Goal: Task Accomplishment & Management: Manage account settings

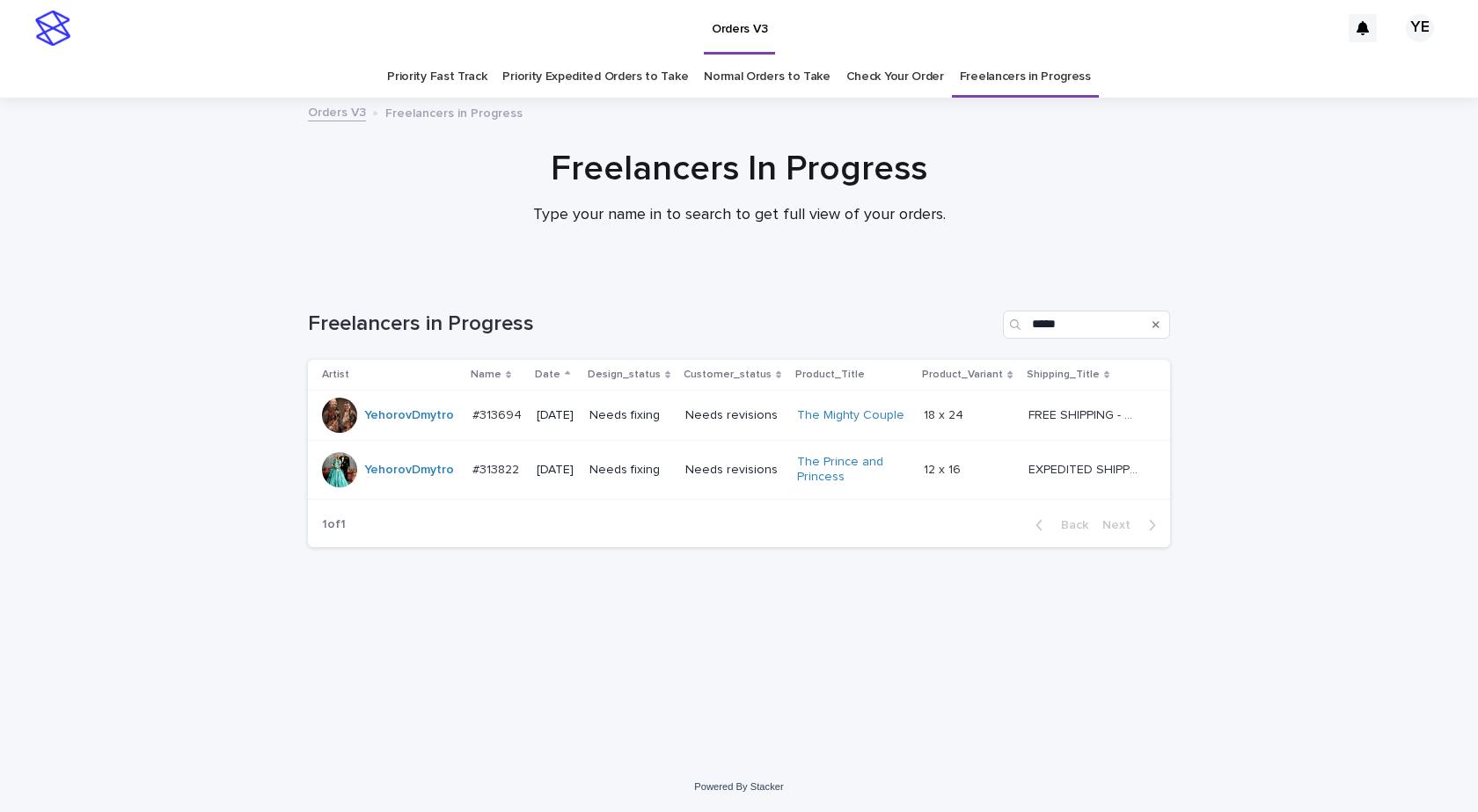
click at [339, 411] on div at bounding box center [339, 415] width 35 height 35
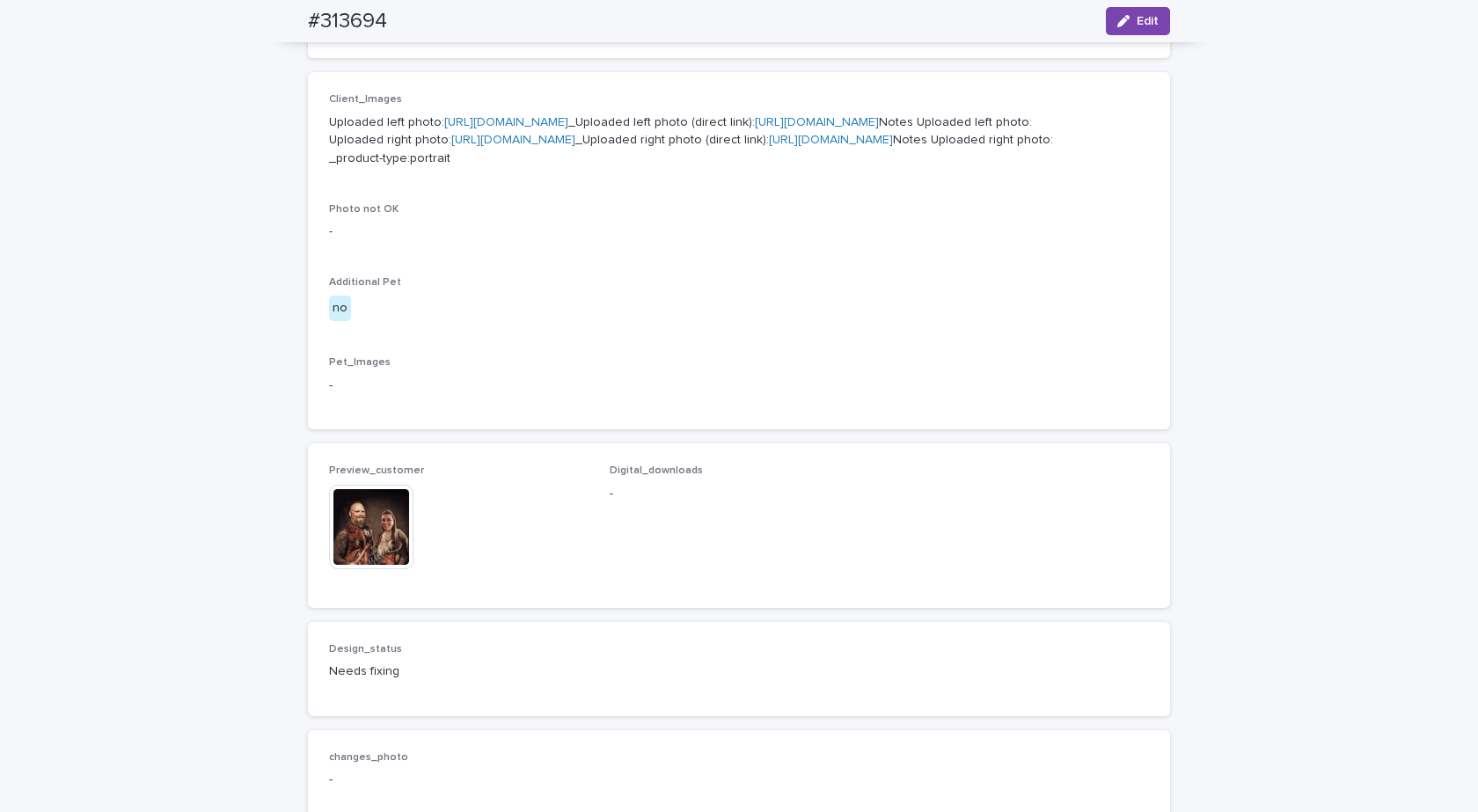
scroll to position [880, 0]
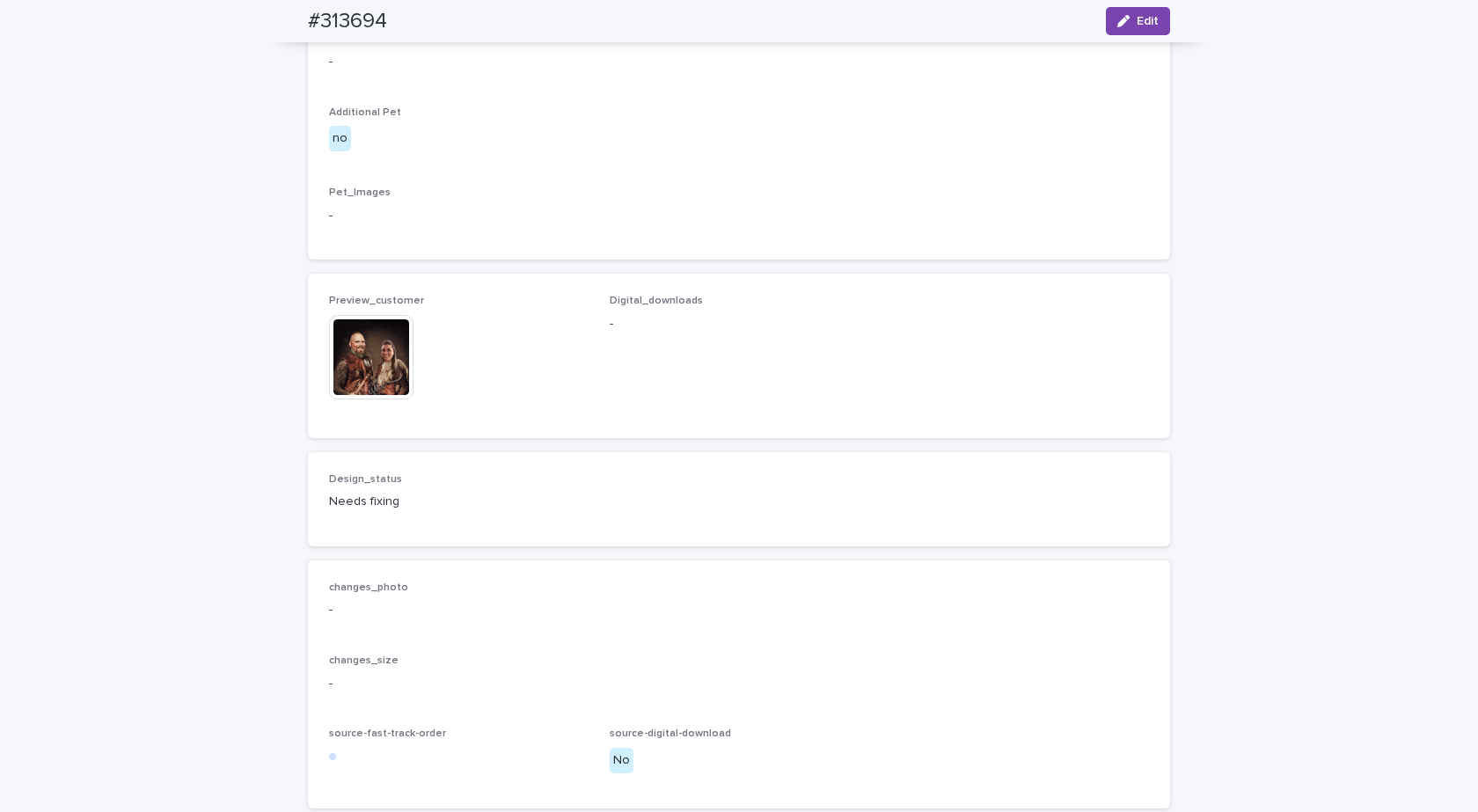
click at [329, 399] on img at bounding box center [371, 356] width 85 height 85
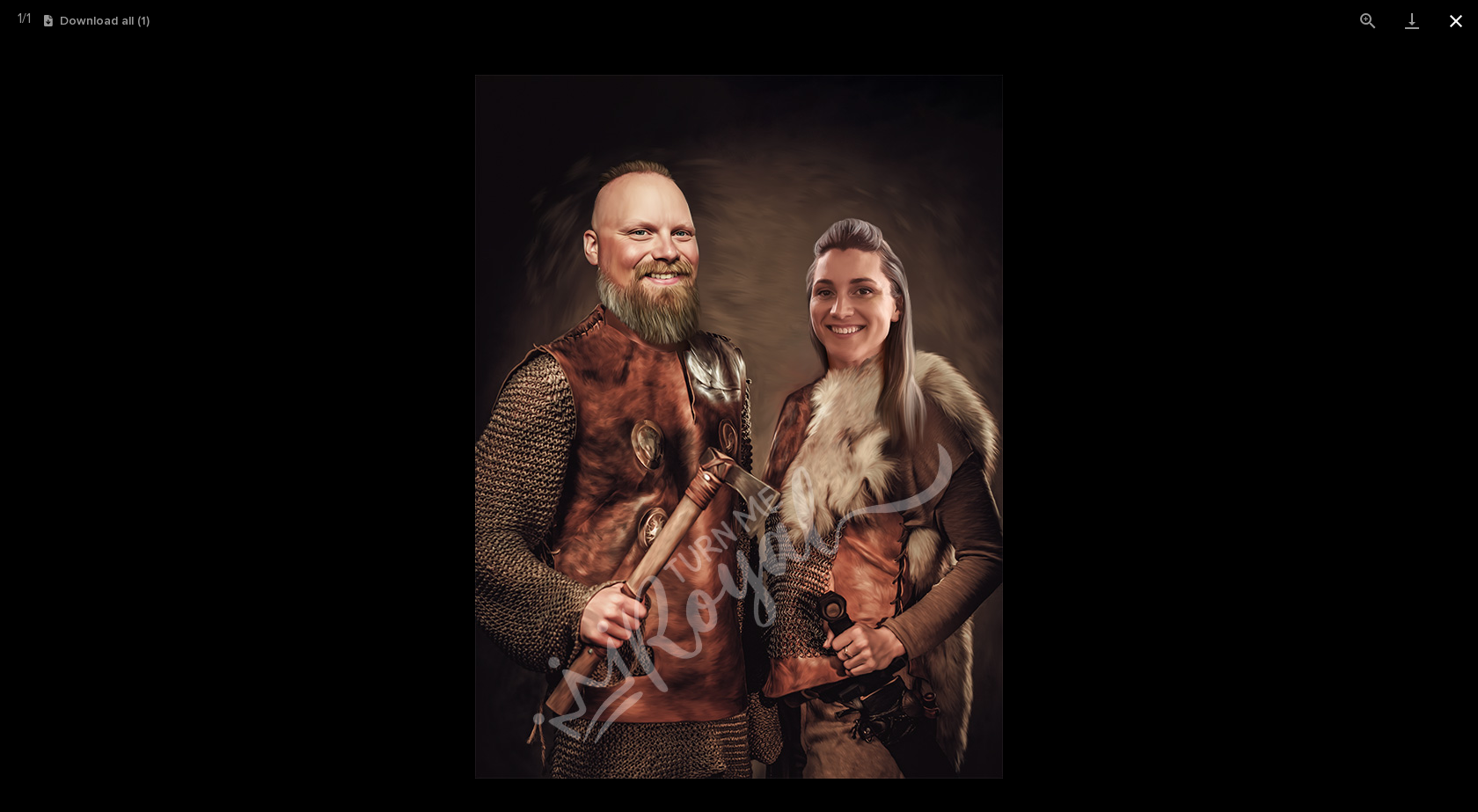
click at [1457, 26] on button "Close gallery" at bounding box center [1456, 20] width 44 height 41
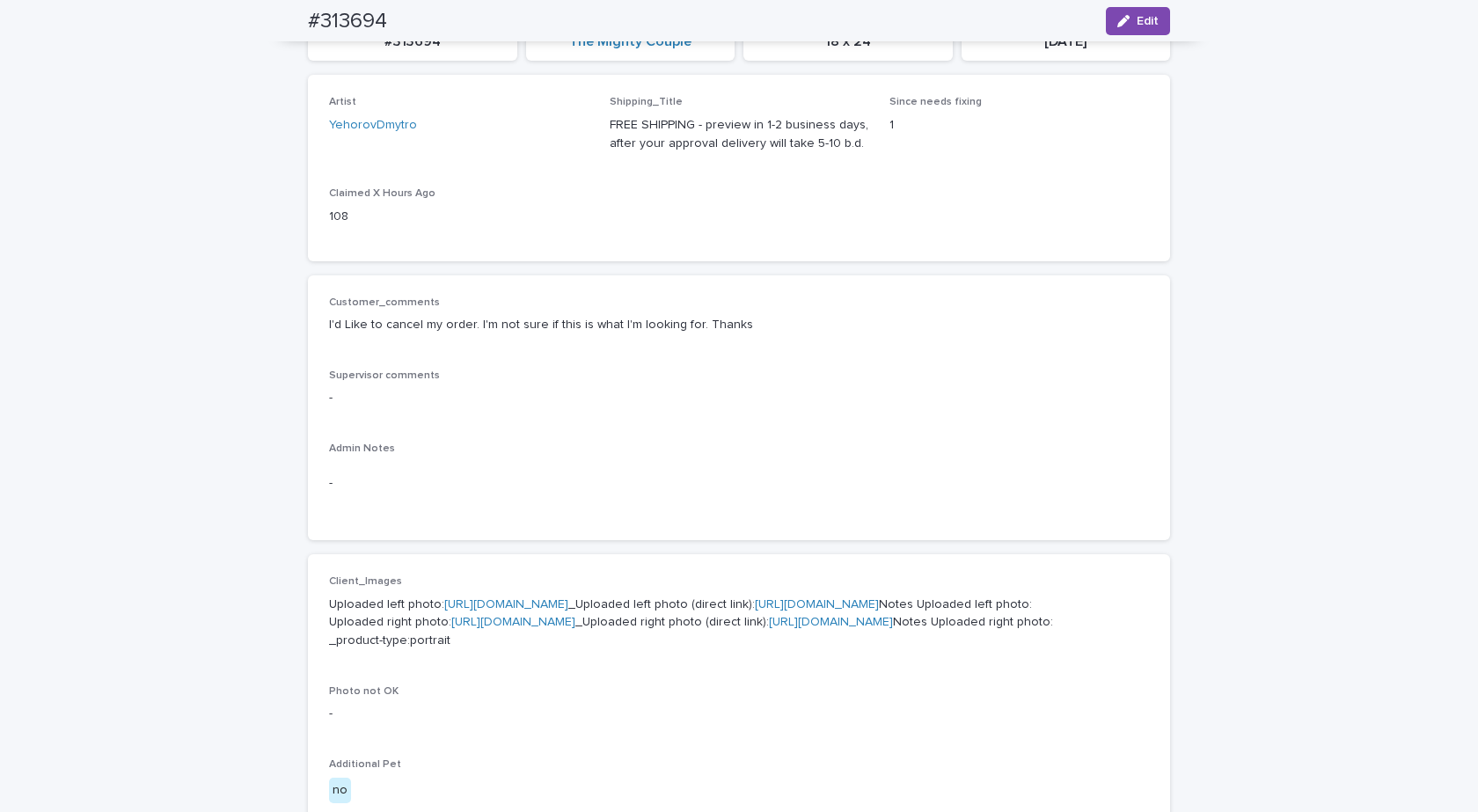
scroll to position [0, 0]
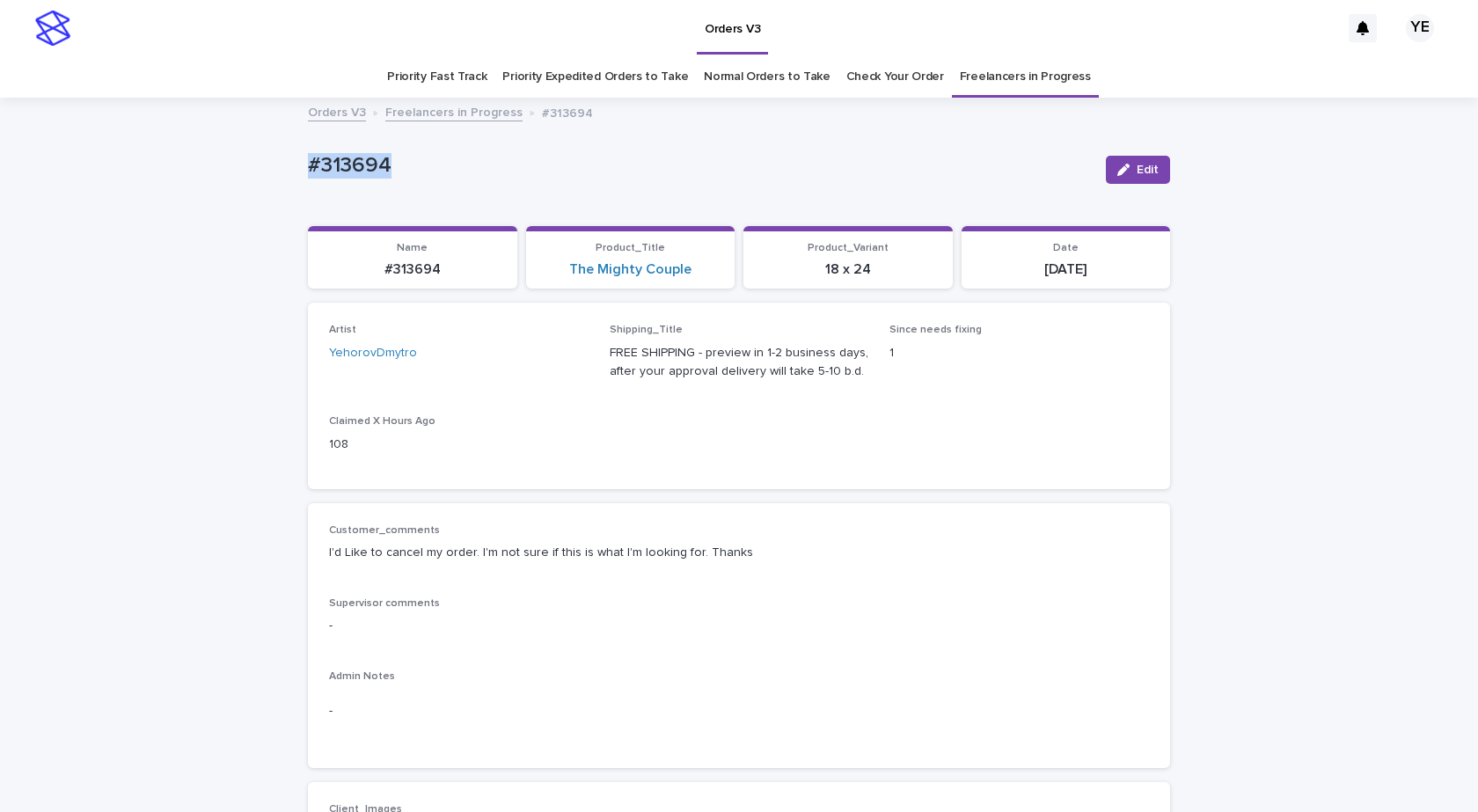
drag, startPoint x: 372, startPoint y: 165, endPoint x: 224, endPoint y: 171, distance: 148.1
click at [417, 110] on link "Freelancers in Progress" at bounding box center [454, 111] width 137 height 20
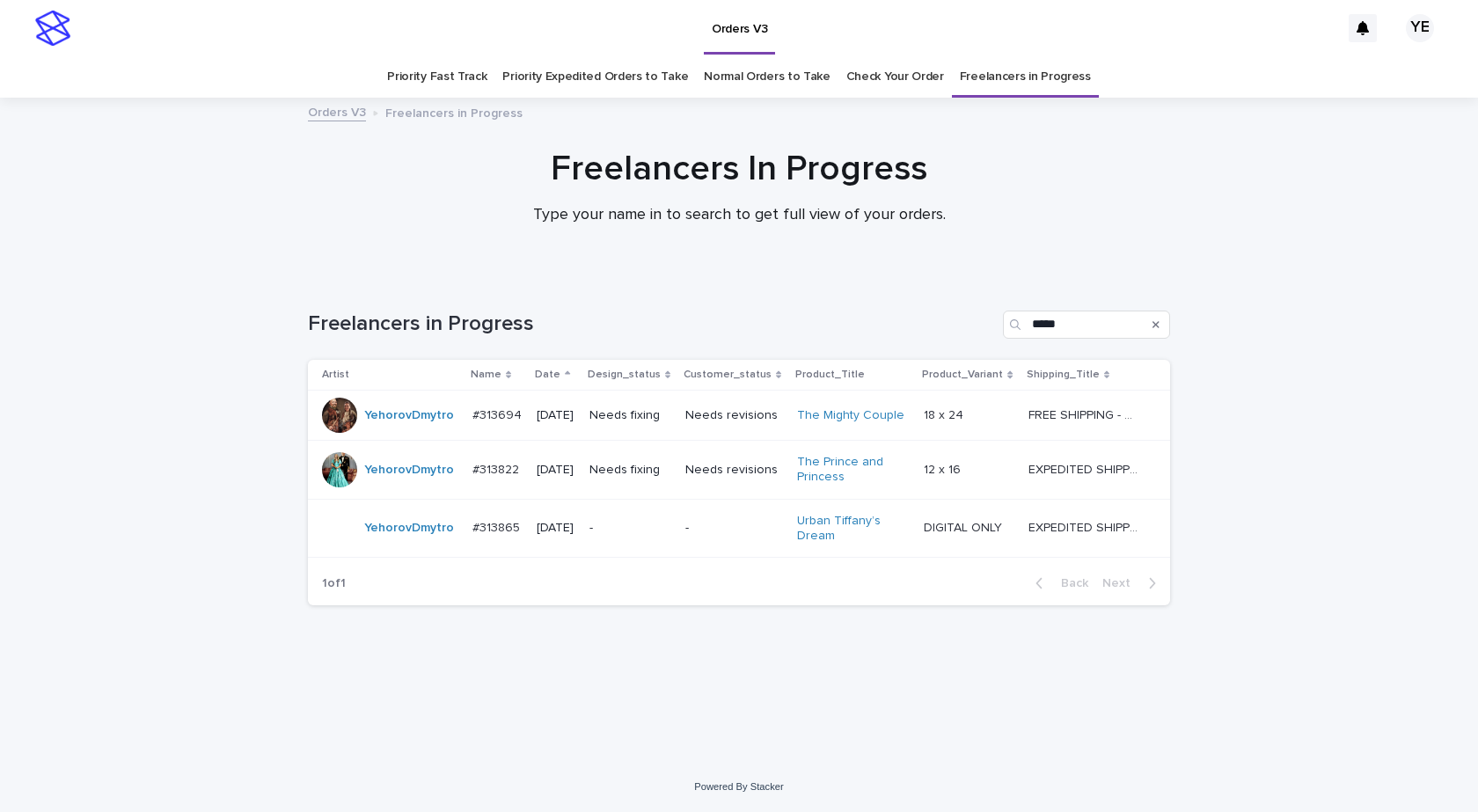
click at [421, 547] on td "YehorovDmytro" at bounding box center [386, 528] width 157 height 59
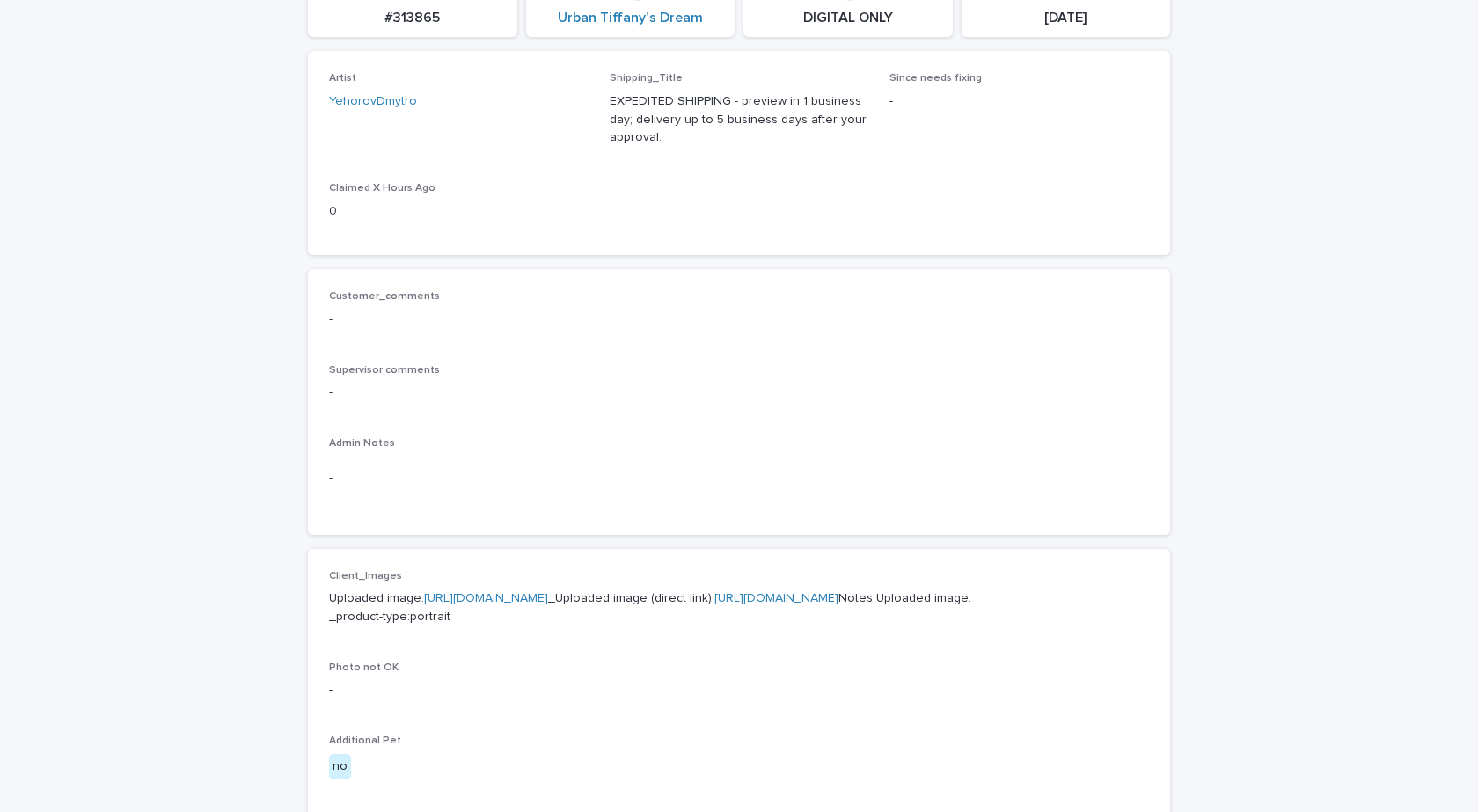
scroll to position [439, 0]
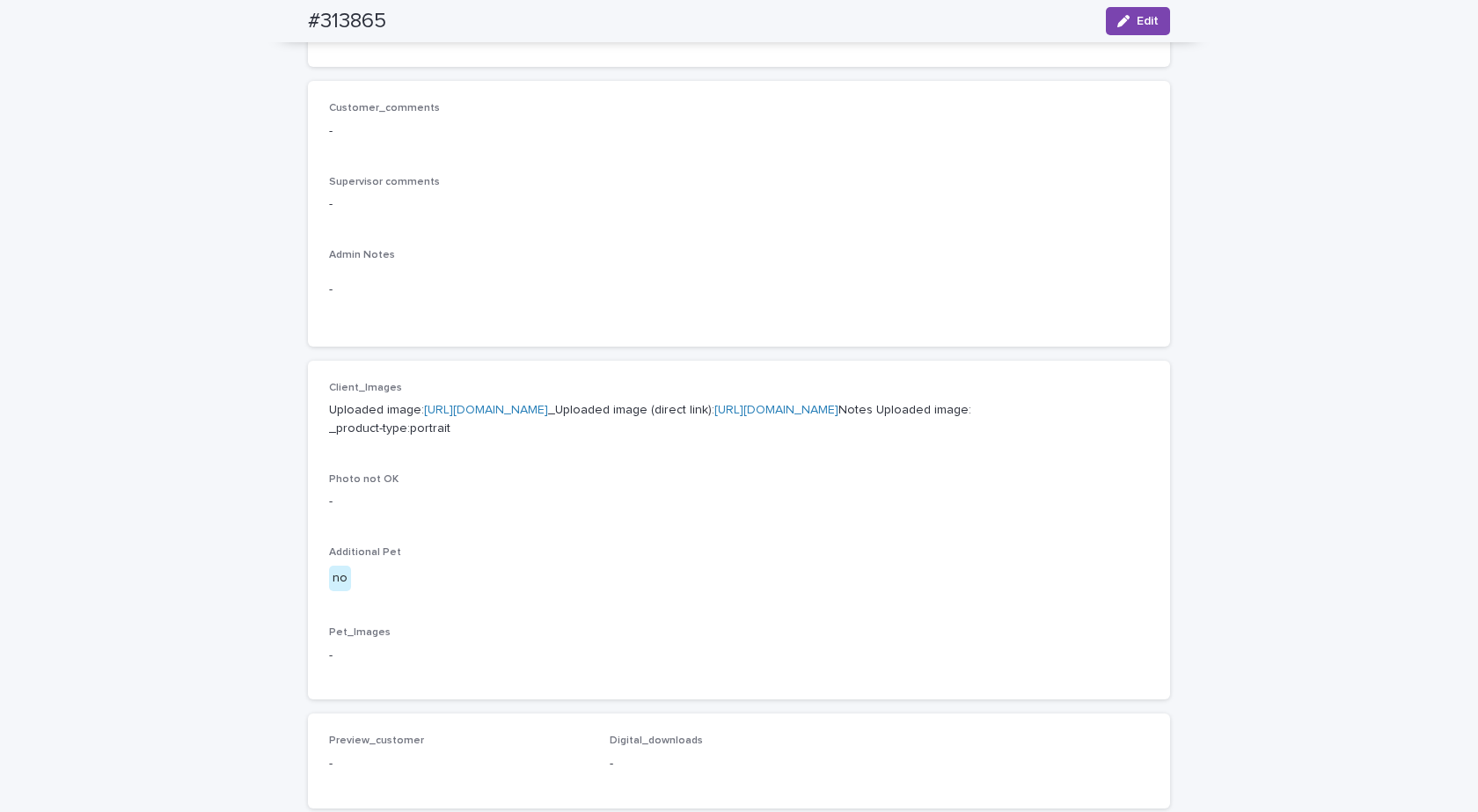
click at [530, 409] on link "[URL][DOMAIN_NAME]" at bounding box center [486, 410] width 124 height 12
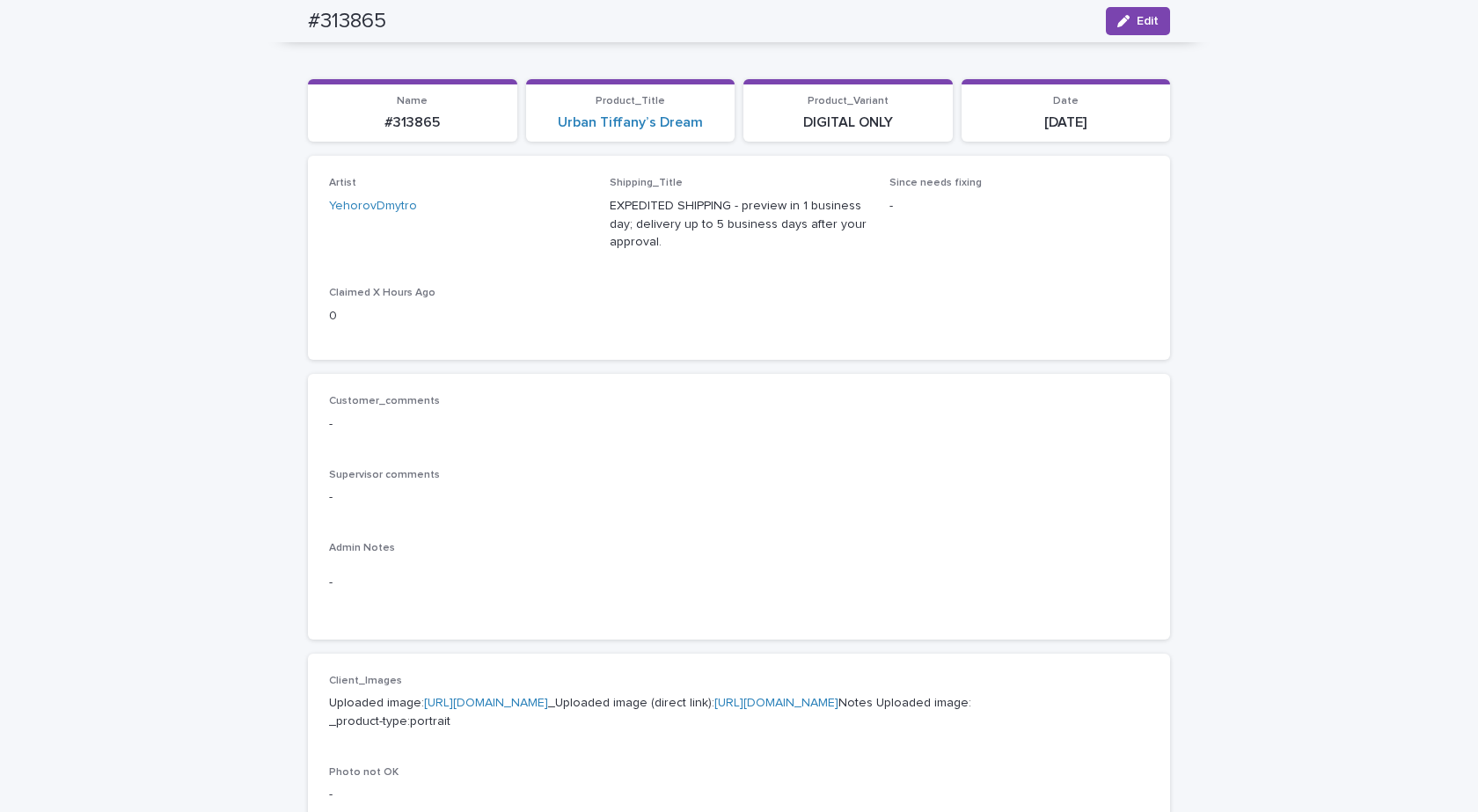
scroll to position [0, 0]
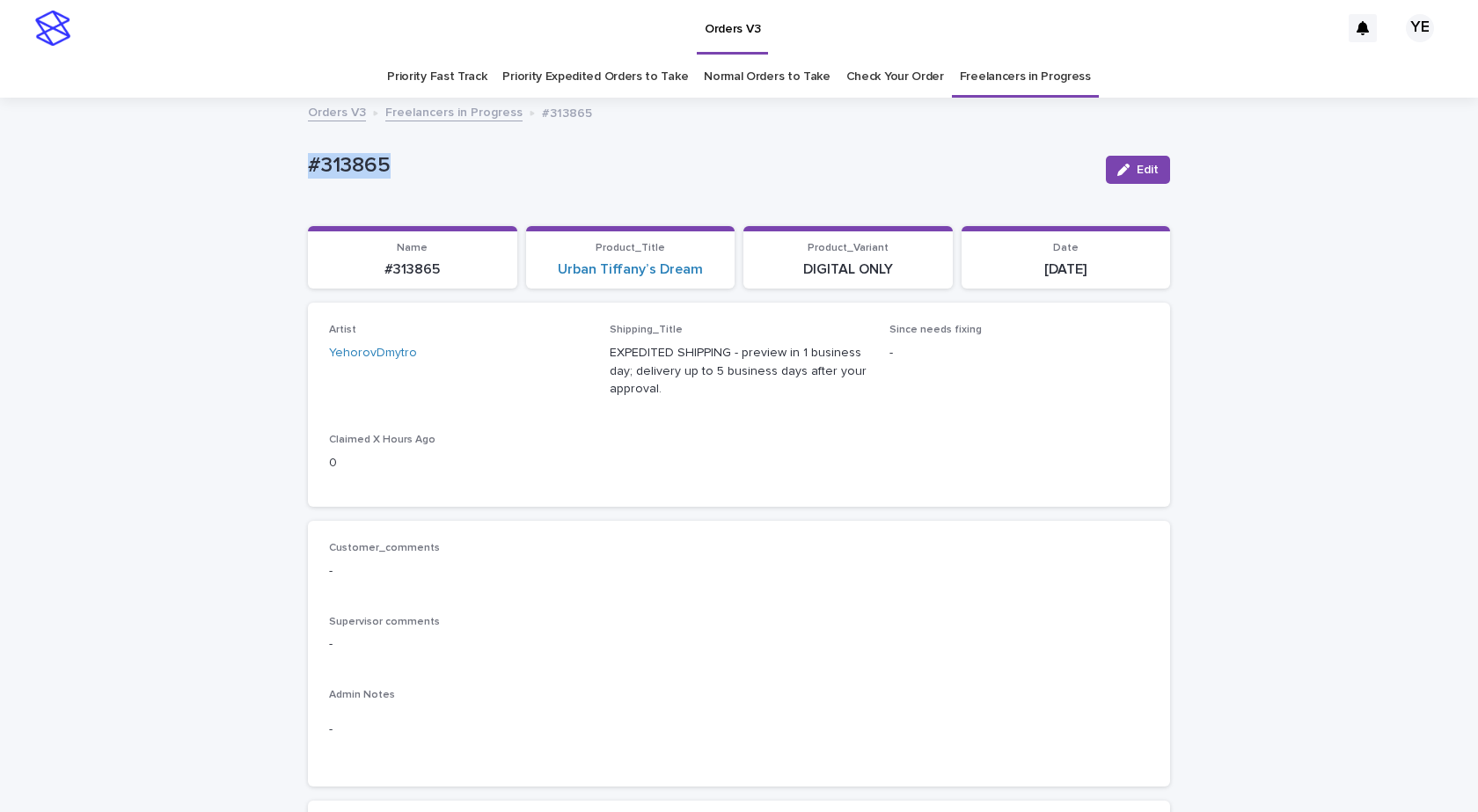
drag, startPoint x: 496, startPoint y: 193, endPoint x: 221, endPoint y: 140, distance: 280.1
copy p "#313865"
click at [494, 179] on div "#313865" at bounding box center [700, 170] width 784 height 32
drag, startPoint x: 448, startPoint y: 176, endPoint x: 205, endPoint y: 173, distance: 243.0
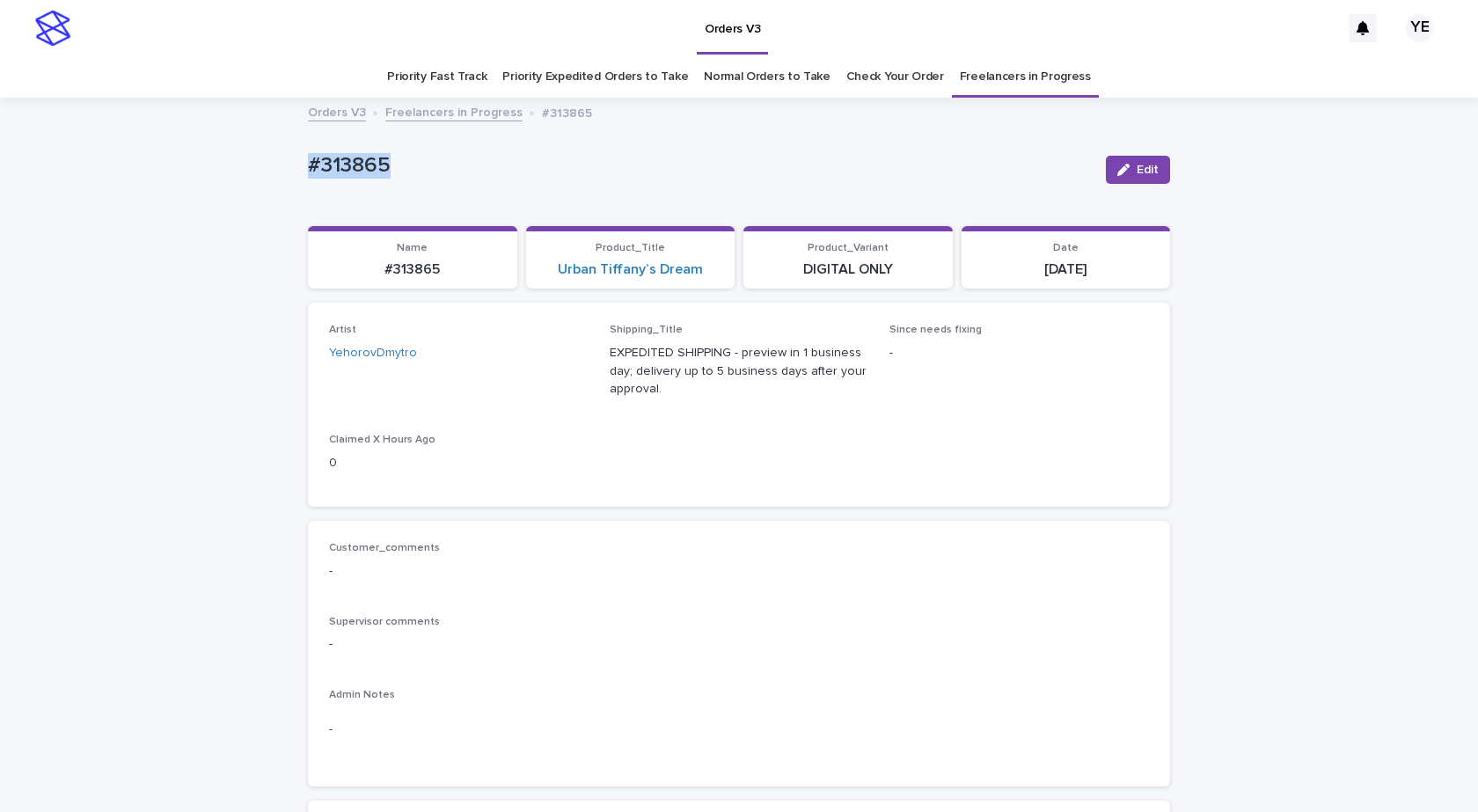
copy p "#313865"
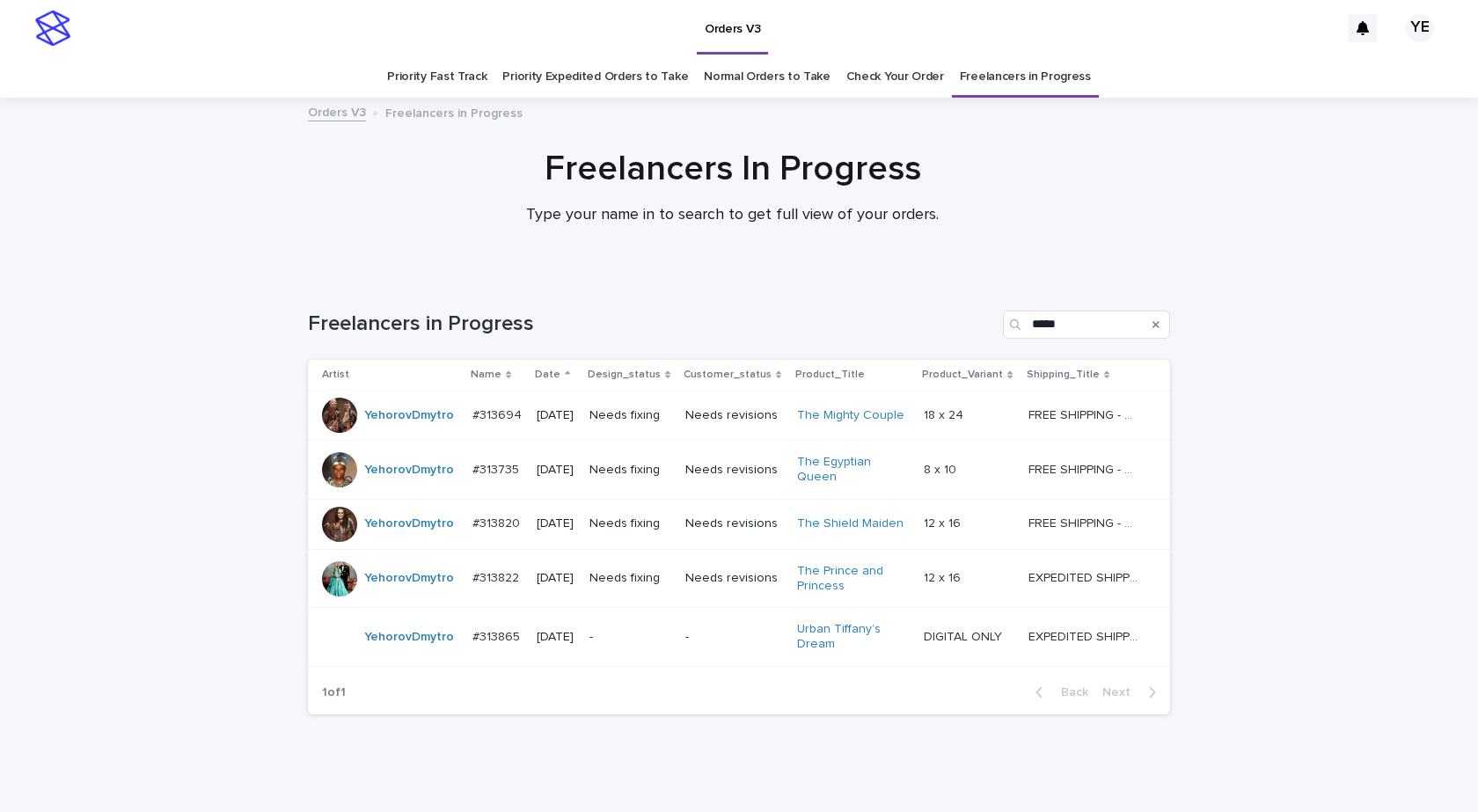
click at [382, 538] on div "YehorovDmytro" at bounding box center [409, 523] width 90 height 29
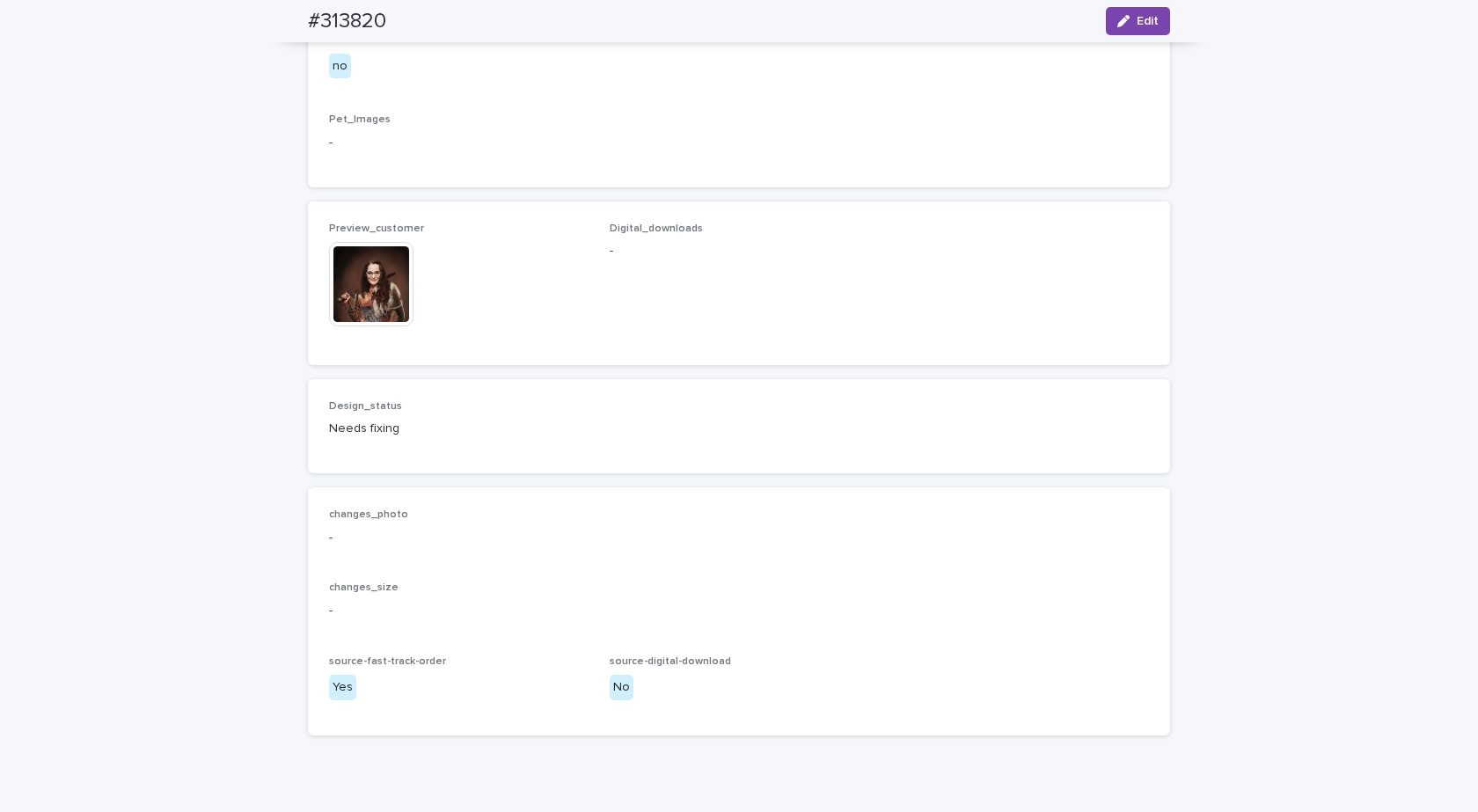
scroll to position [1119, 0]
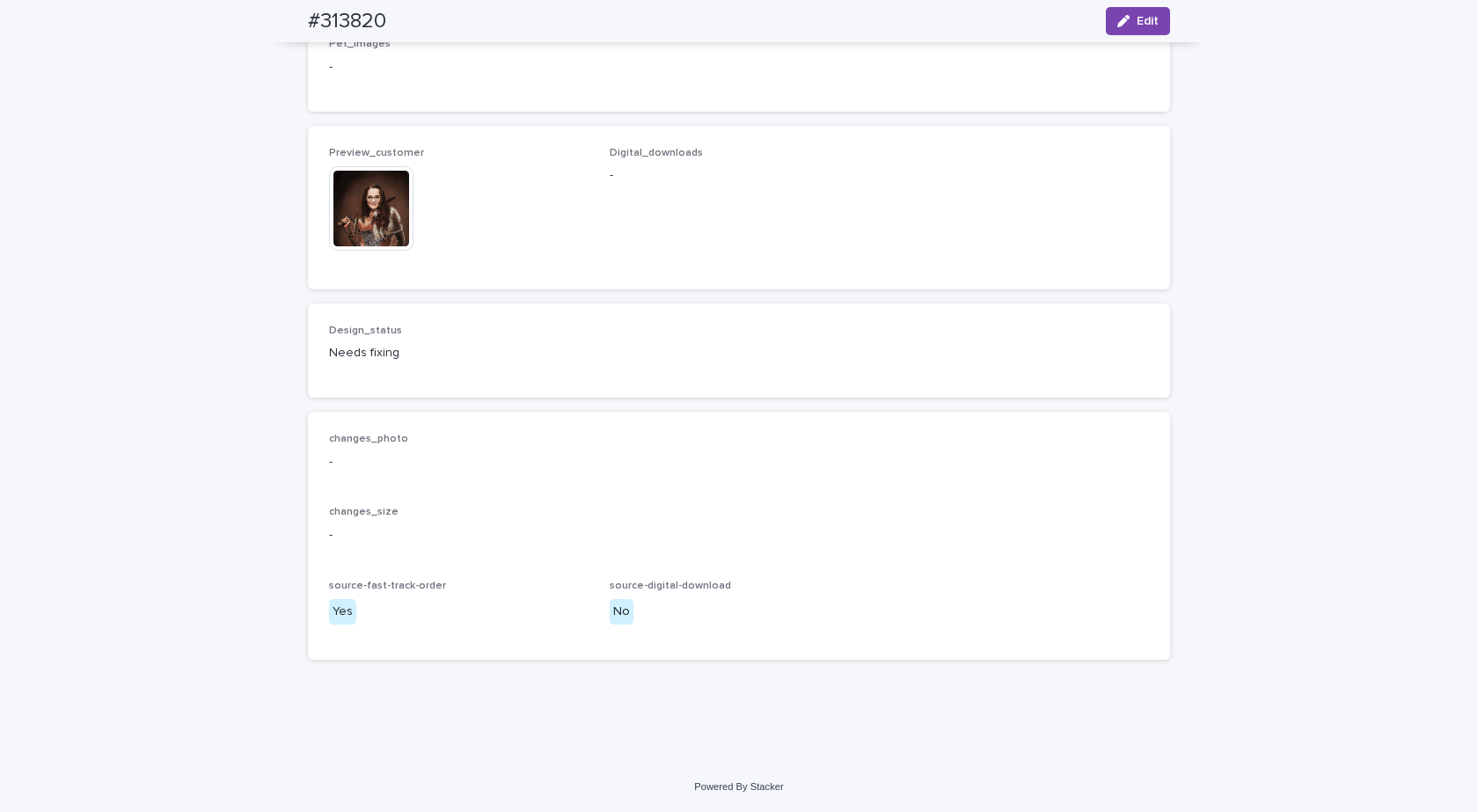
click at [339, 198] on img at bounding box center [371, 208] width 85 height 85
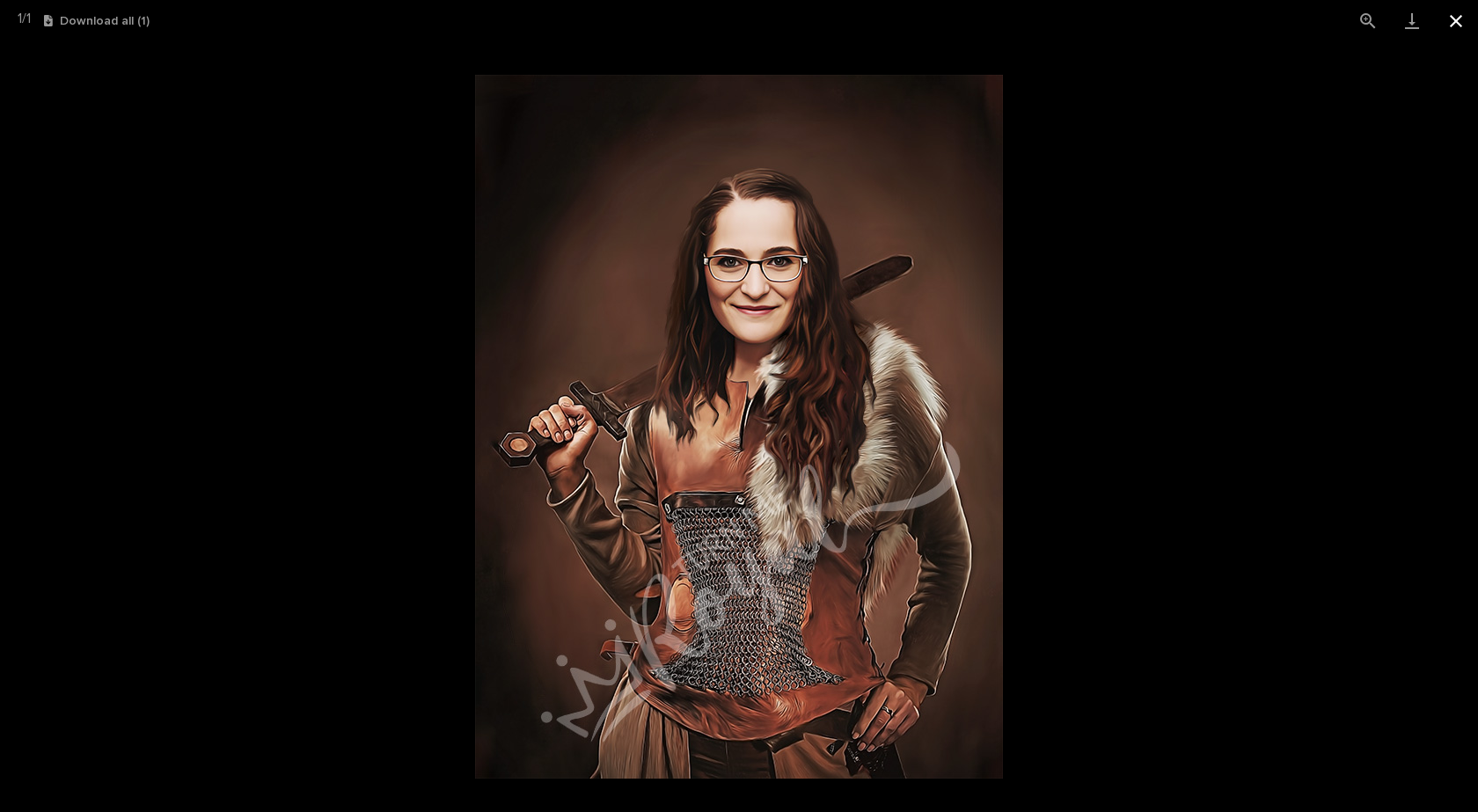
click at [1460, 24] on button "Close gallery" at bounding box center [1456, 20] width 44 height 41
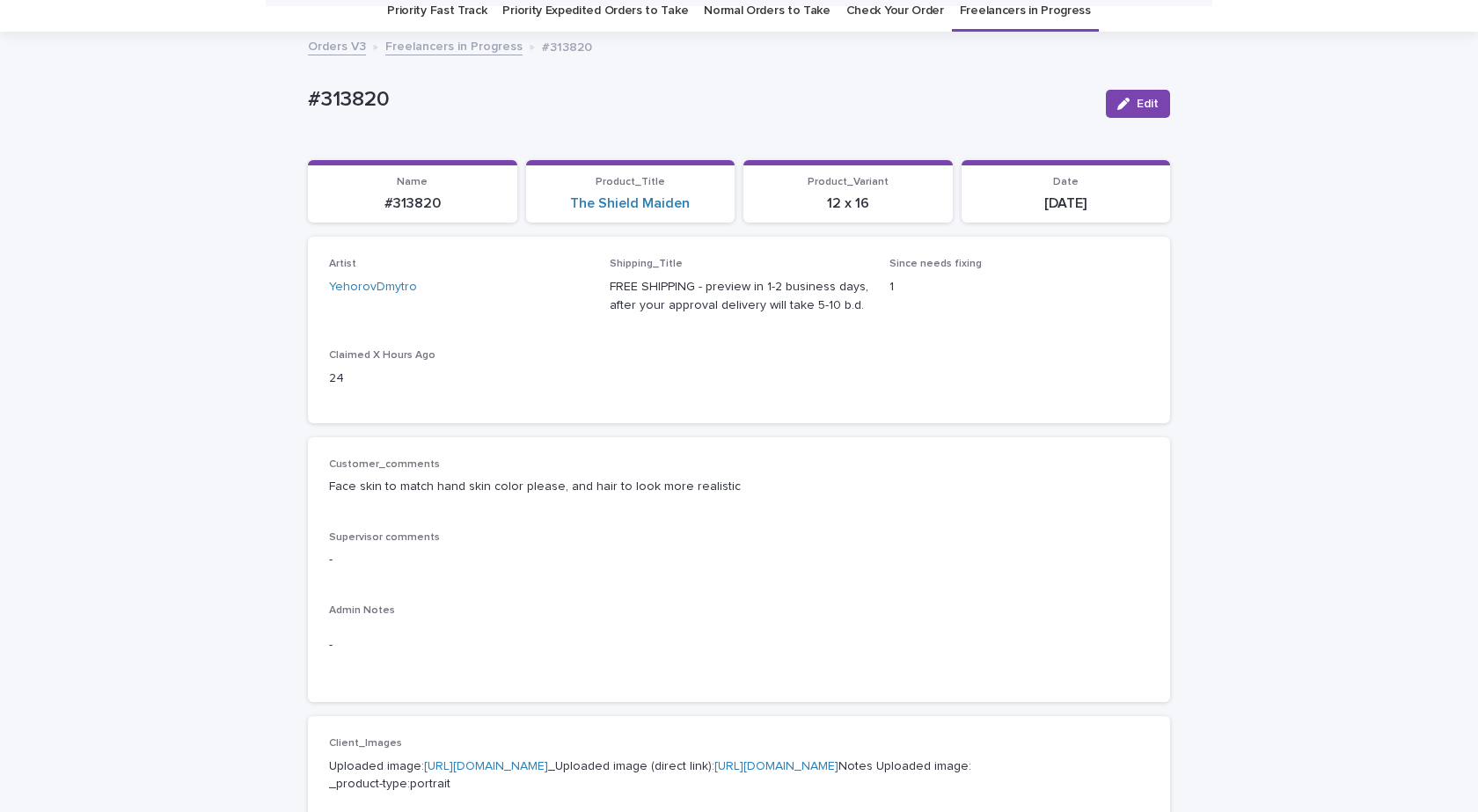
scroll to position [0, 0]
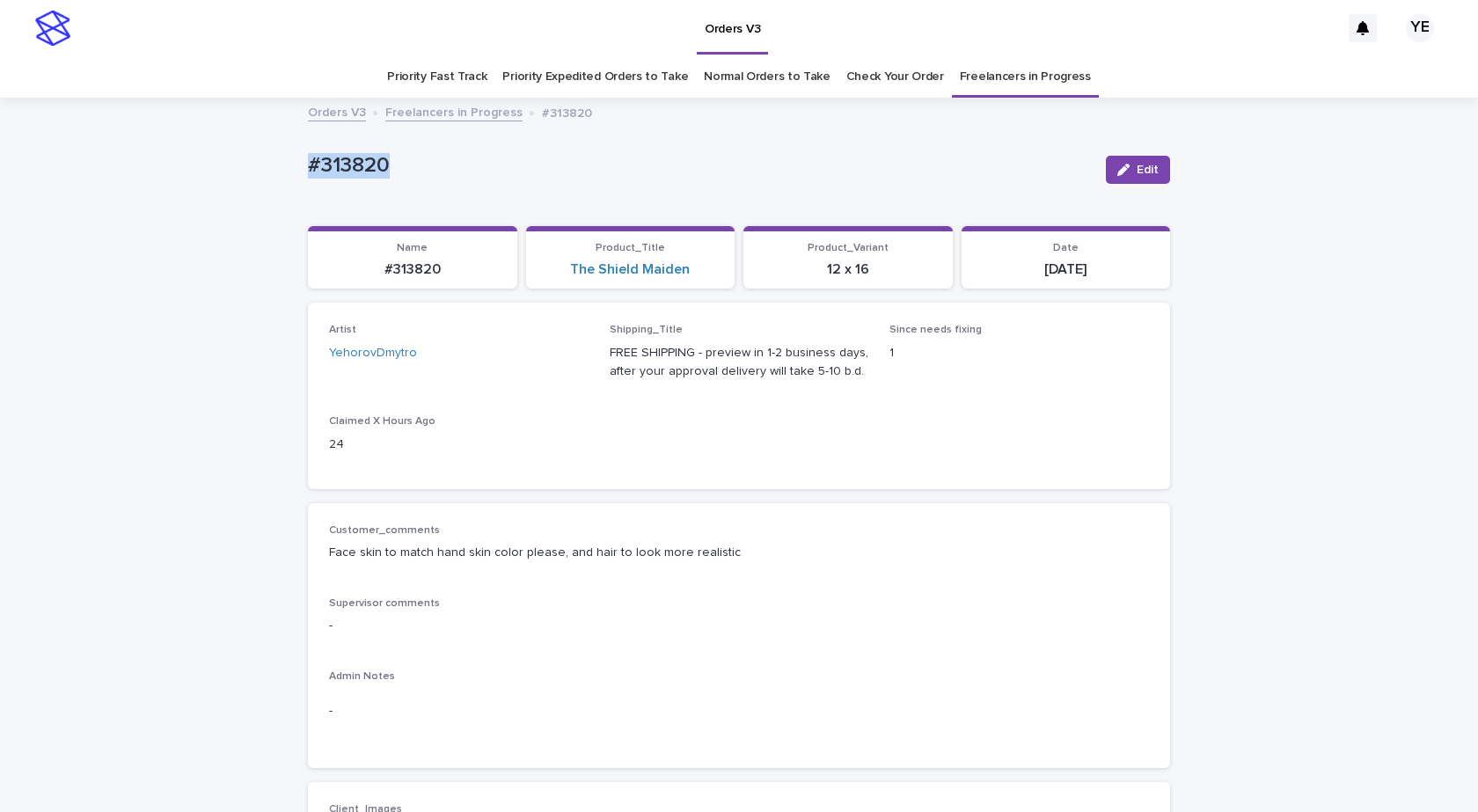
drag, startPoint x: 417, startPoint y: 165, endPoint x: 183, endPoint y: 173, distance: 234.1
copy p "#313820"
click at [1137, 166] on span "Edit" at bounding box center [1147, 170] width 22 height 12
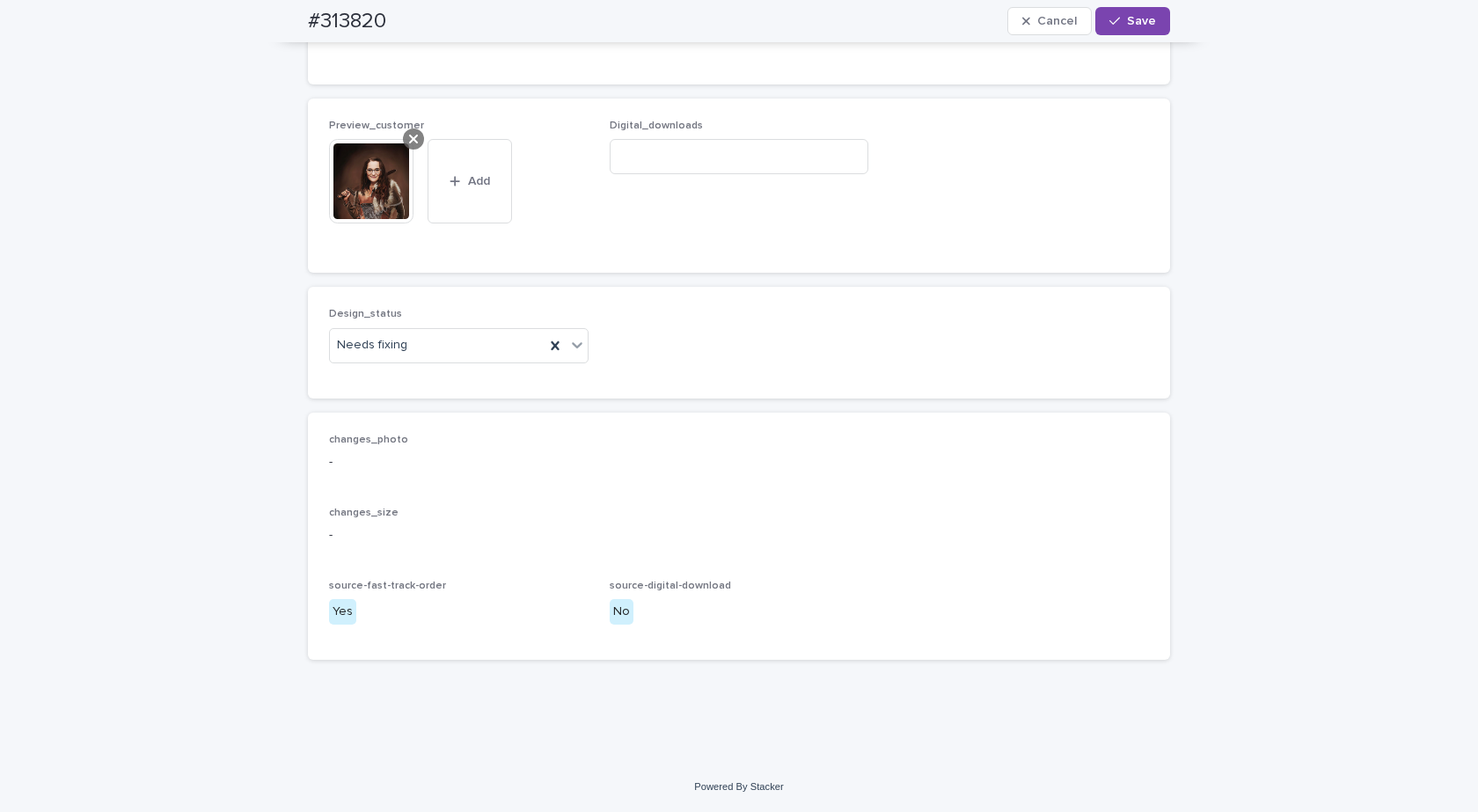
click at [417, 137] on div at bounding box center [414, 139] width 21 height 21
click at [430, 341] on div "Needs fixing" at bounding box center [437, 345] width 215 height 29
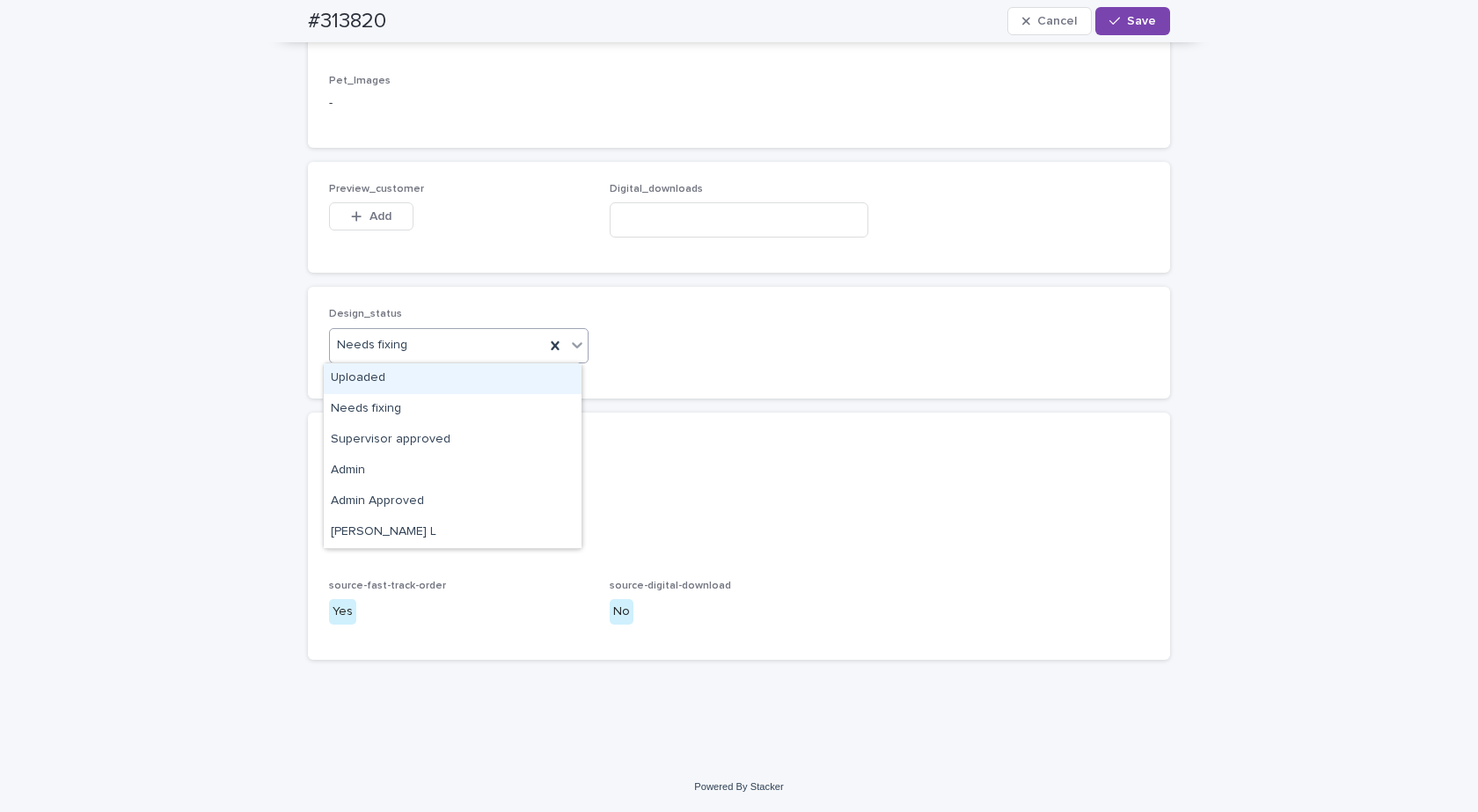
click at [369, 374] on div "Uploaded" at bounding box center [453, 378] width 257 height 30
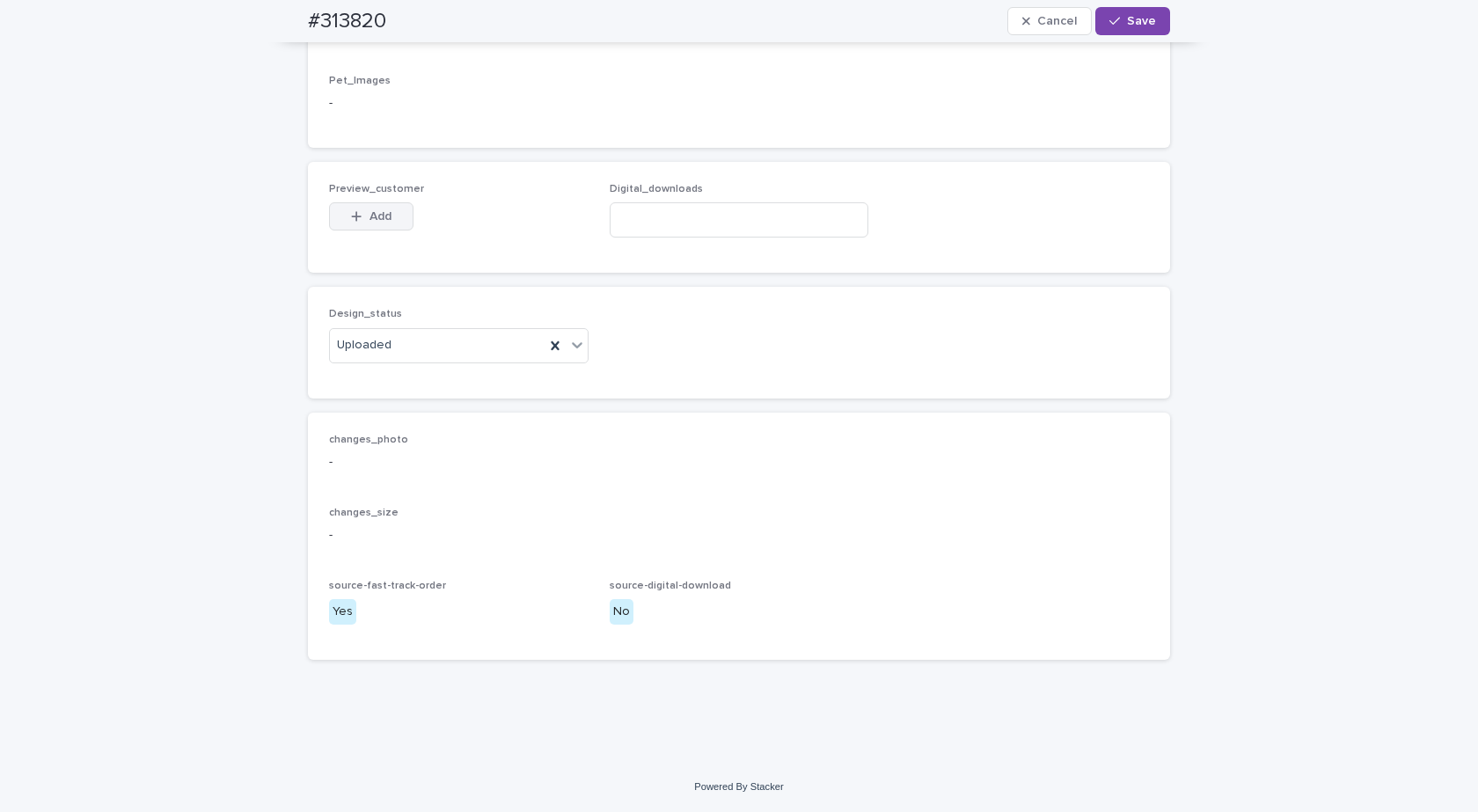
click at [370, 211] on span "Add" at bounding box center [380, 216] width 22 height 12
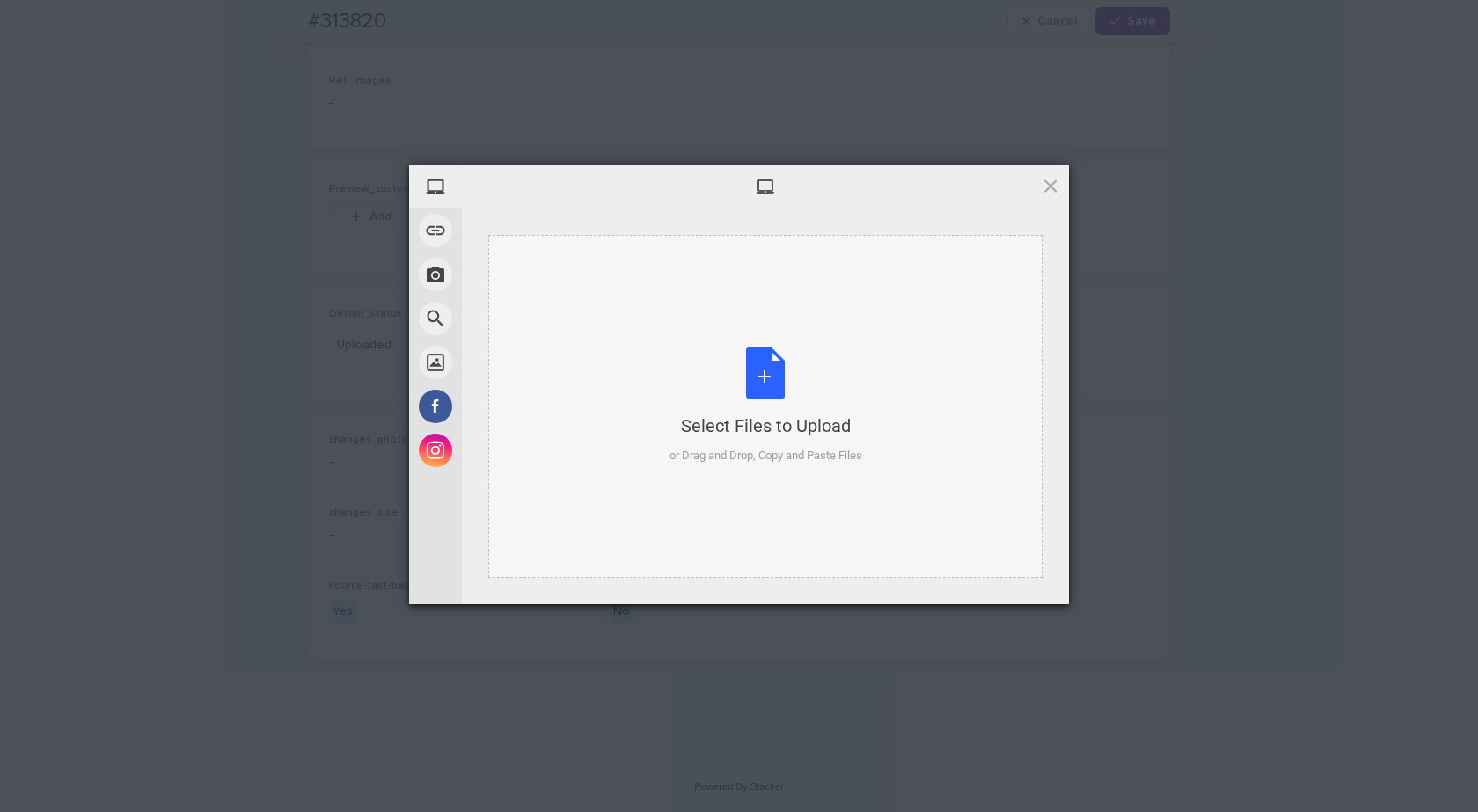
click at [799, 371] on div "Select Files to Upload or Drag and Drop, Copy and Paste Files" at bounding box center [766, 406] width 193 height 117
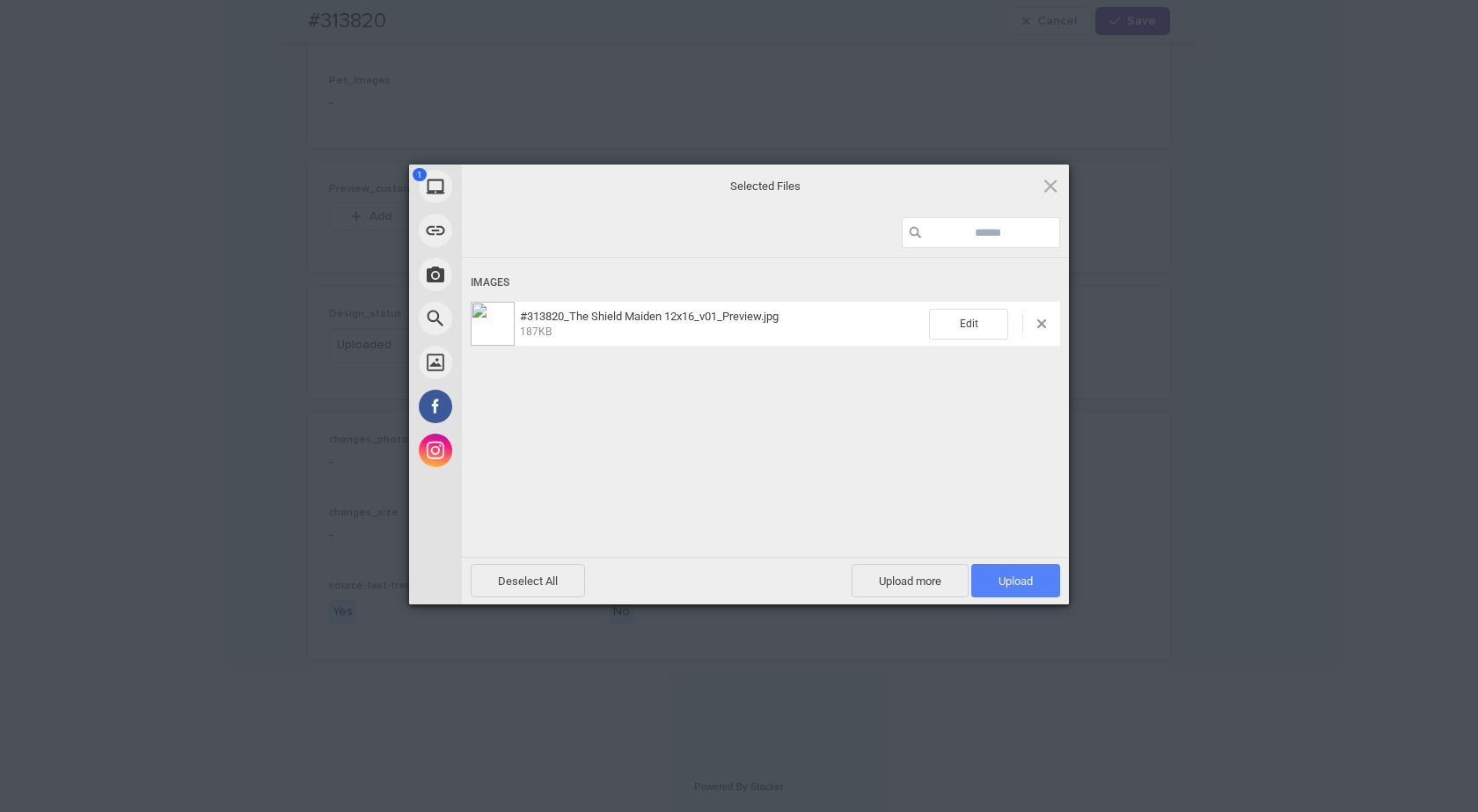
click at [1048, 582] on span "Upload 1" at bounding box center [1016, 580] width 89 height 33
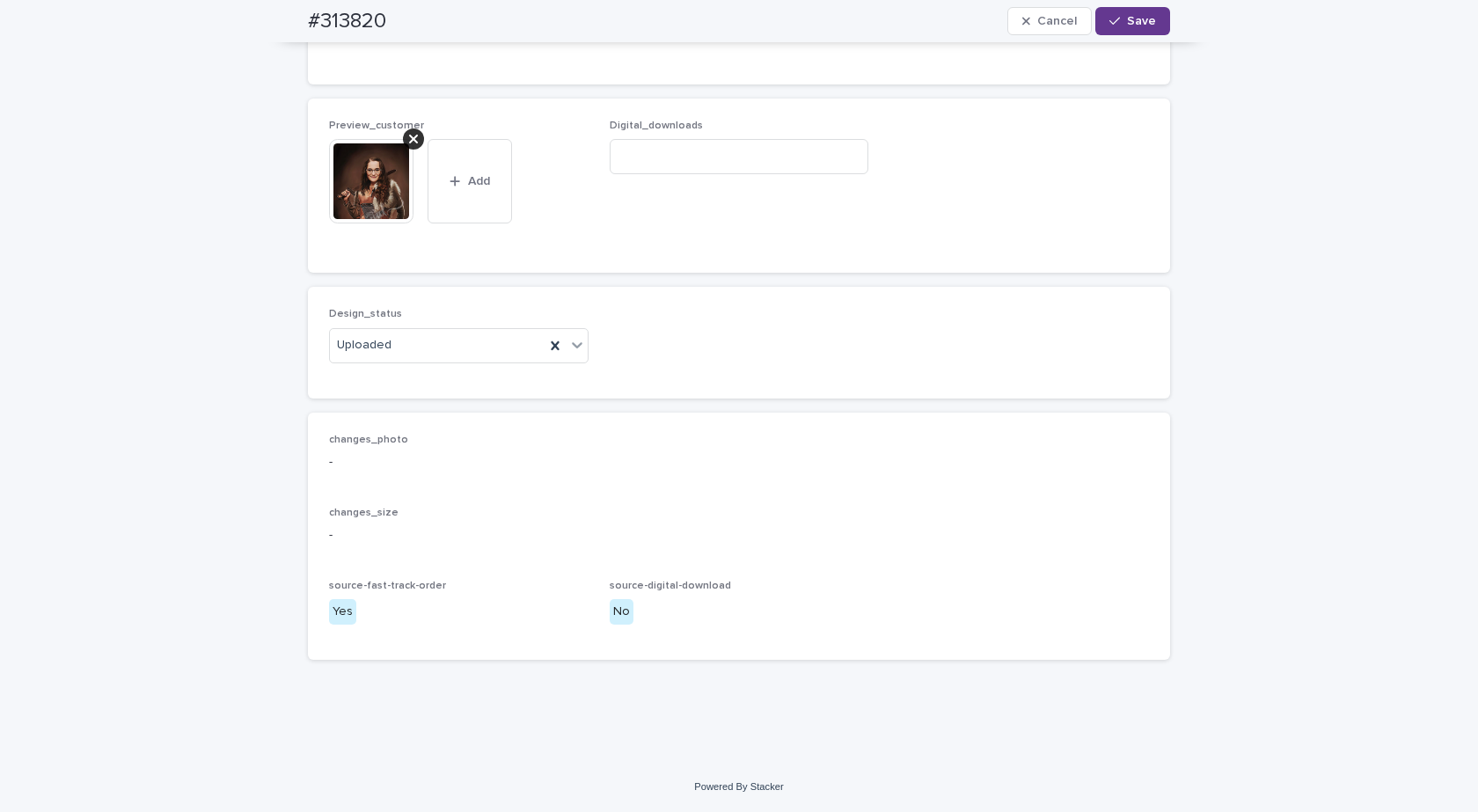
click at [1129, 15] on span "Save" at bounding box center [1141, 21] width 29 height 12
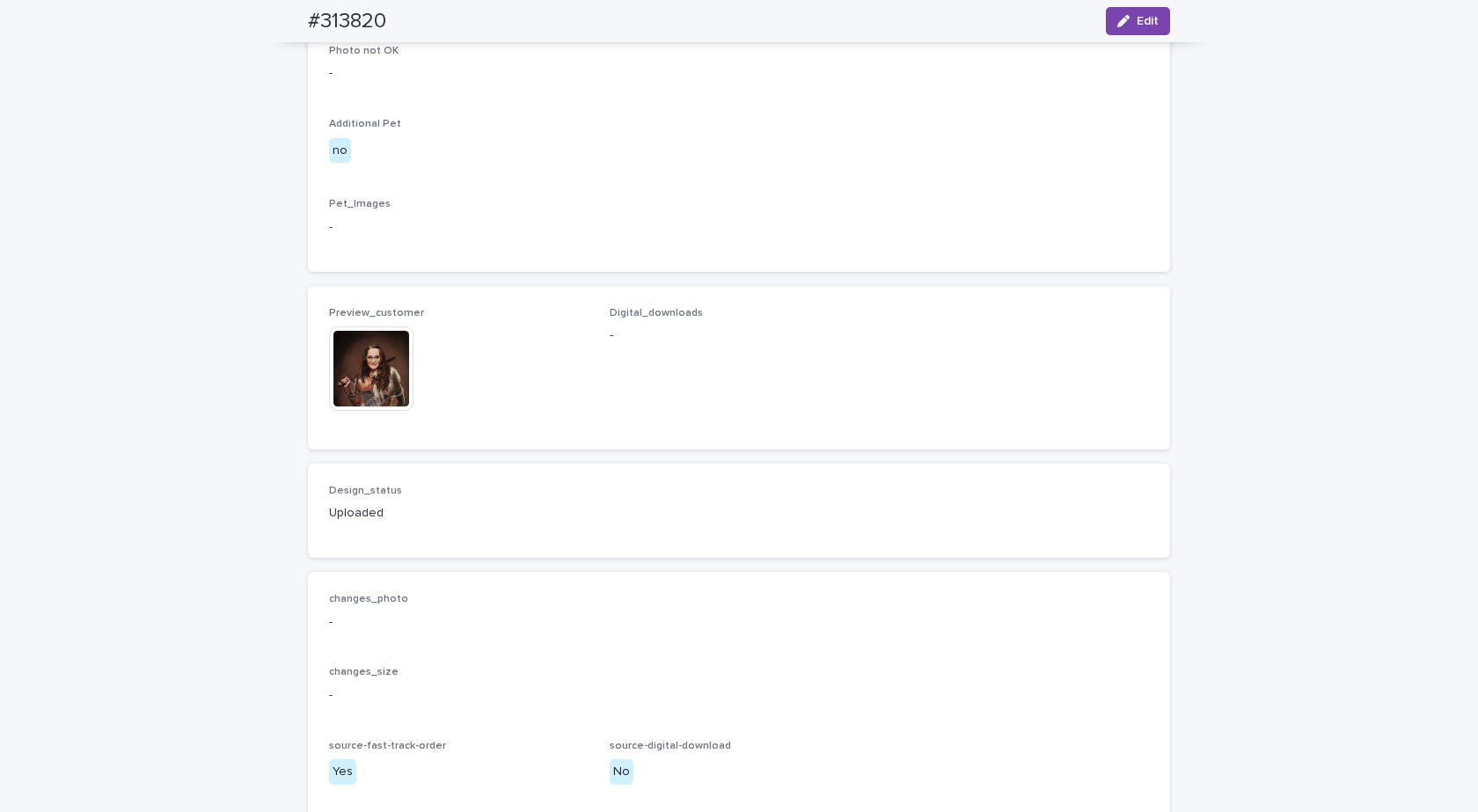
scroll to position [1055, 0]
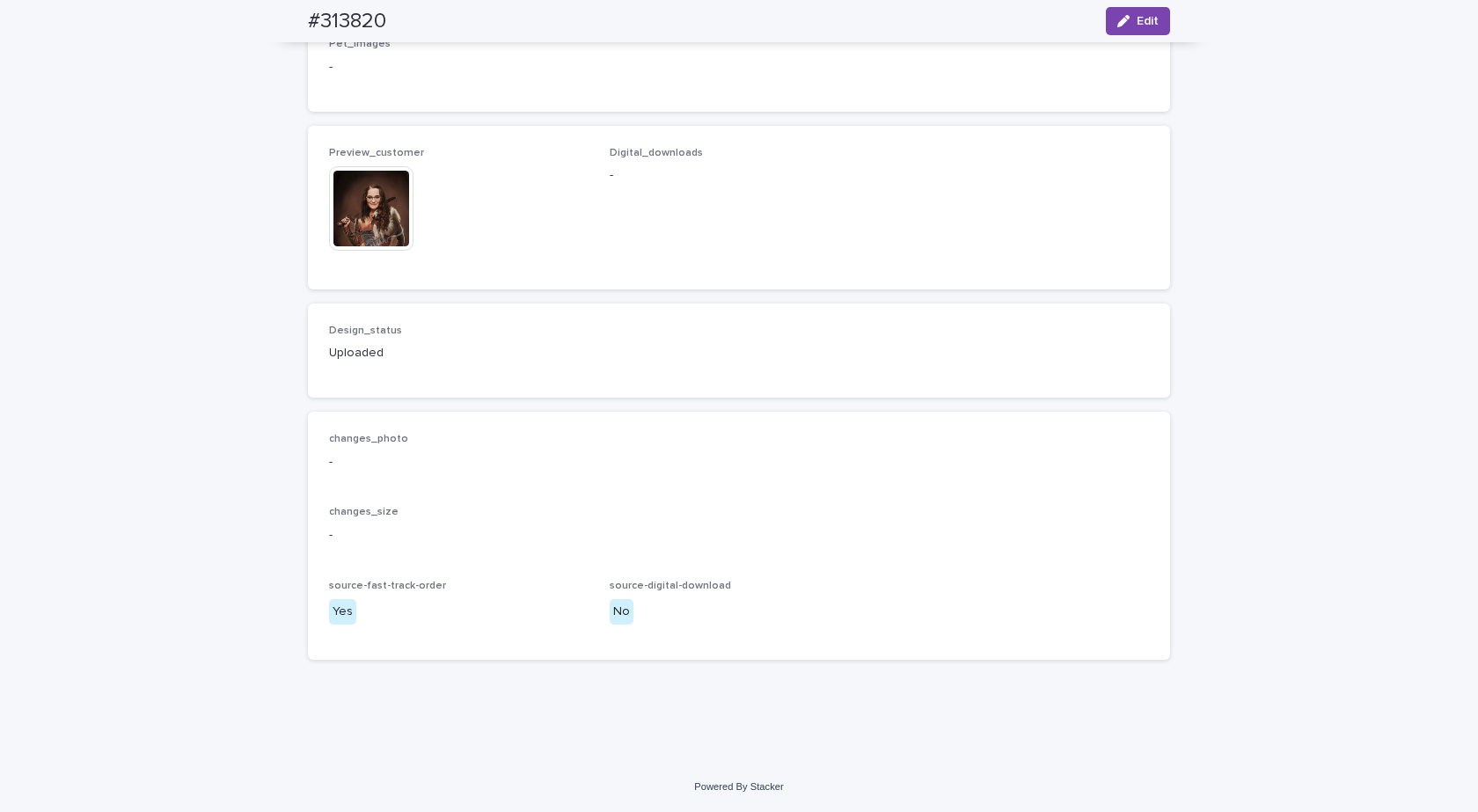
click at [356, 251] on img at bounding box center [371, 208] width 85 height 85
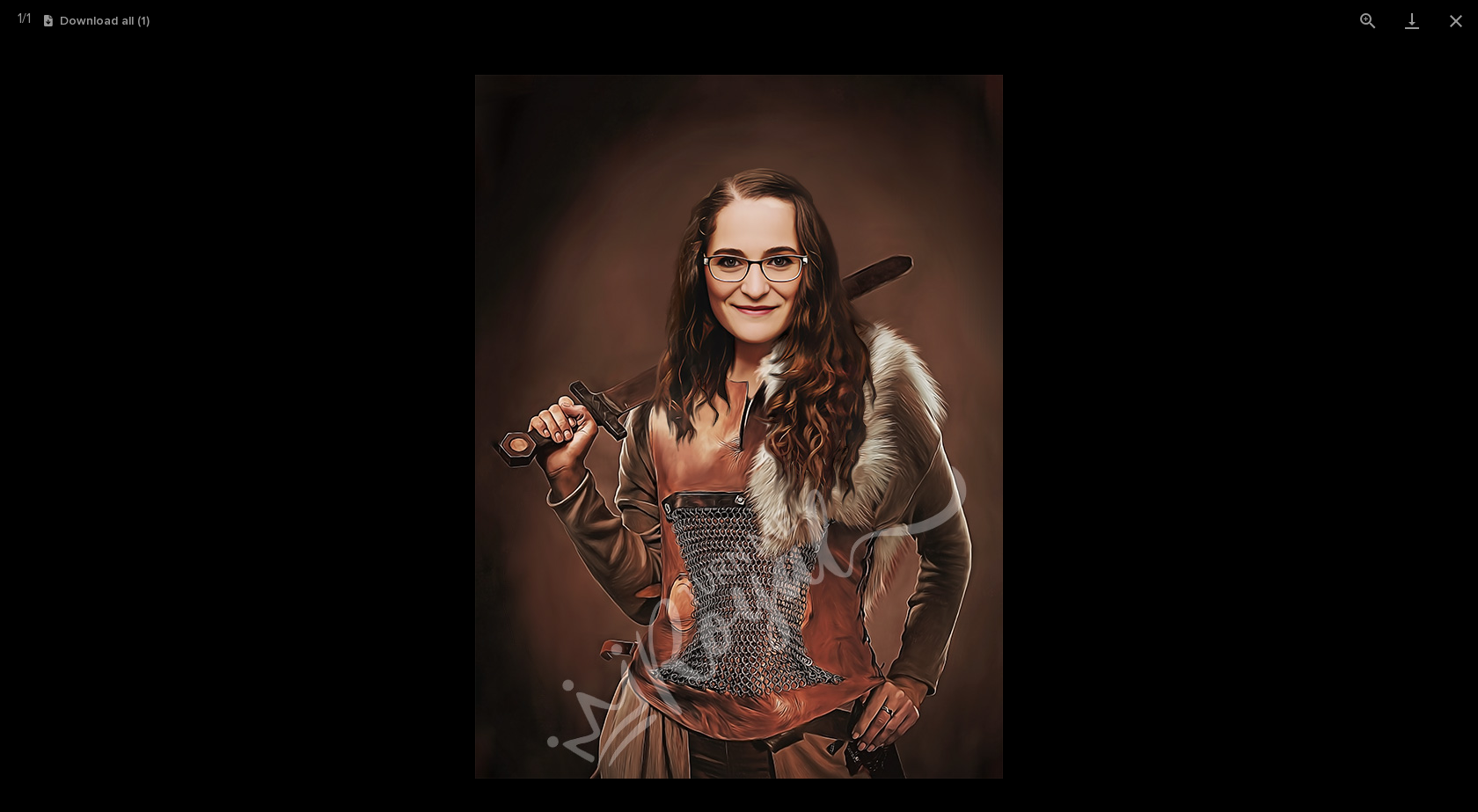
click at [1463, 19] on button "Close gallery" at bounding box center [1456, 20] width 44 height 41
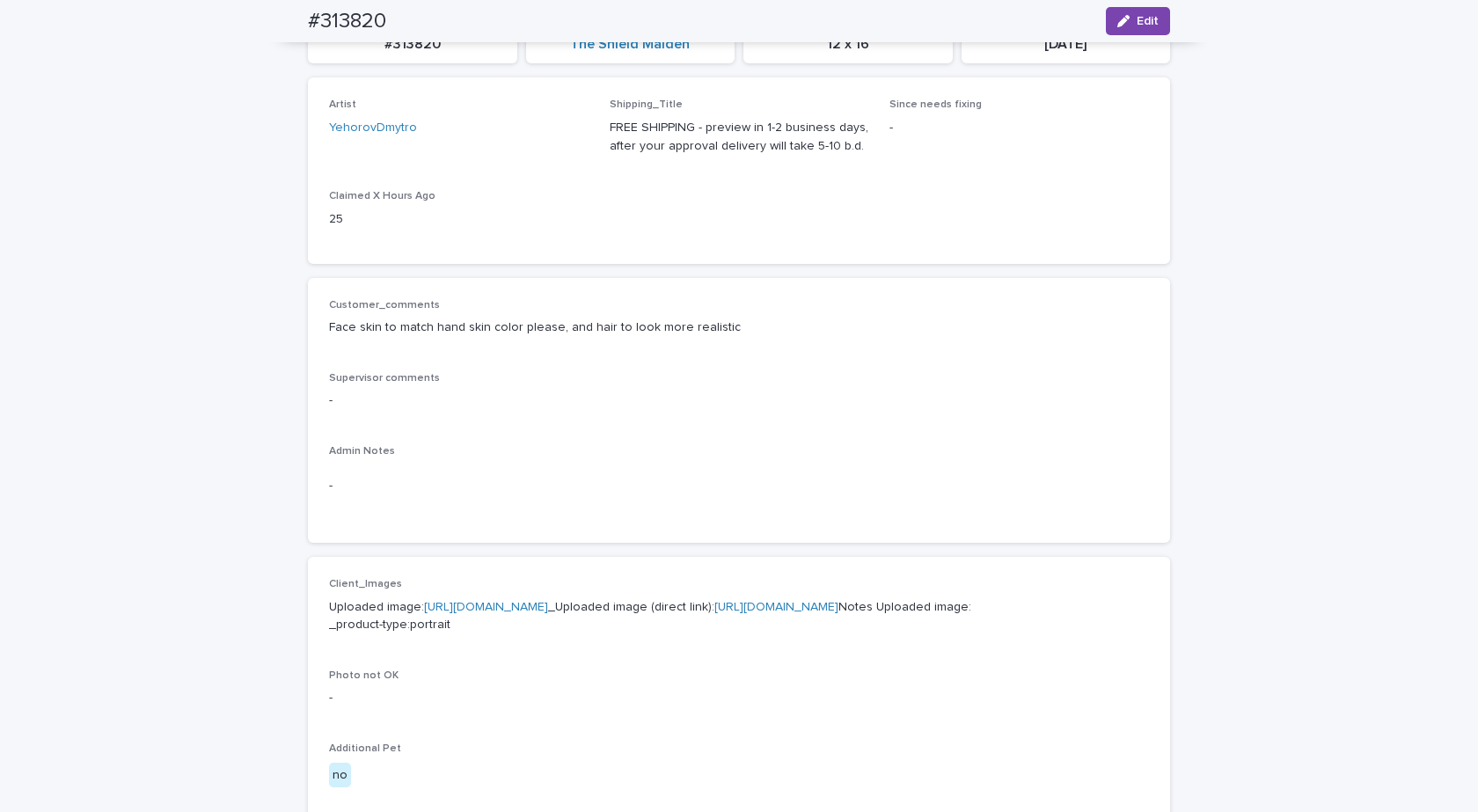
scroll to position [0, 0]
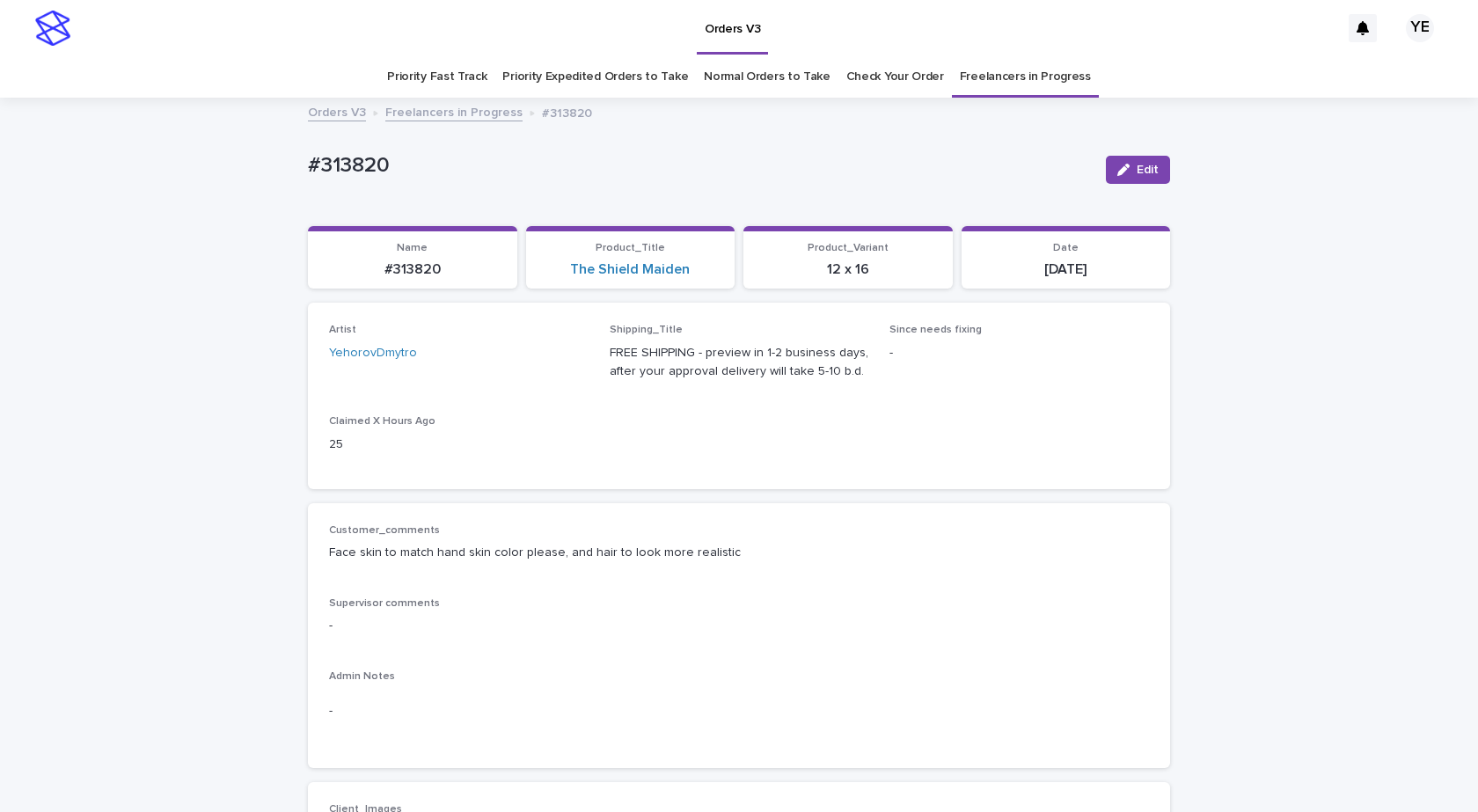
click at [438, 117] on link "Freelancers in Progress" at bounding box center [454, 111] width 137 height 20
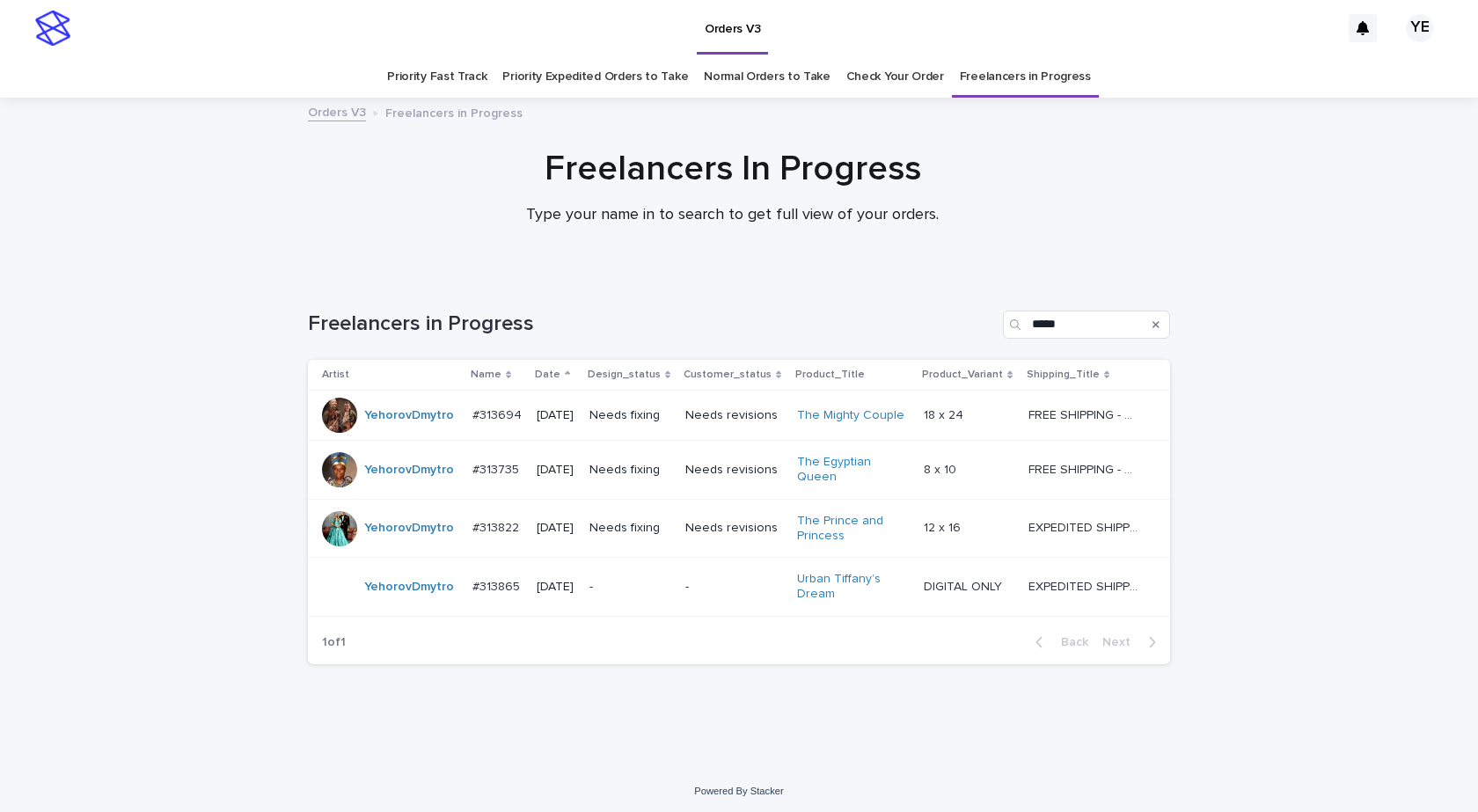
click at [375, 484] on div "YehorovDmytro" at bounding box center [409, 470] width 90 height 29
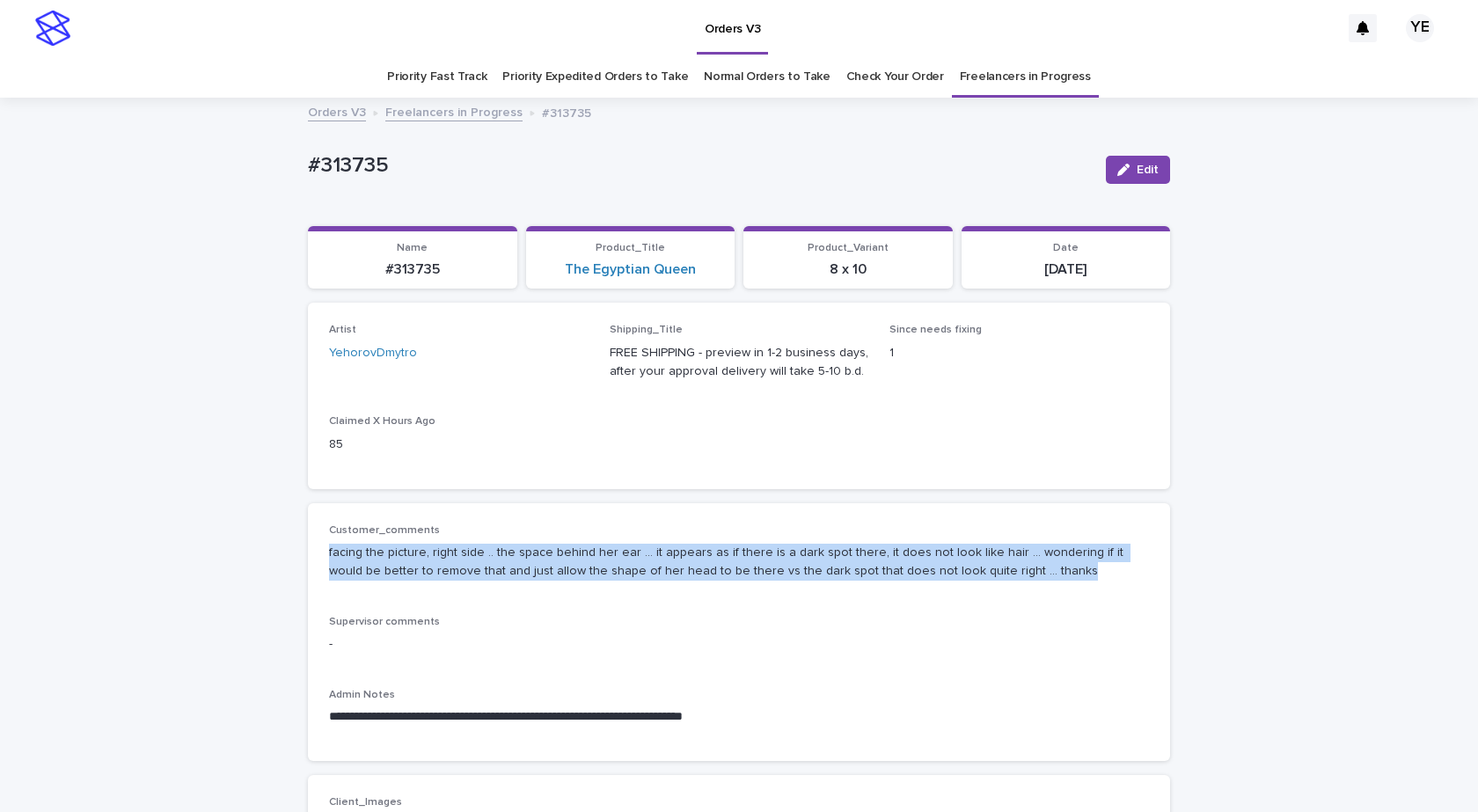
drag, startPoint x: 943, startPoint y: 576, endPoint x: 293, endPoint y: 553, distance: 650.4
copy p "facing the picture, right side .. the space behind her ear ... it appears as if…"
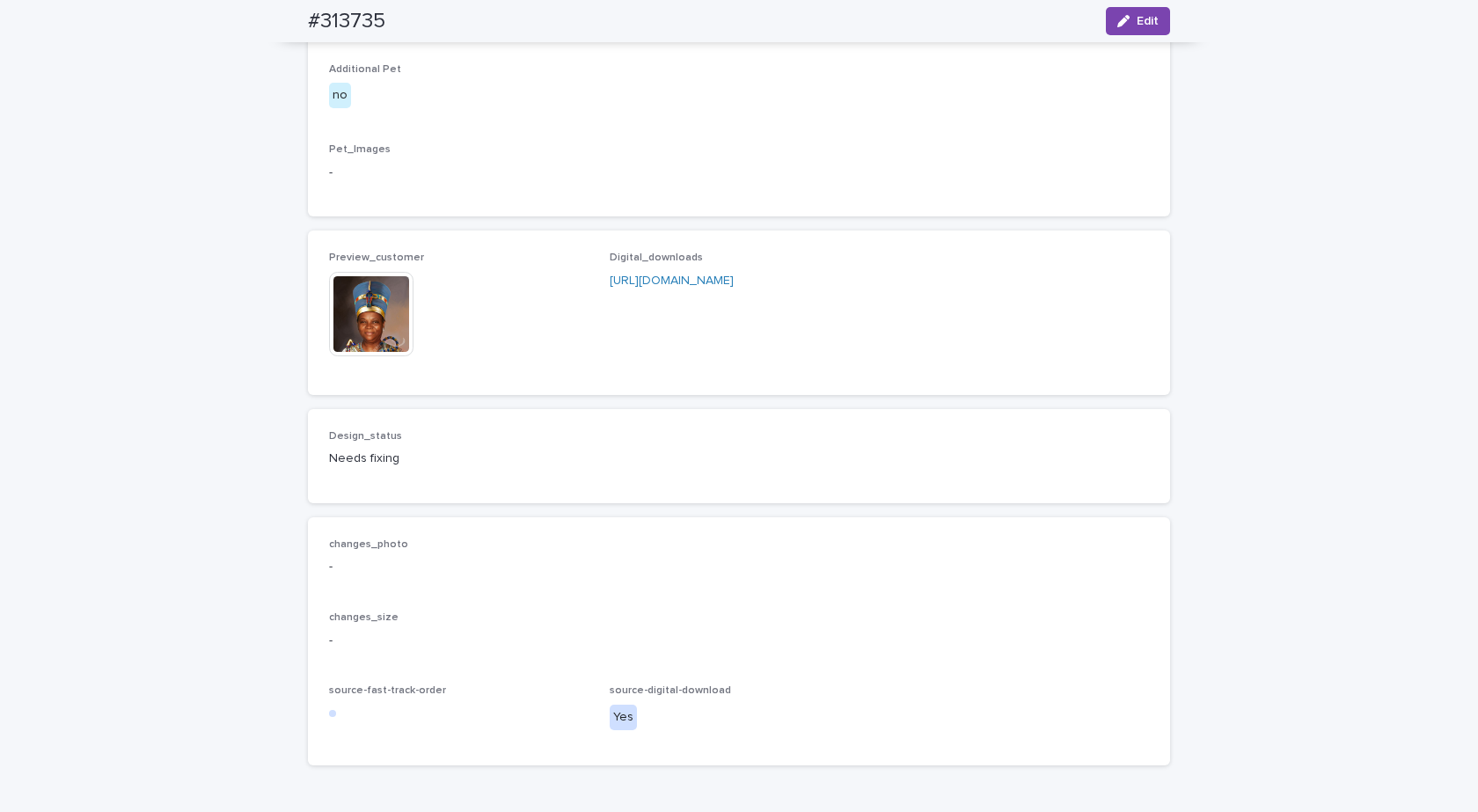
scroll to position [1055, 0]
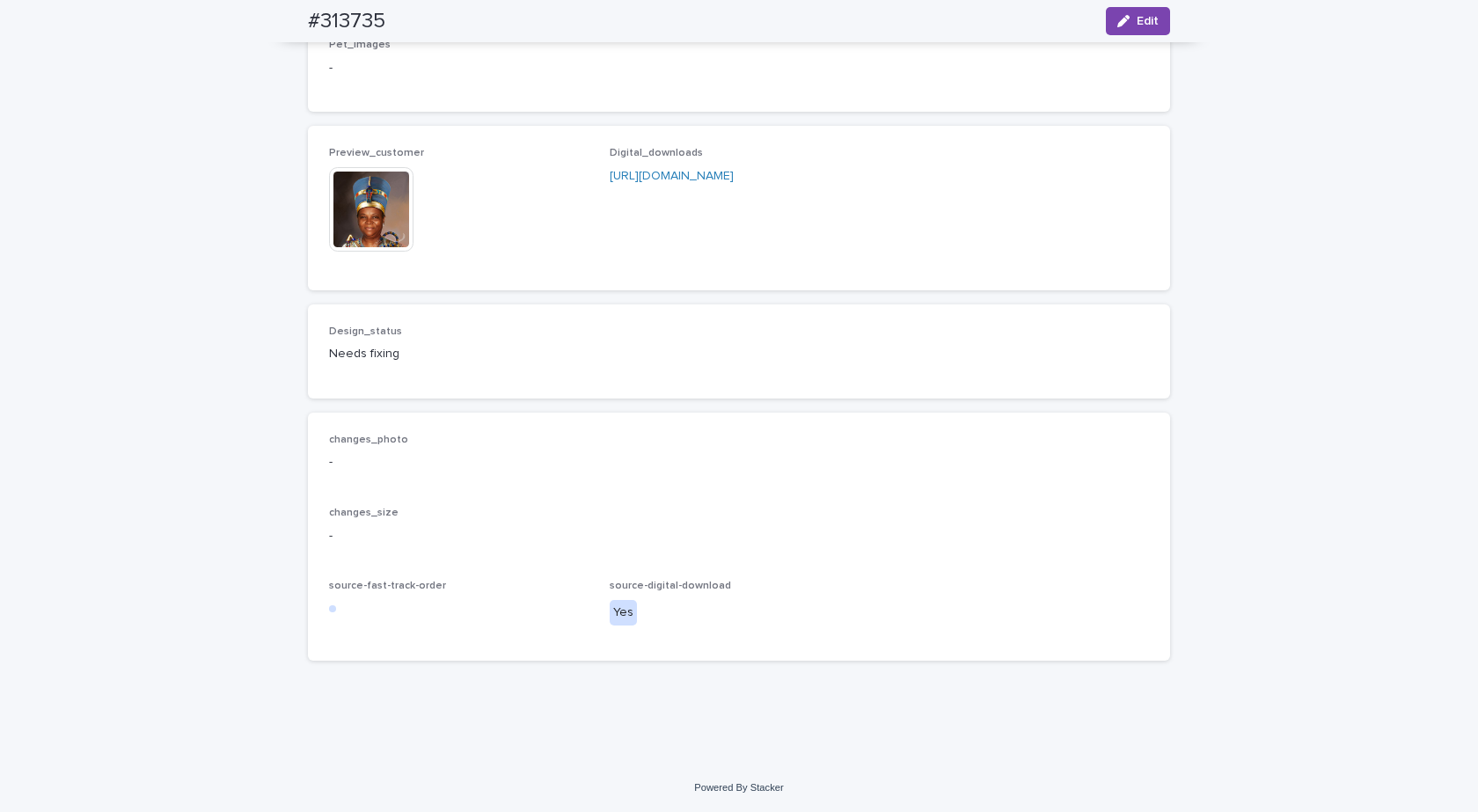
click at [347, 252] on img at bounding box center [371, 209] width 85 height 85
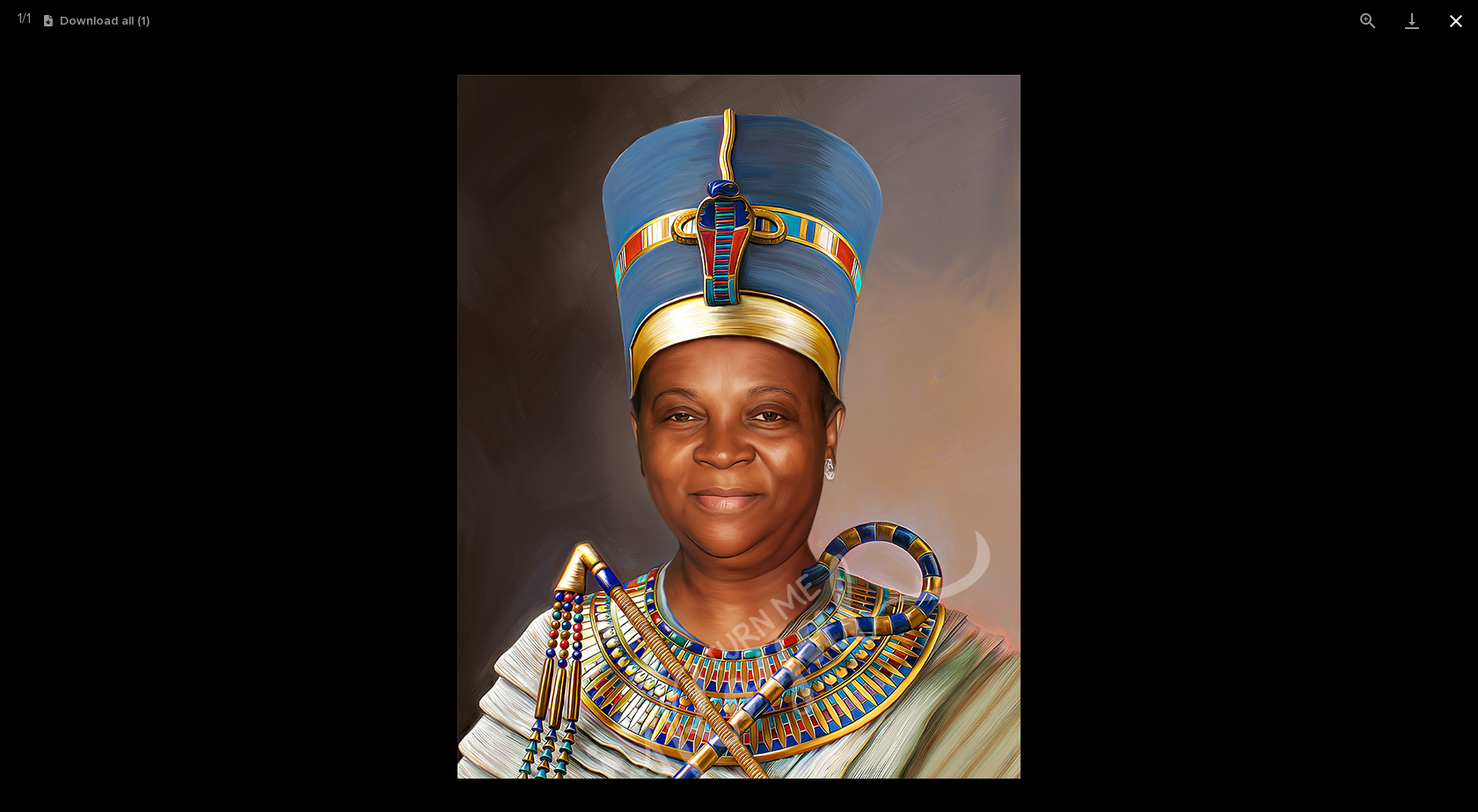
click at [1449, 24] on button "Close gallery" at bounding box center [1456, 20] width 44 height 41
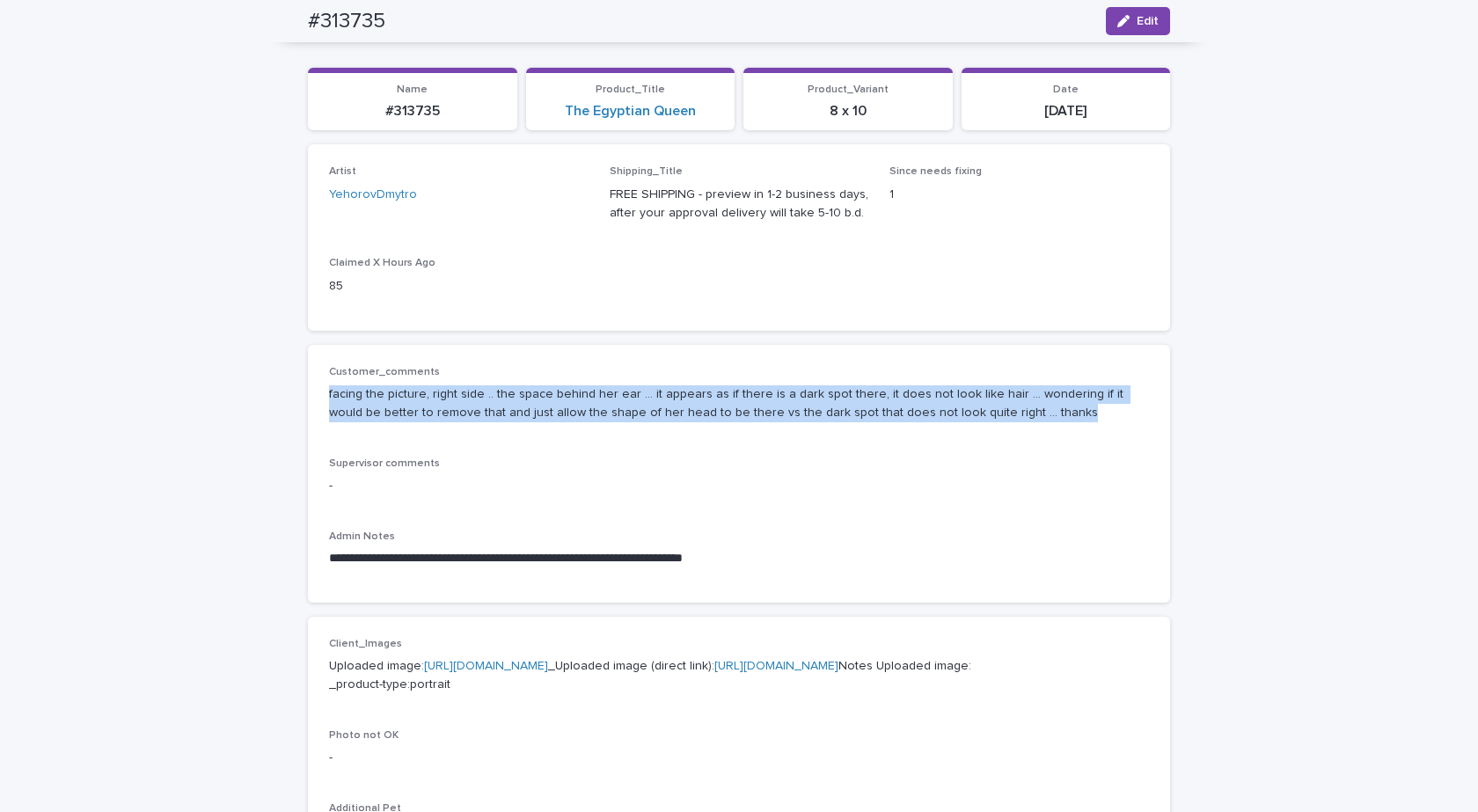
scroll to position [0, 0]
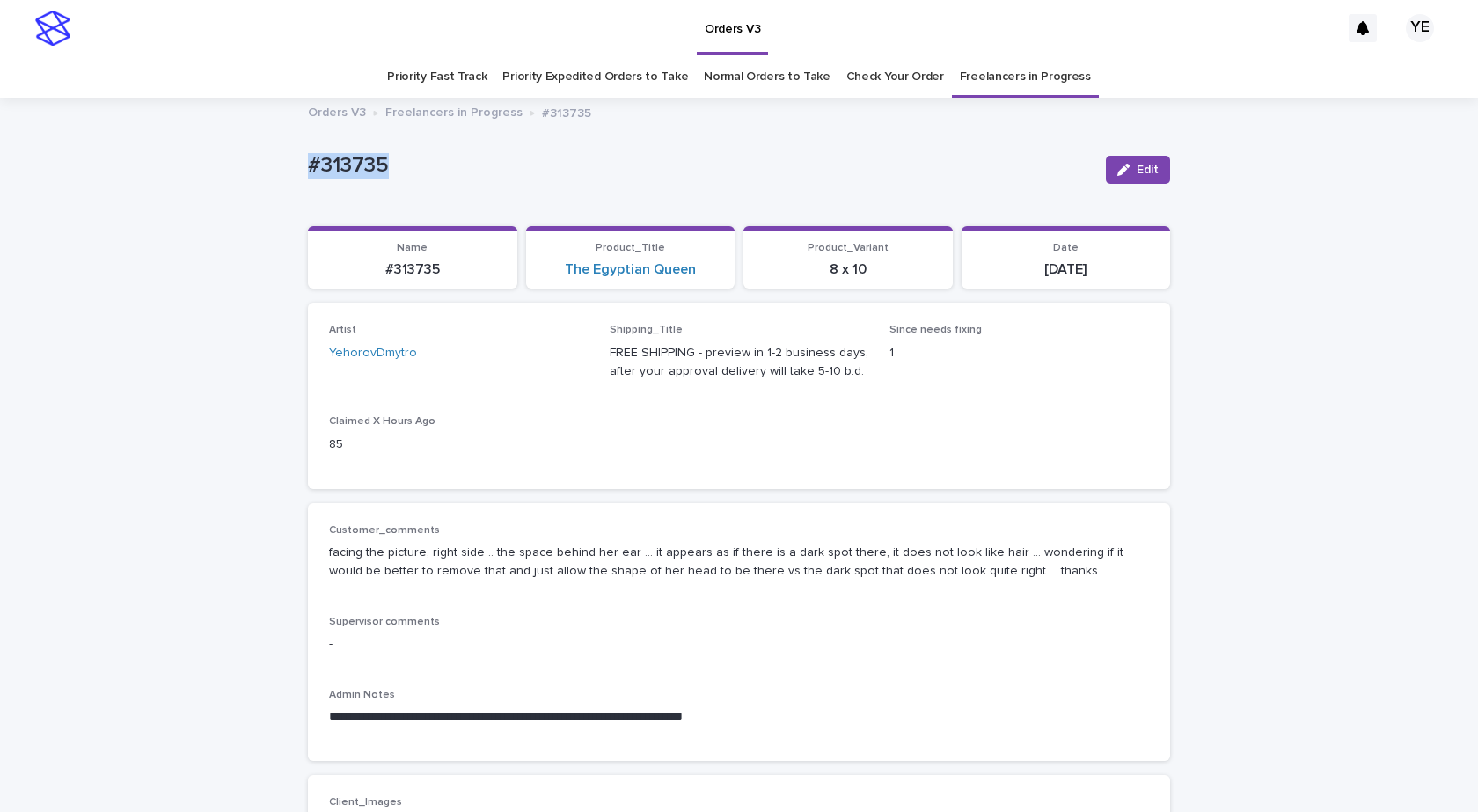
drag, startPoint x: 310, startPoint y: 164, endPoint x: 238, endPoint y: 164, distance: 72.0
copy p "#313735"
click at [1116, 161] on button "Edit" at bounding box center [1138, 170] width 64 height 29
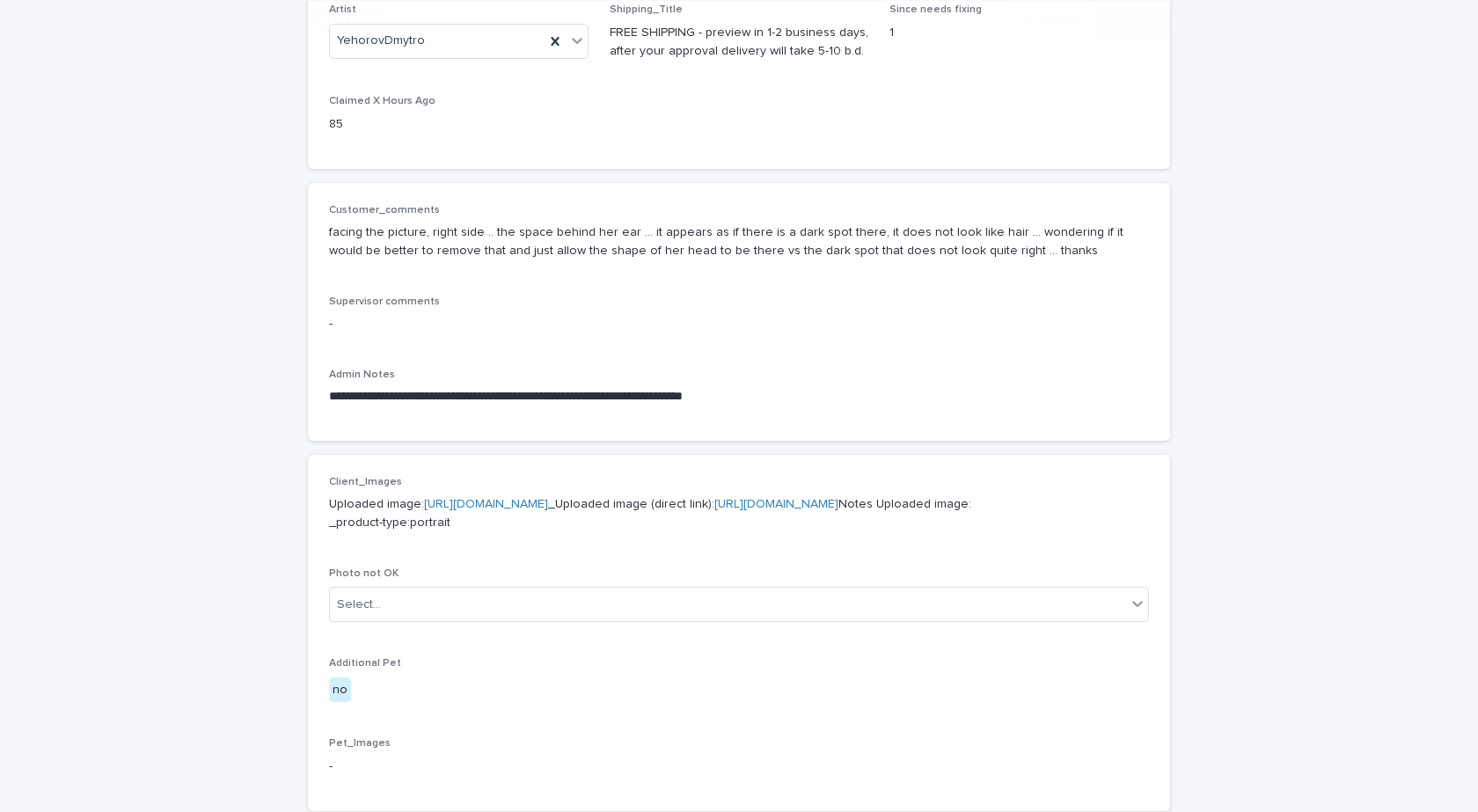
scroll to position [528, 0]
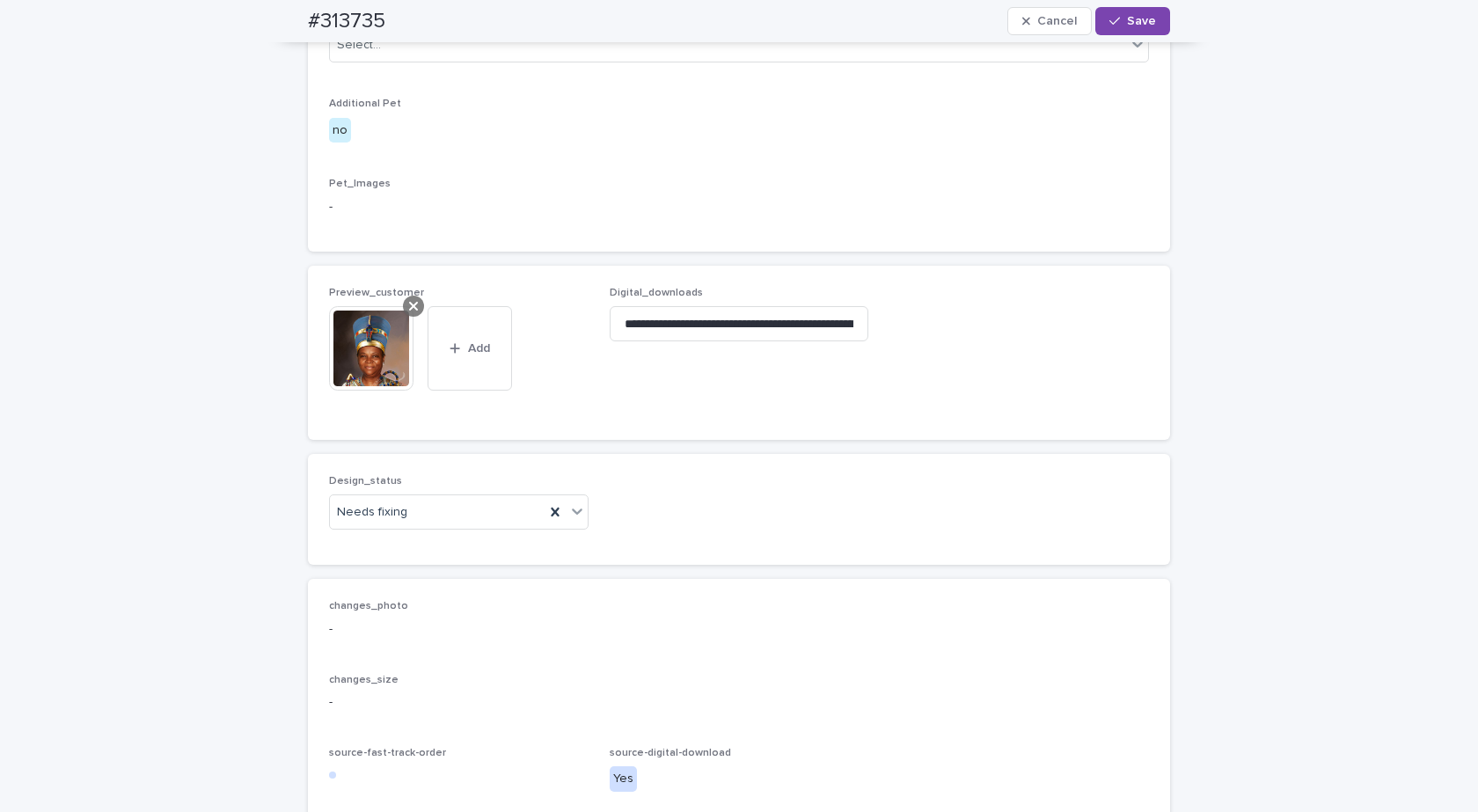
click at [409, 311] on icon at bounding box center [413, 306] width 9 height 9
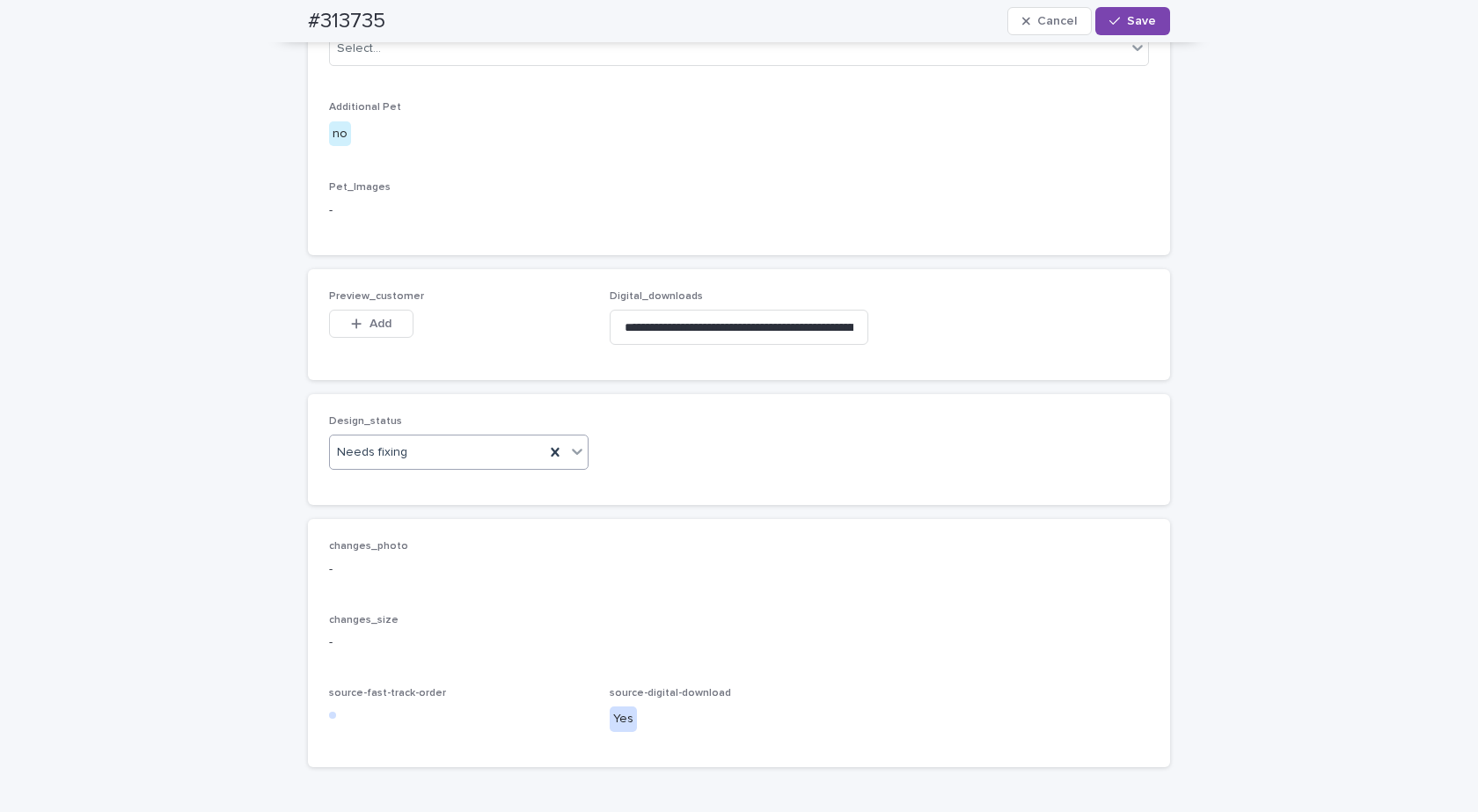
scroll to position [848, 0]
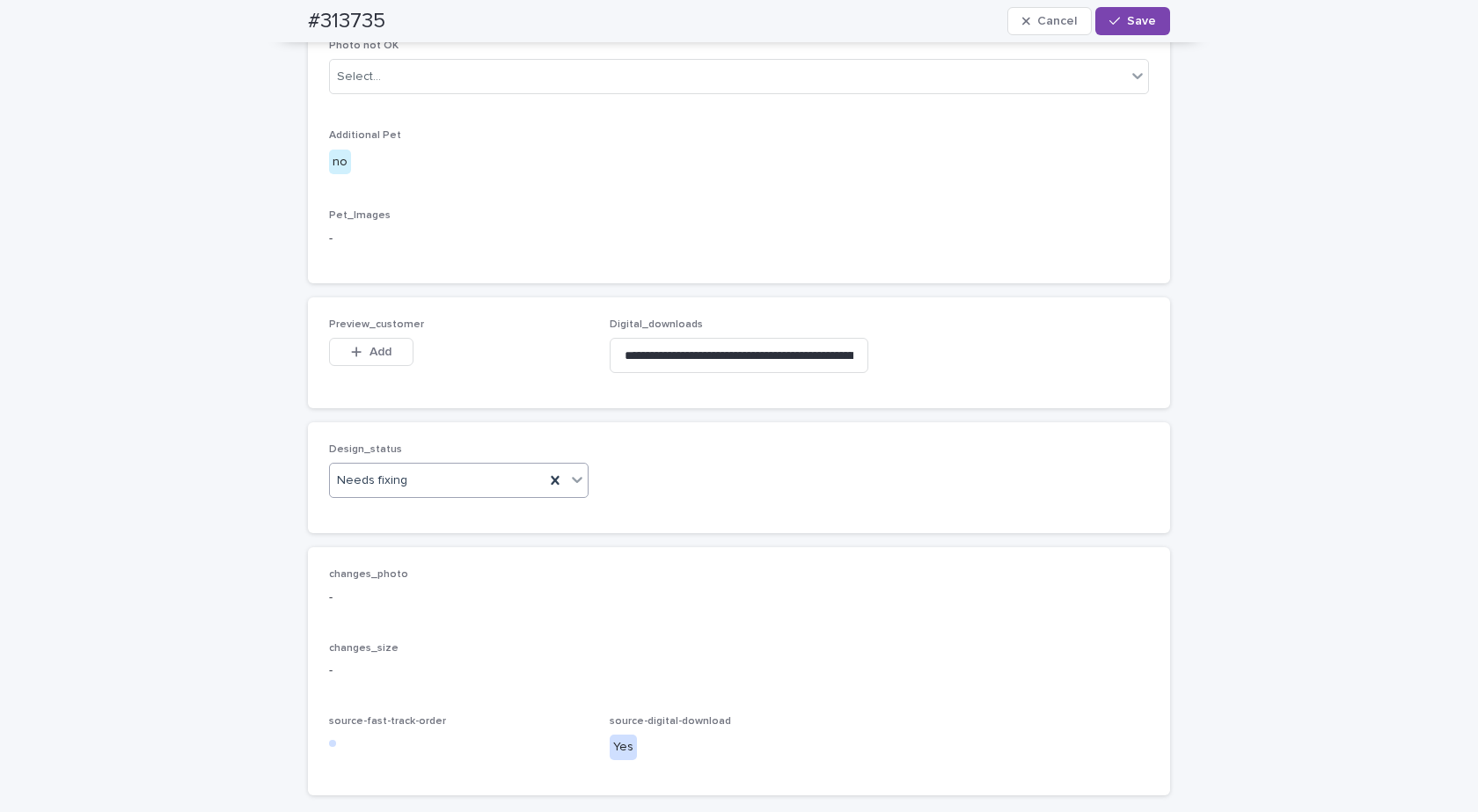
click at [429, 496] on div "Needs fixing" at bounding box center [437, 480] width 215 height 29
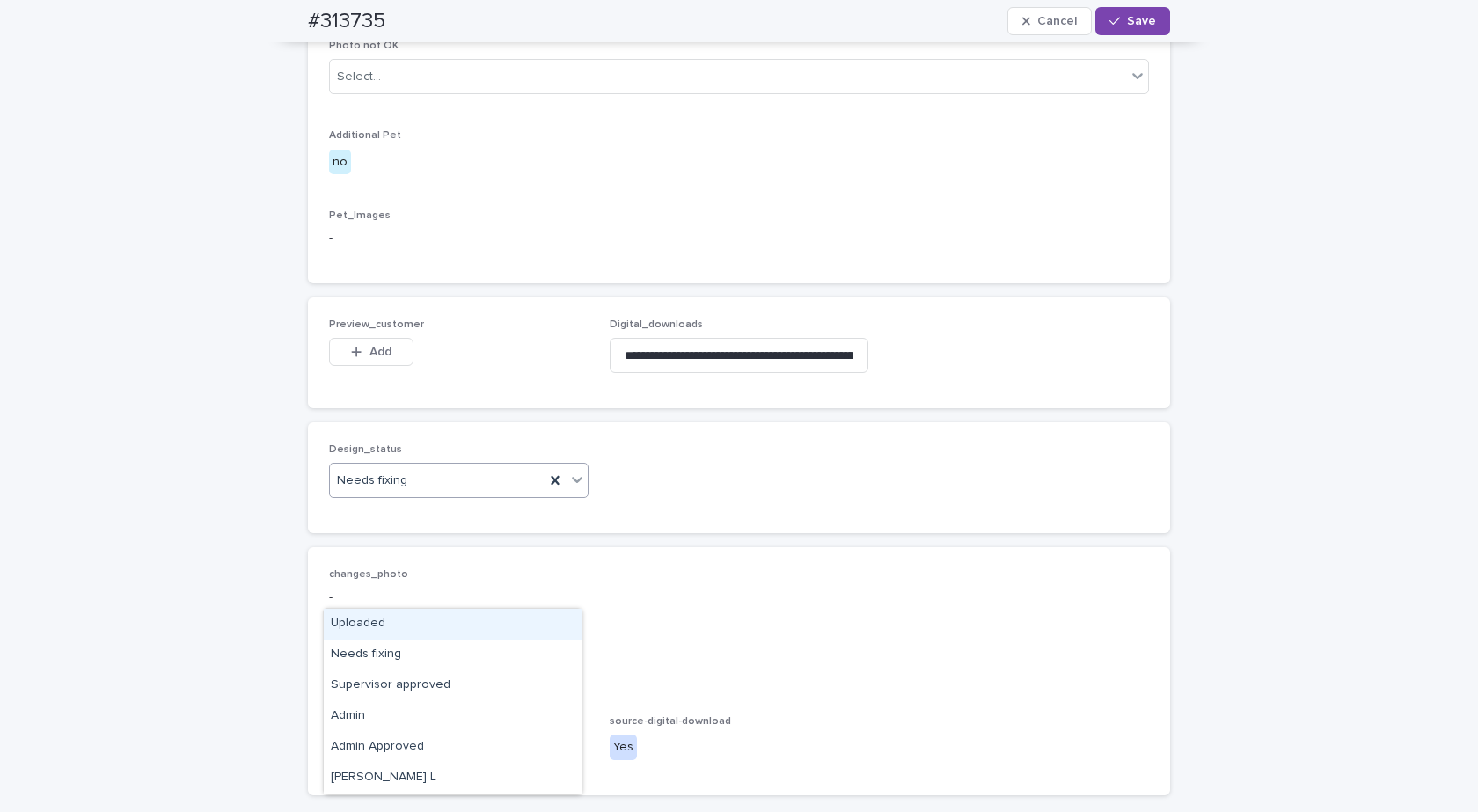
click at [369, 626] on div "Uploaded" at bounding box center [453, 624] width 257 height 30
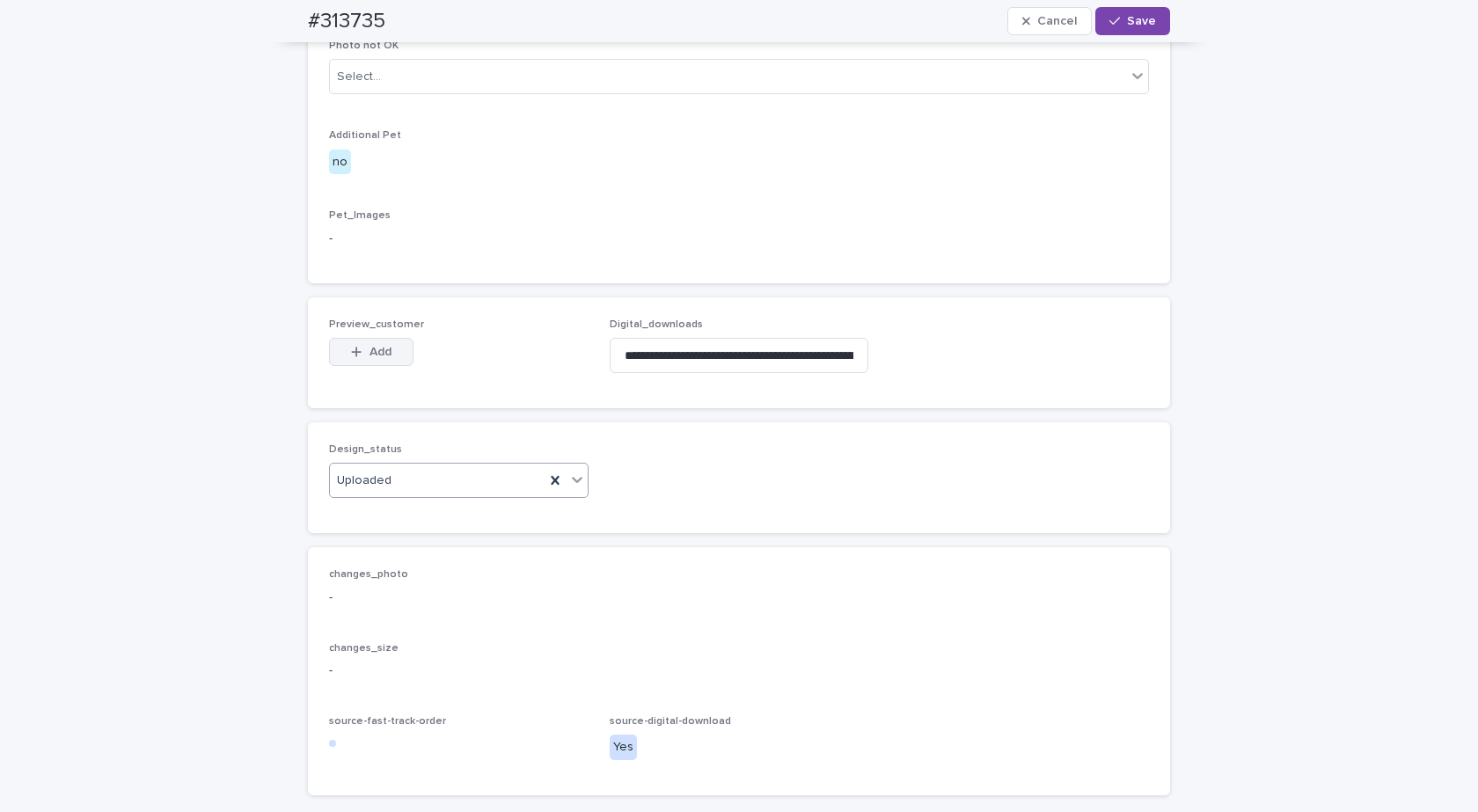
click at [370, 358] on span "Add" at bounding box center [380, 352] width 22 height 12
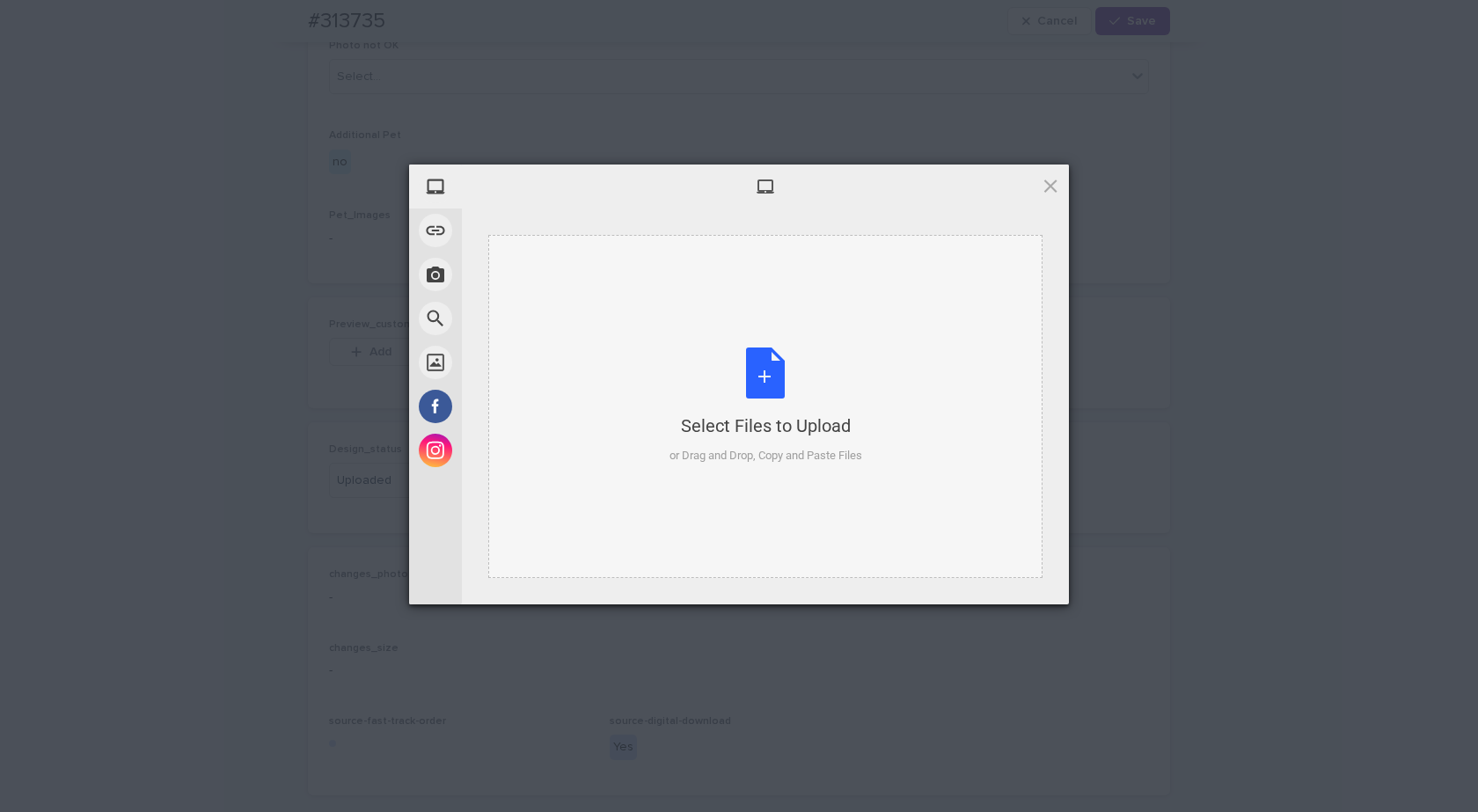
click at [748, 376] on div "Select Files to Upload or Drag and Drop, Copy and Paste Files" at bounding box center [766, 406] width 193 height 117
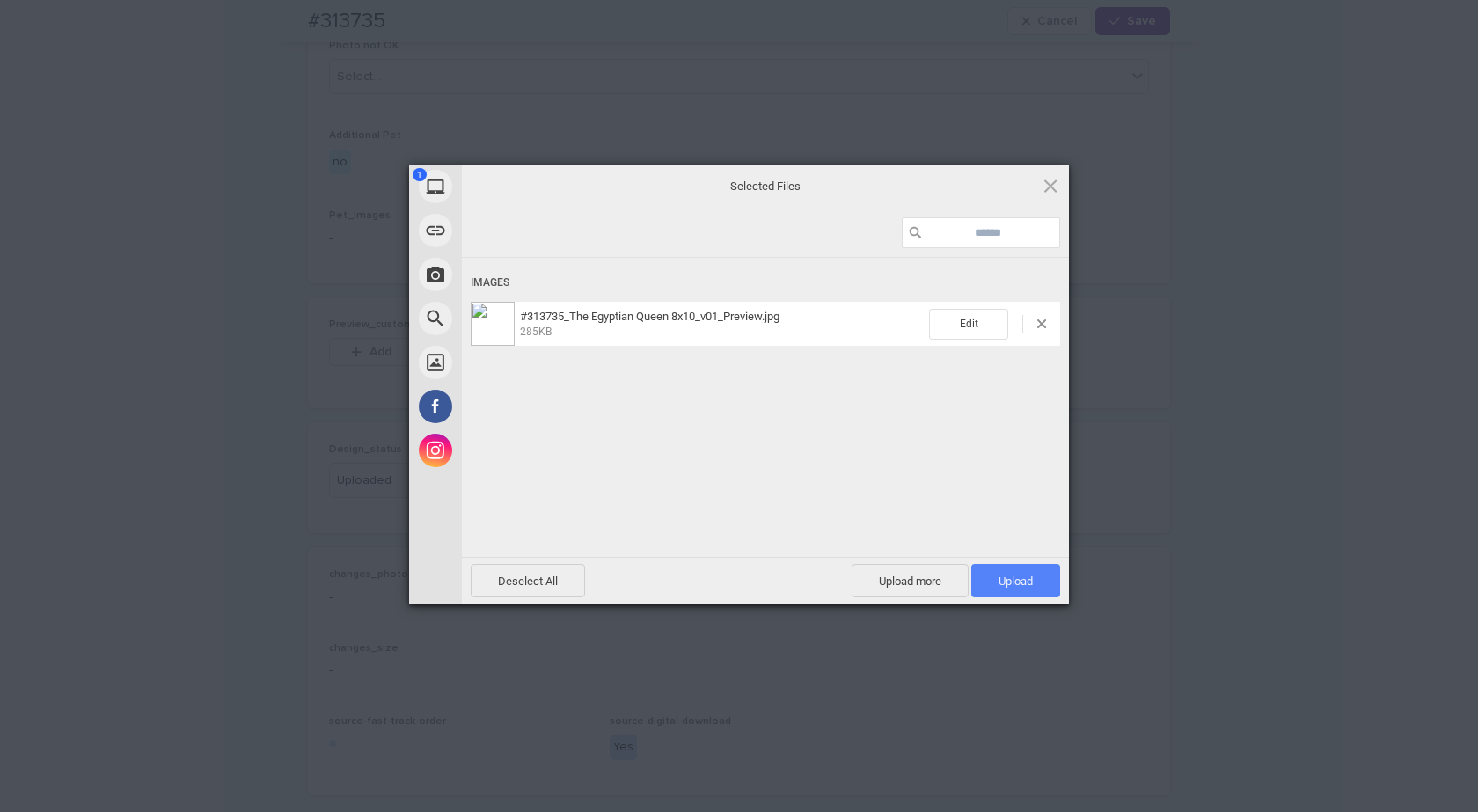
click at [1020, 583] on span "Upload 1" at bounding box center [1016, 581] width 34 height 13
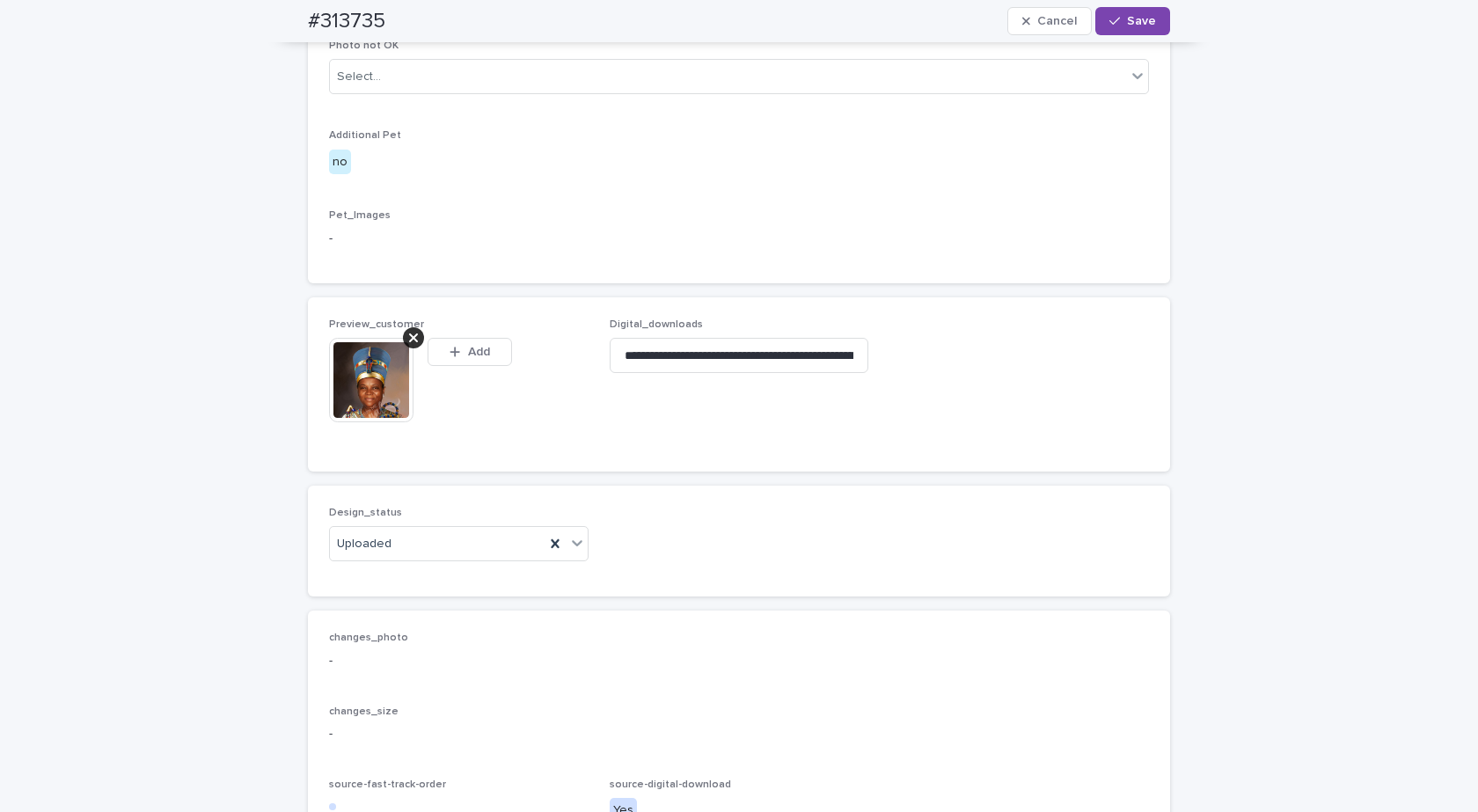
scroll to position [880, 0]
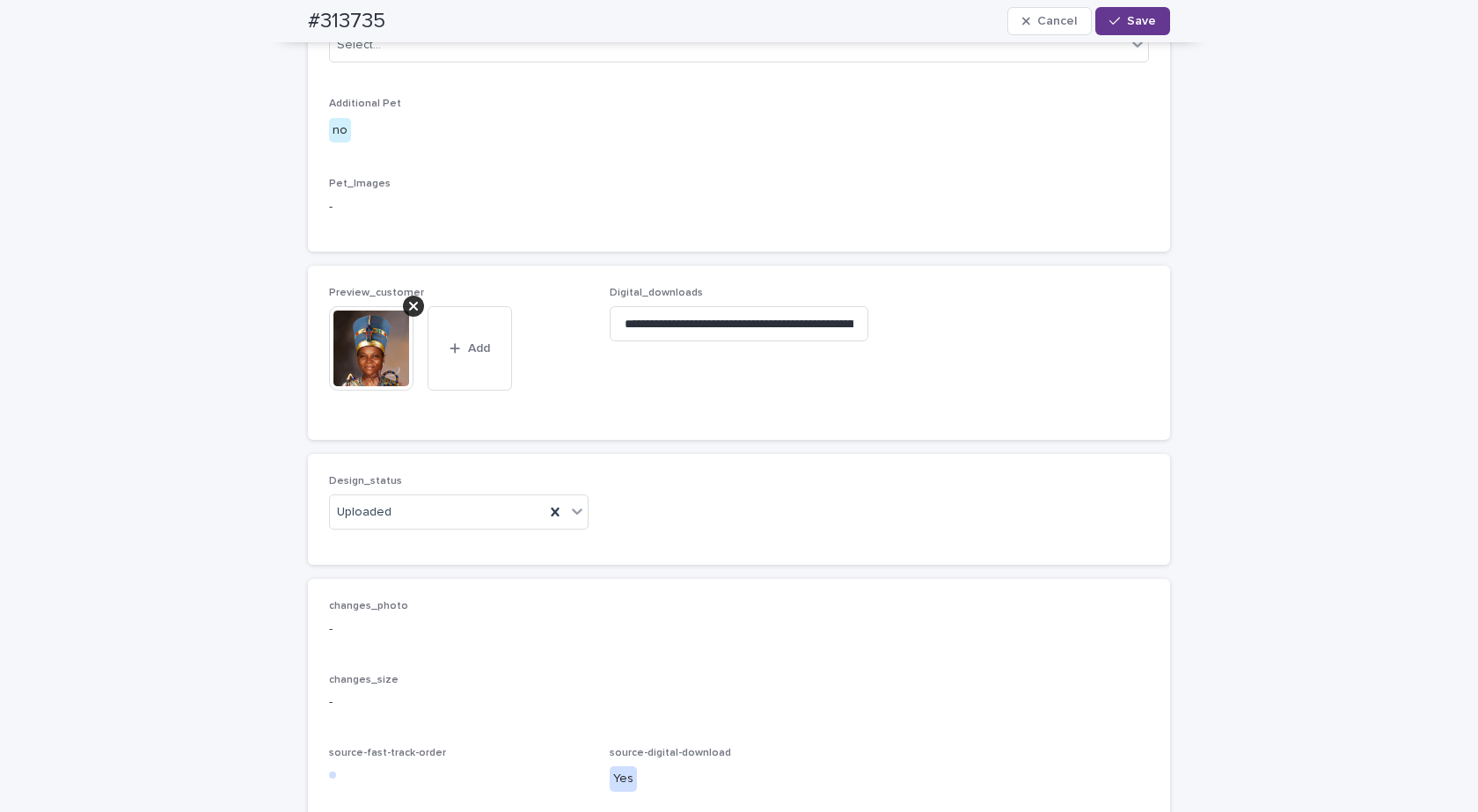
click at [1128, 18] on span "Save" at bounding box center [1141, 21] width 29 height 12
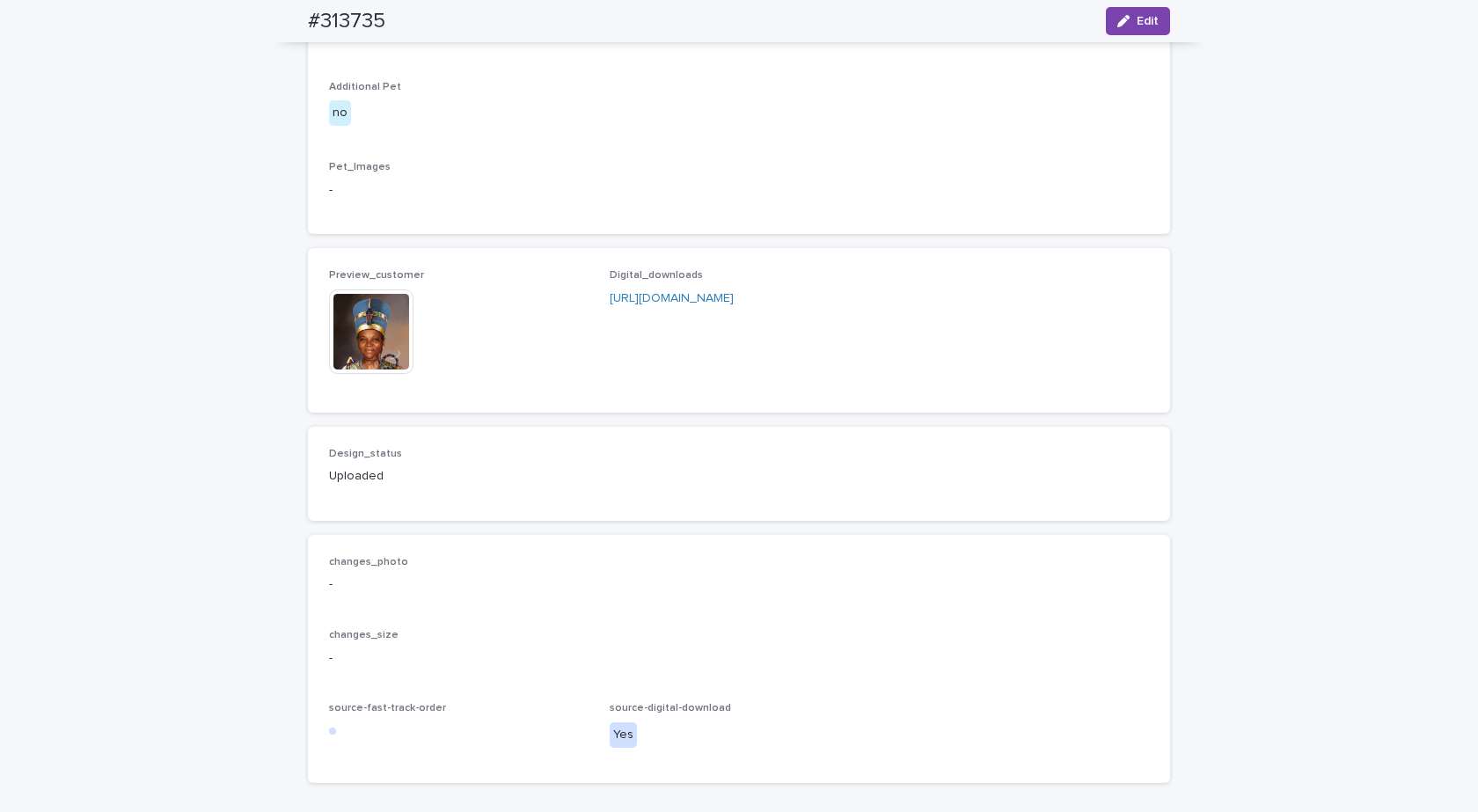
scroll to position [858, 0]
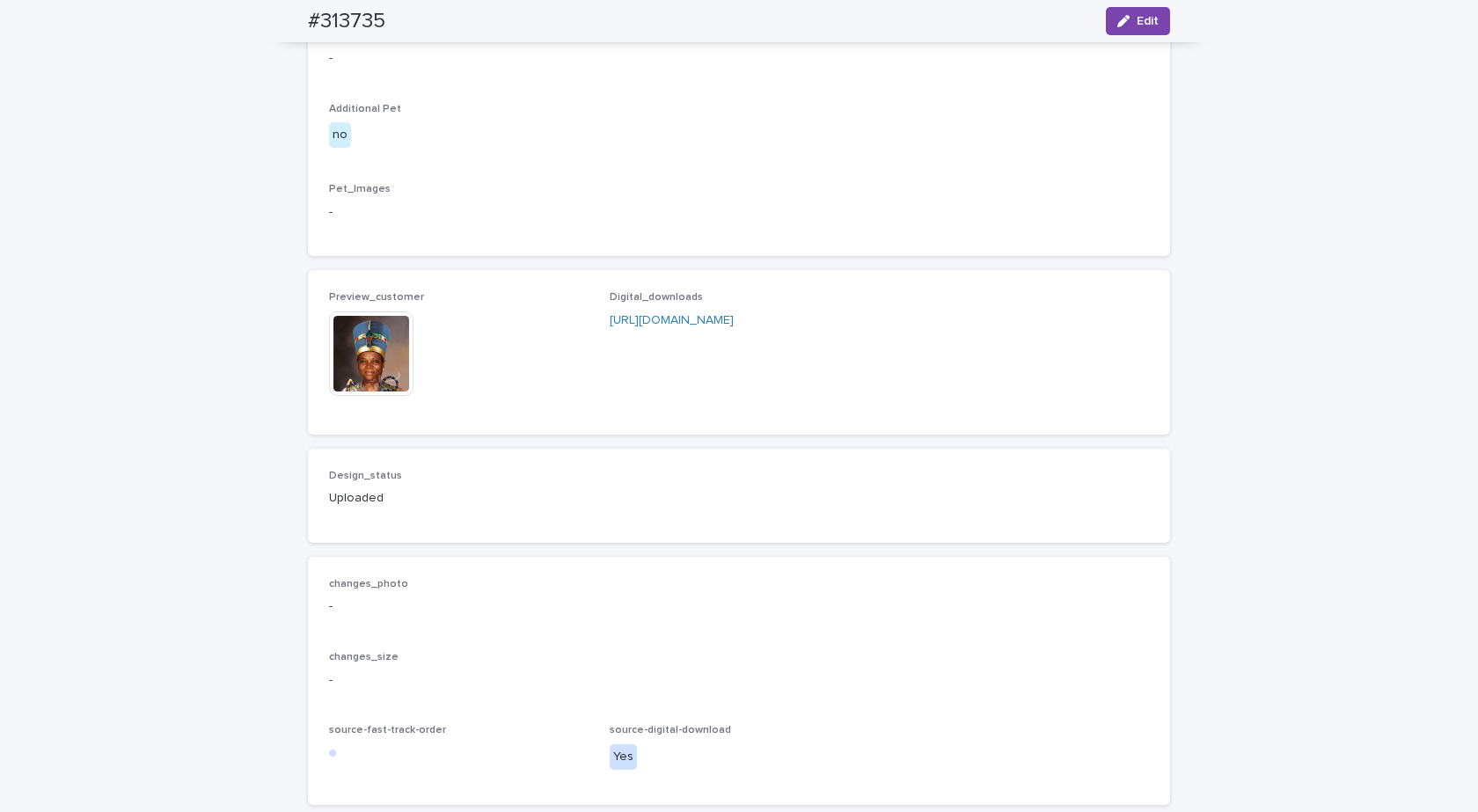
click at [382, 396] on img at bounding box center [371, 354] width 85 height 85
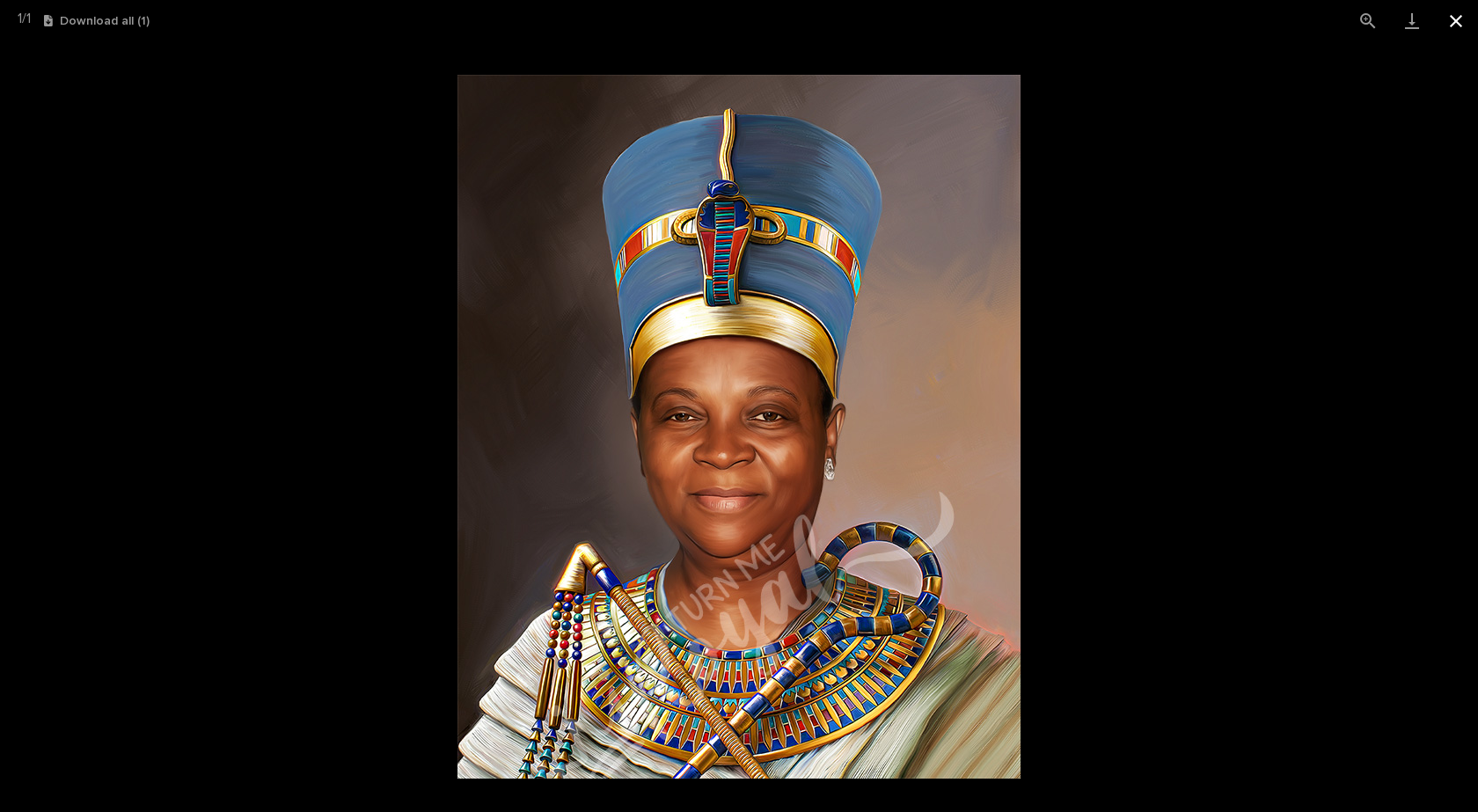
click at [1454, 17] on button "Close gallery" at bounding box center [1456, 20] width 44 height 41
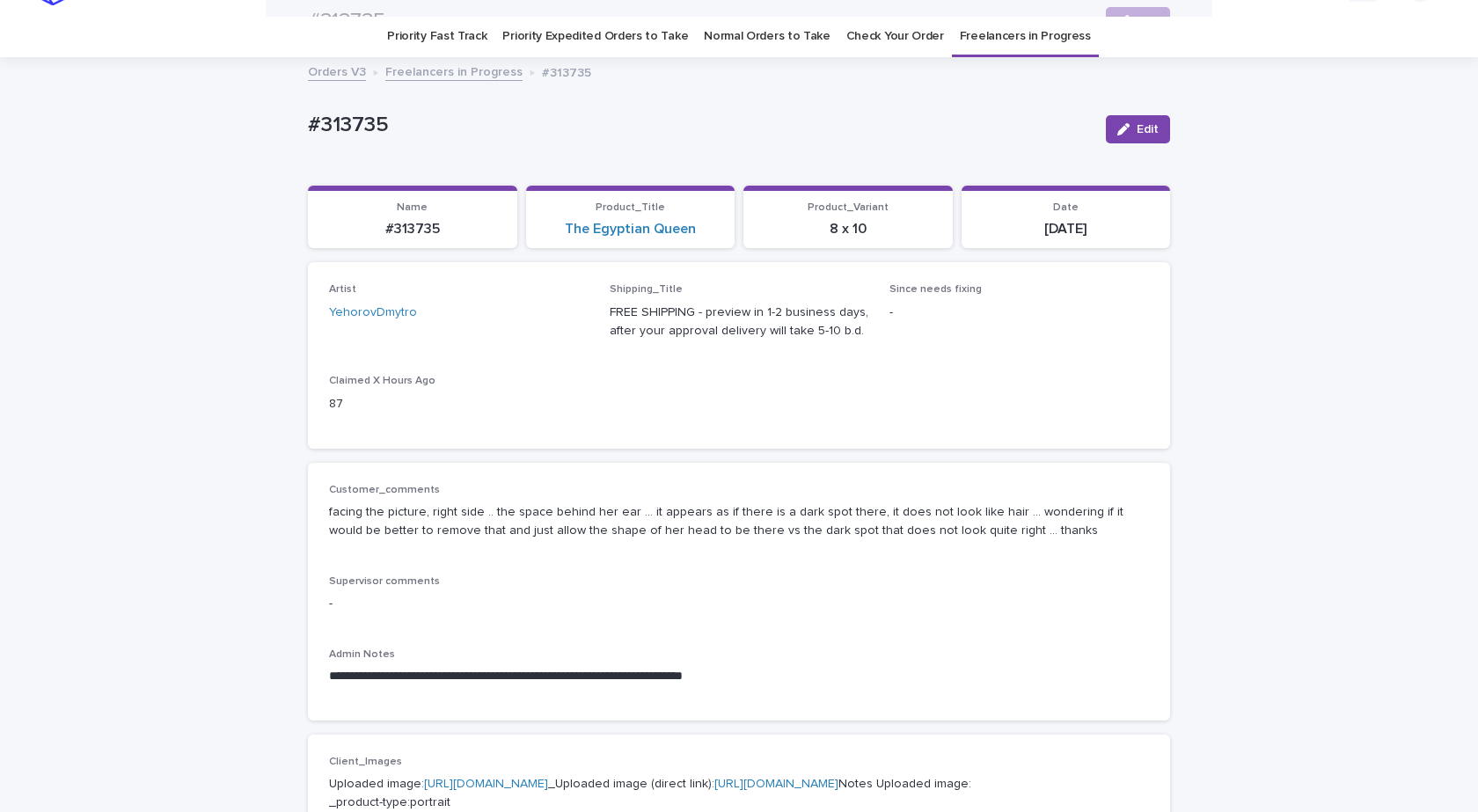
scroll to position [0, 0]
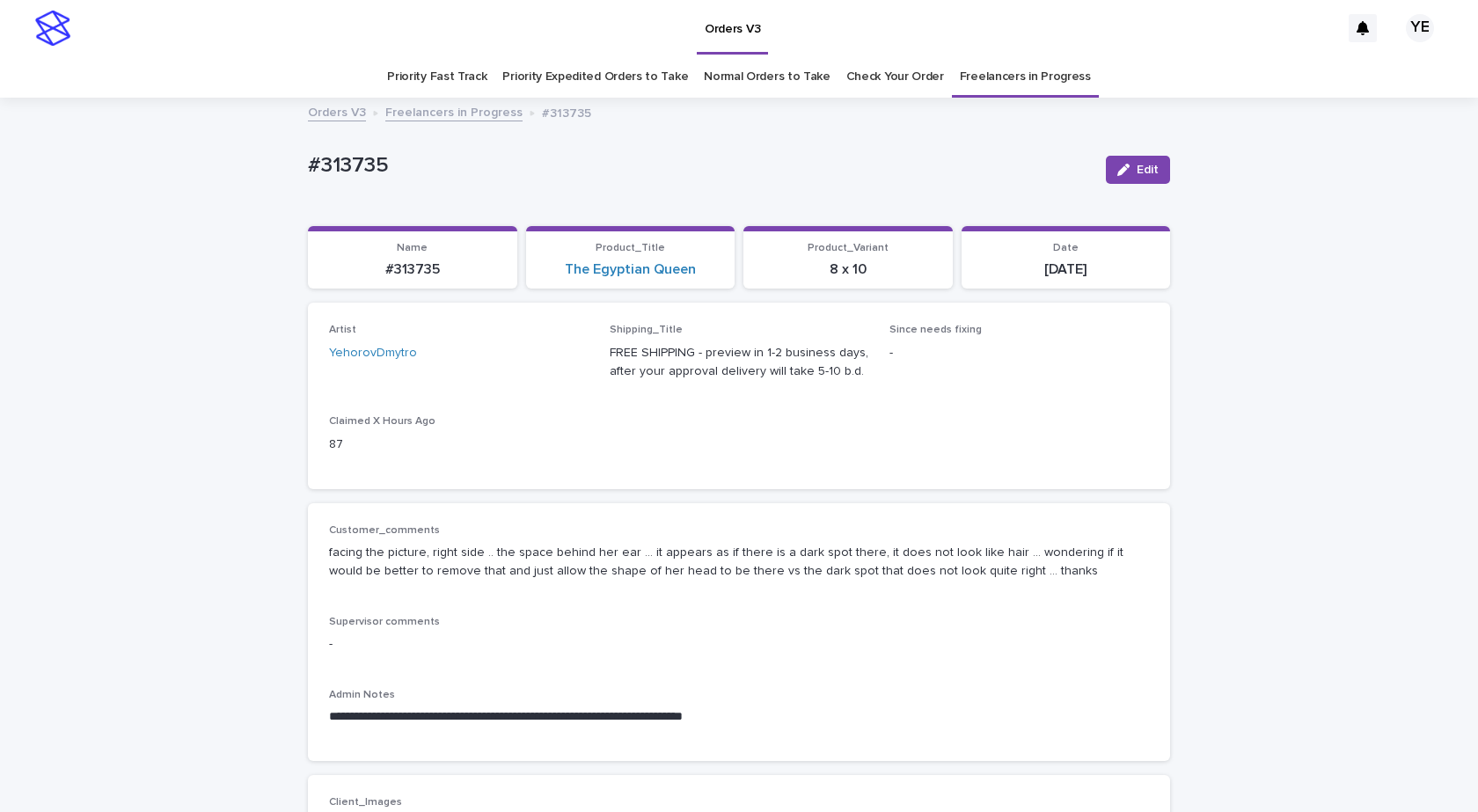
click at [443, 113] on link "Freelancers in Progress" at bounding box center [454, 111] width 137 height 20
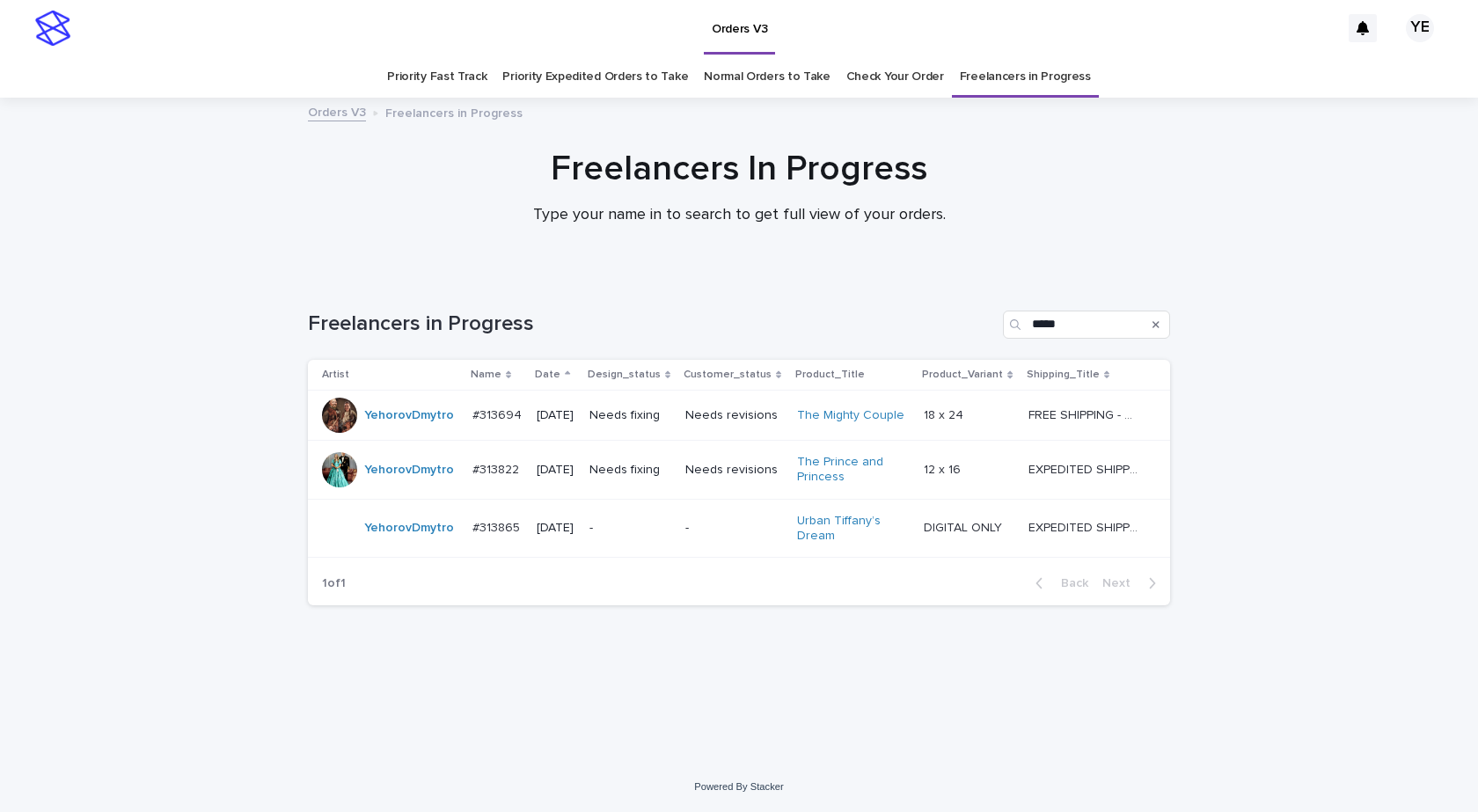
click at [414, 541] on div "YehorovDmytro" at bounding box center [409, 528] width 90 height 29
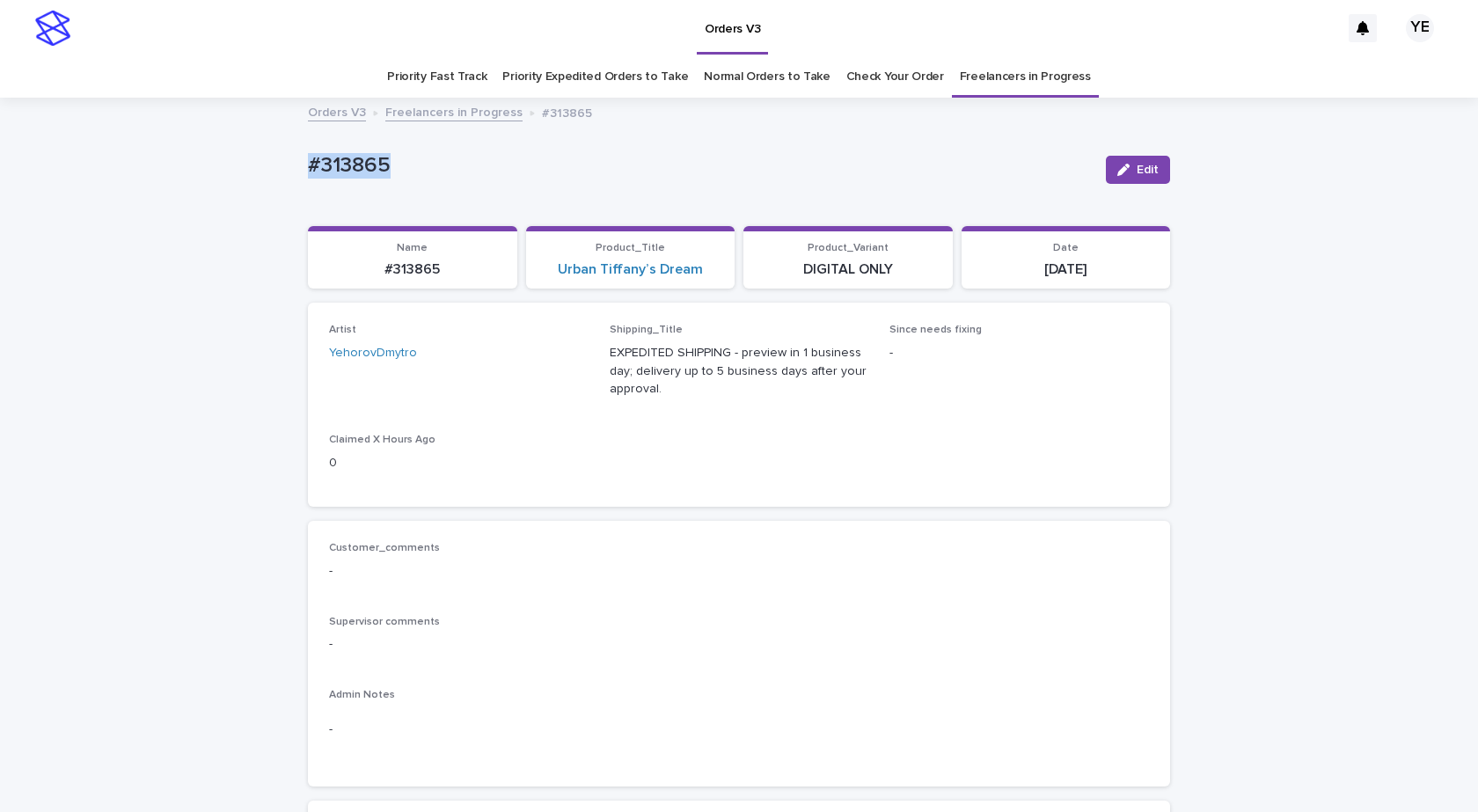
drag, startPoint x: 427, startPoint y: 174, endPoint x: 175, endPoint y: 167, distance: 252.1
copy p "#313865"
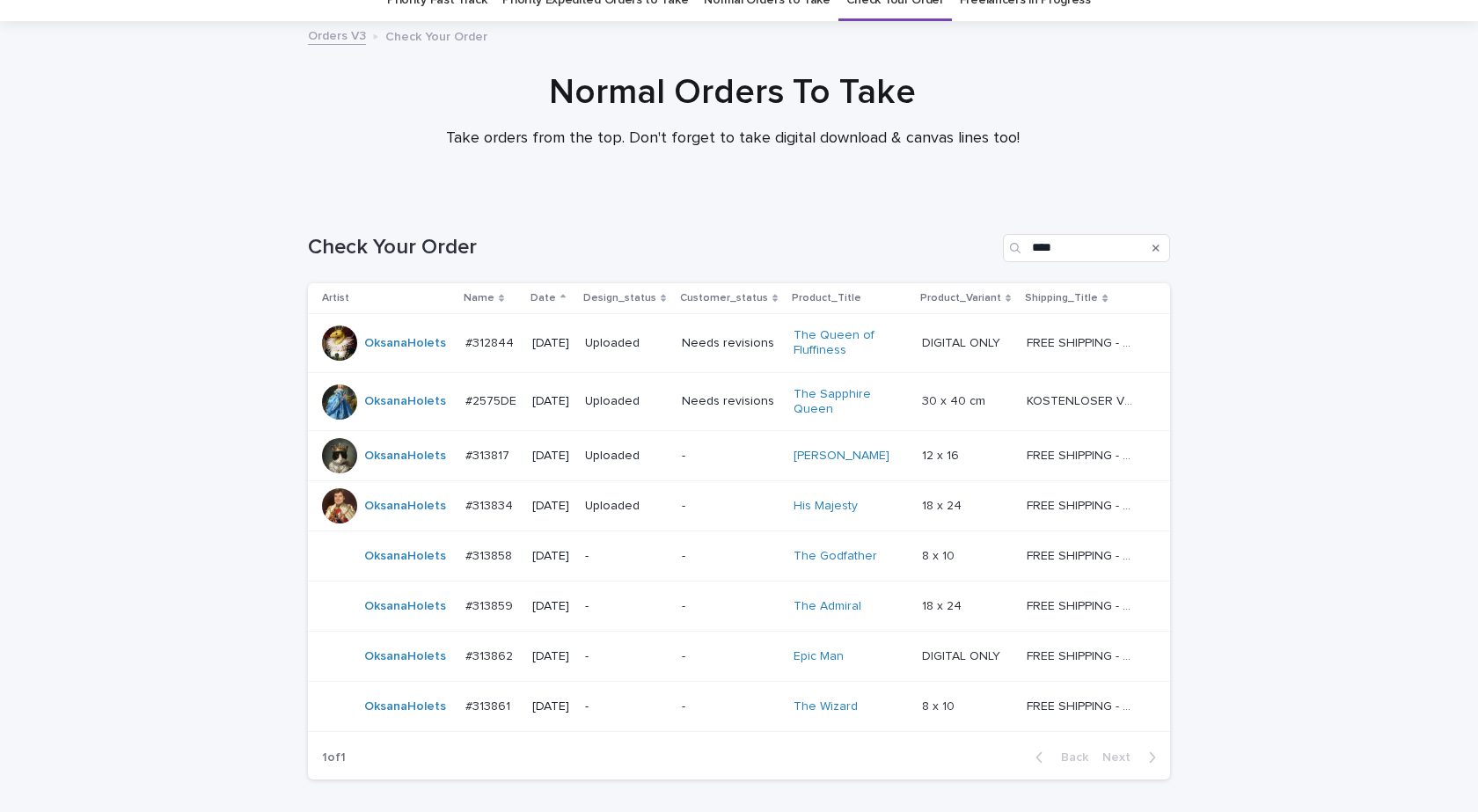
scroll to position [196, 0]
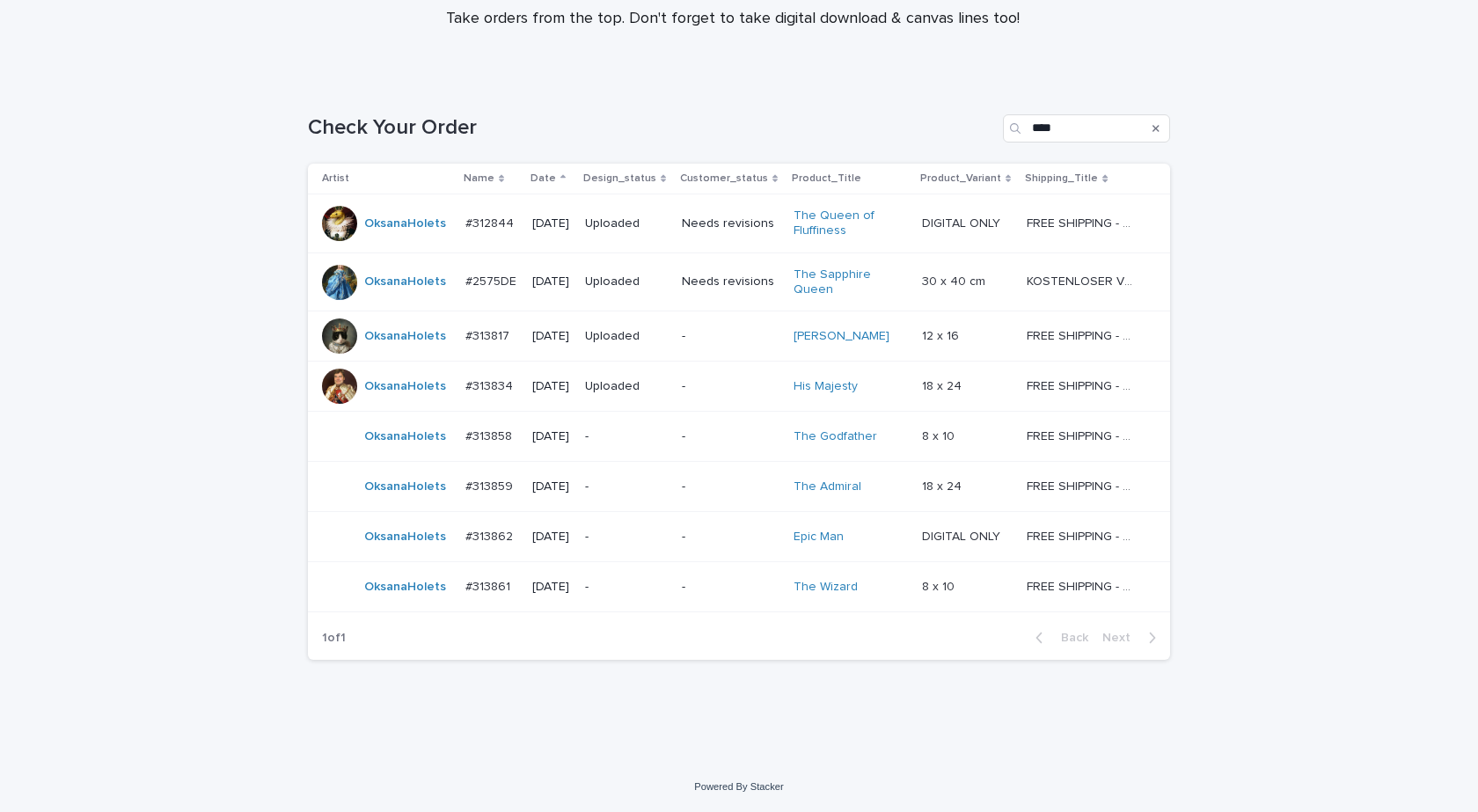
click at [417, 553] on div "OksanaHolets" at bounding box center [387, 536] width 130 height 35
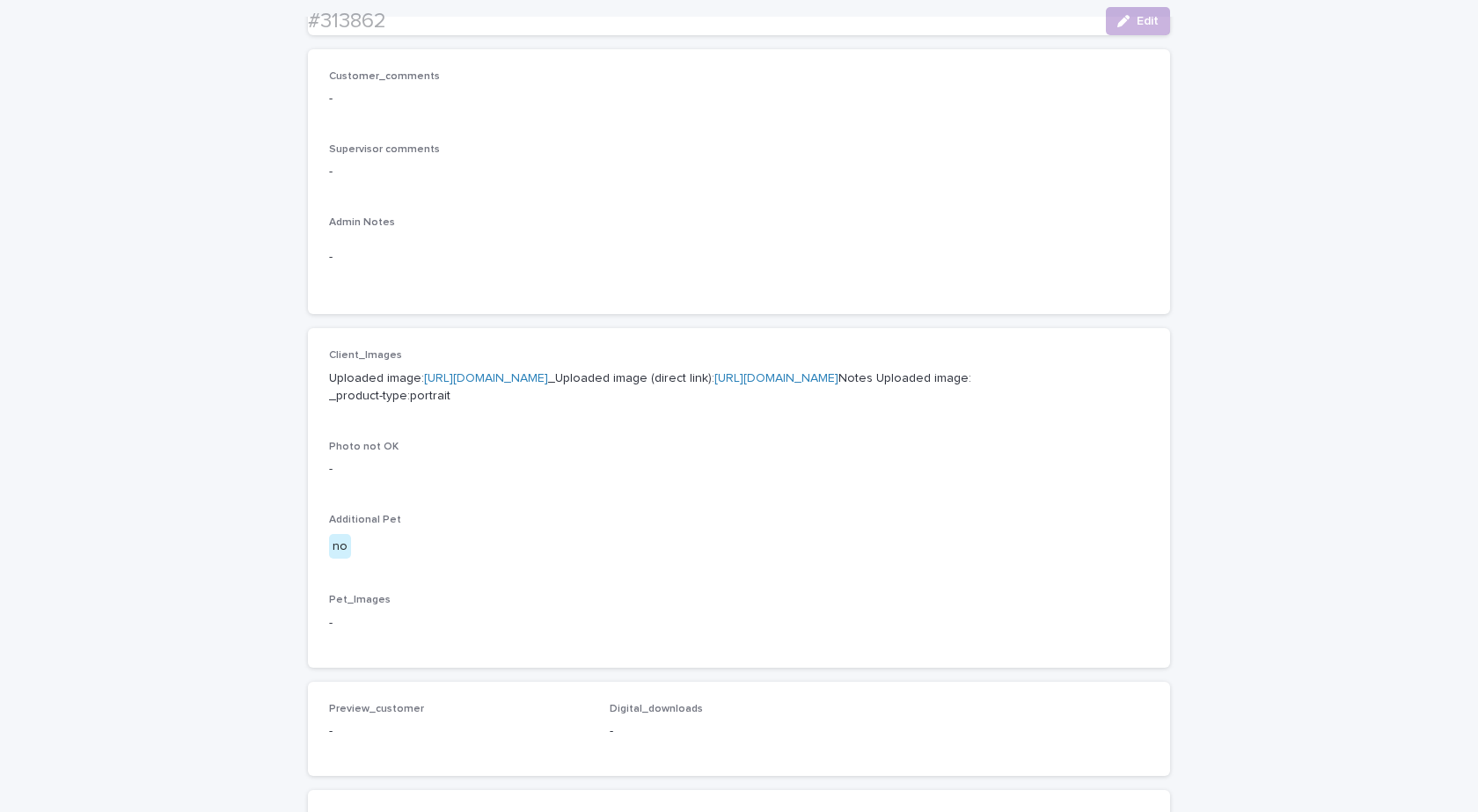
scroll to position [528, 0]
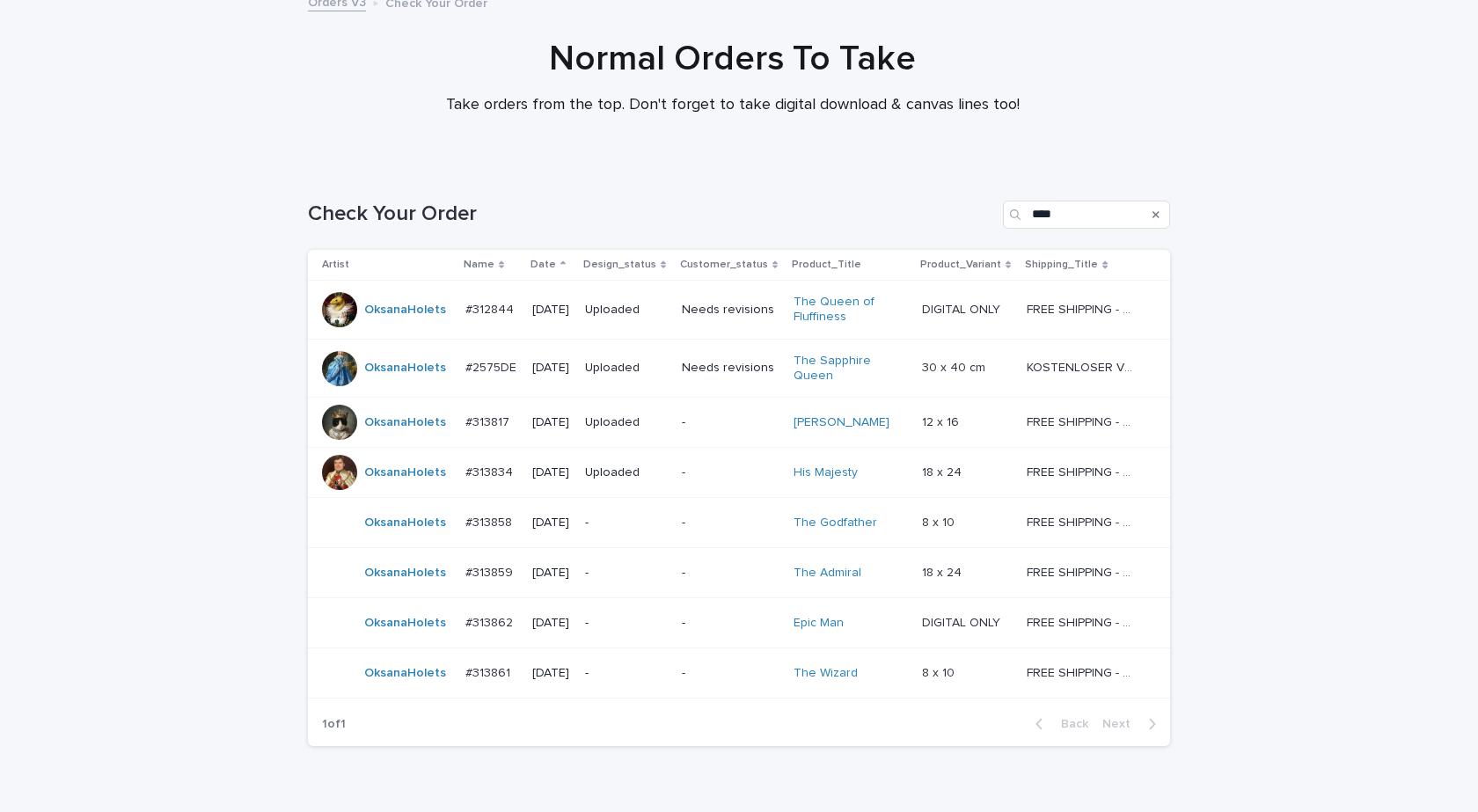
scroll to position [196, 0]
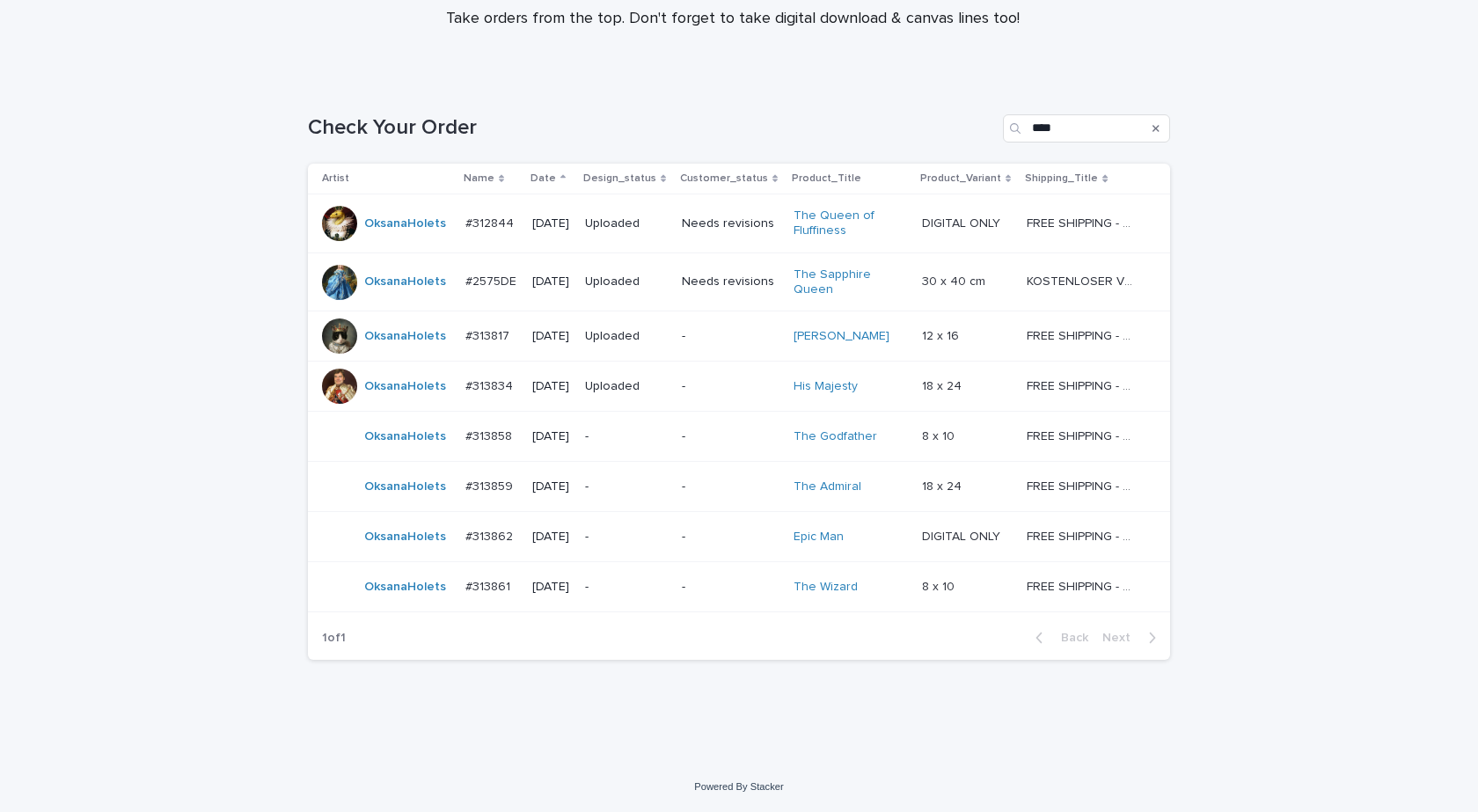
click at [415, 609] on td "OksanaHolets" at bounding box center [383, 587] width 151 height 51
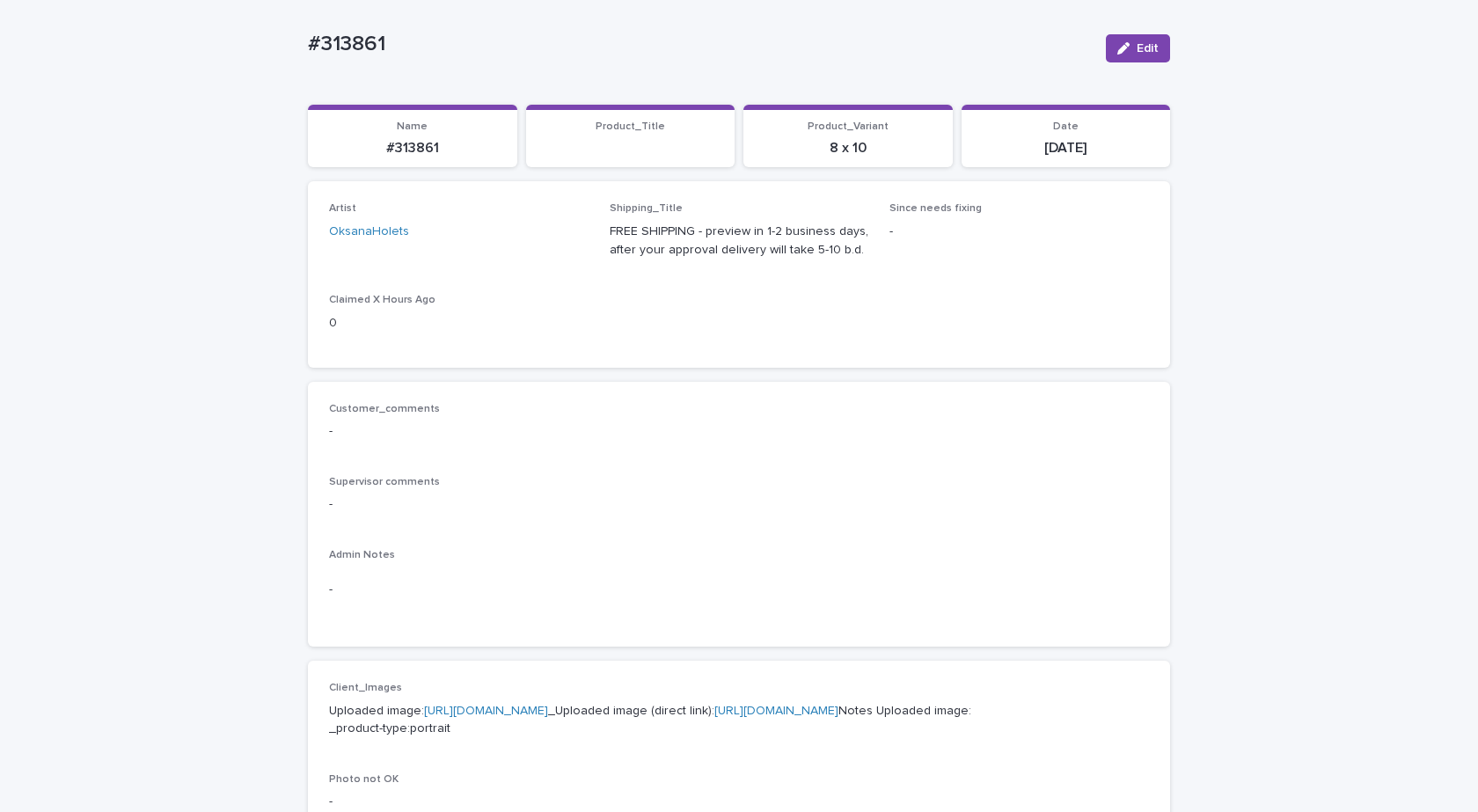
scroll to position [439, 0]
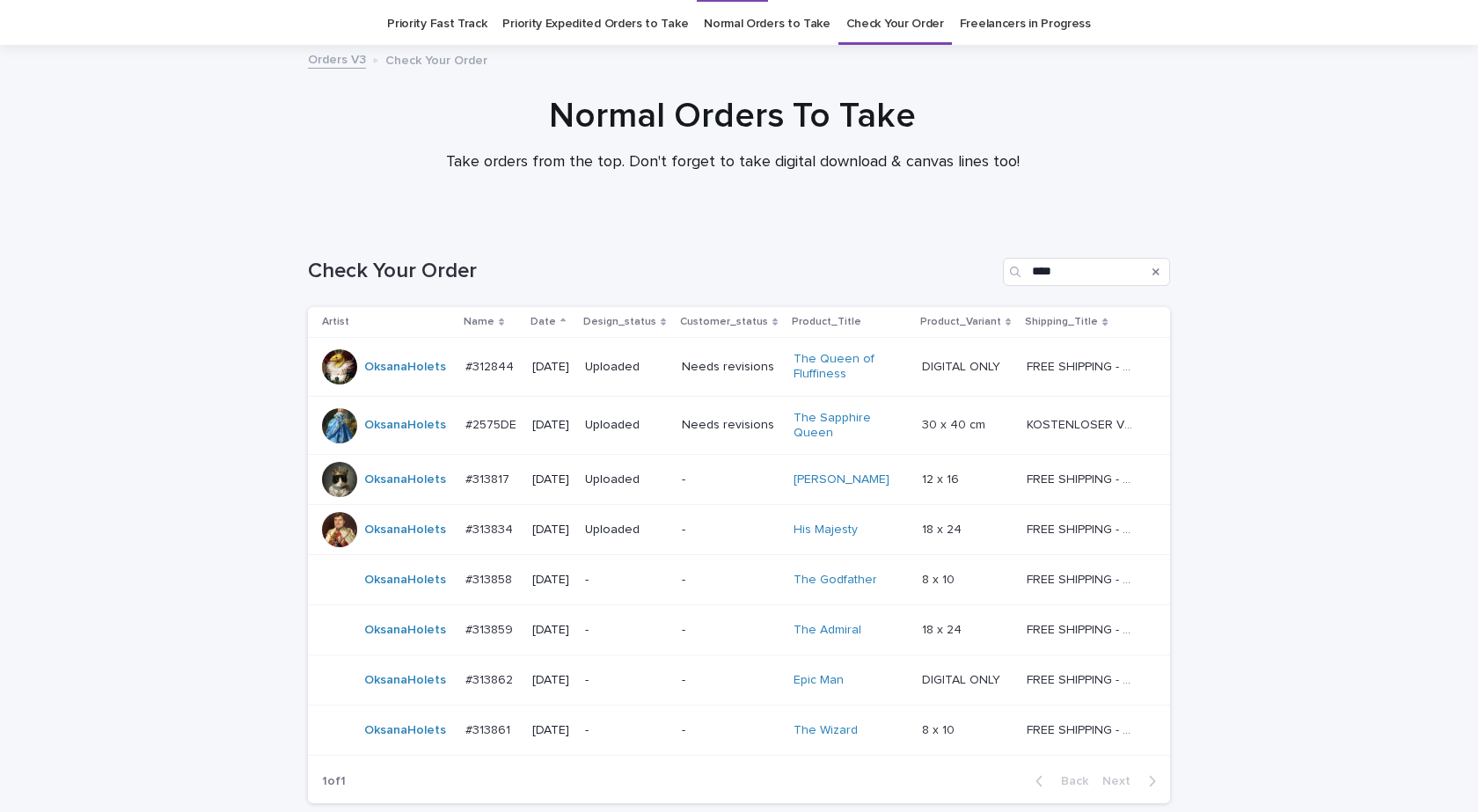
scroll to position [56, 0]
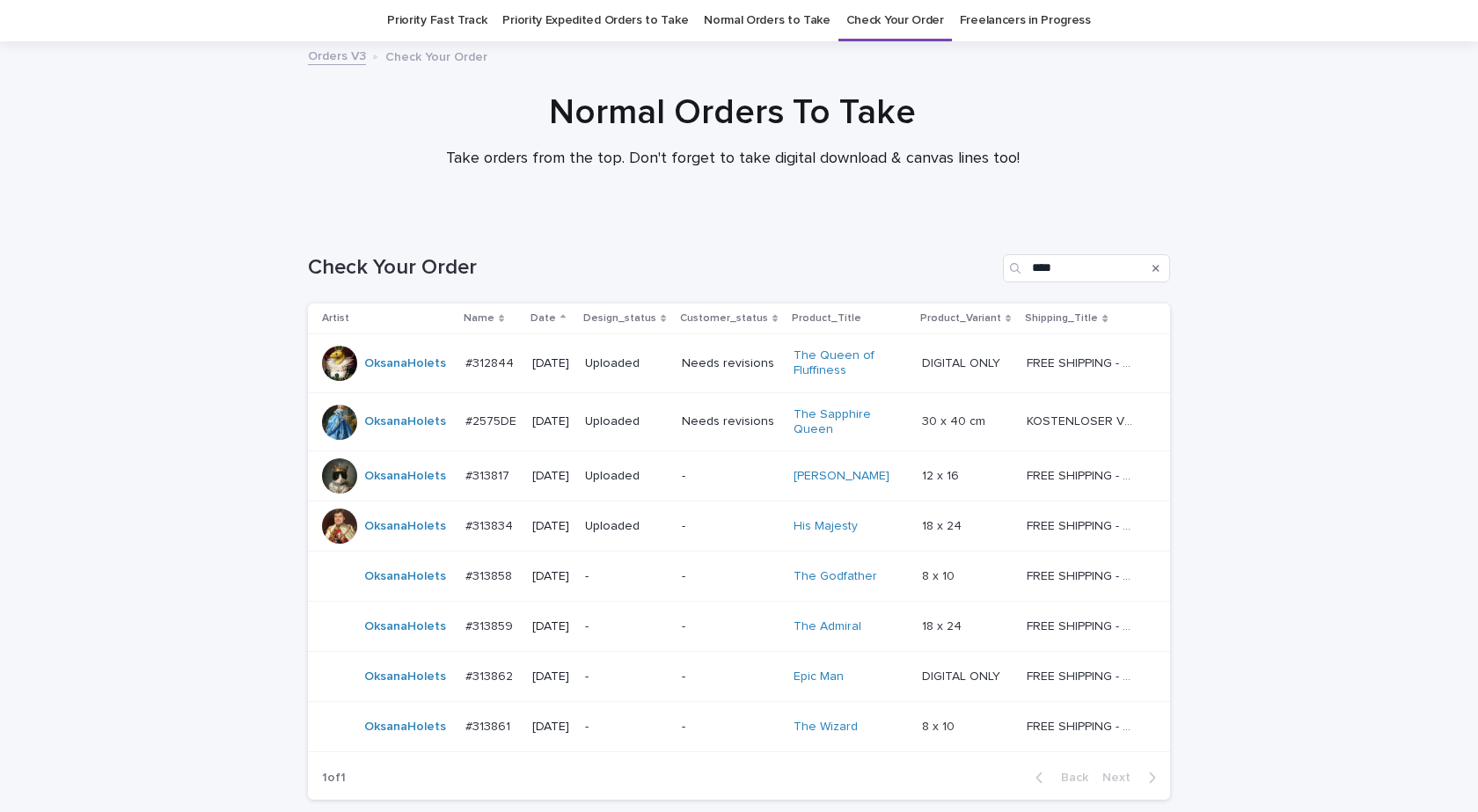
click at [879, 11] on link "Check Your Order" at bounding box center [895, 20] width 97 height 41
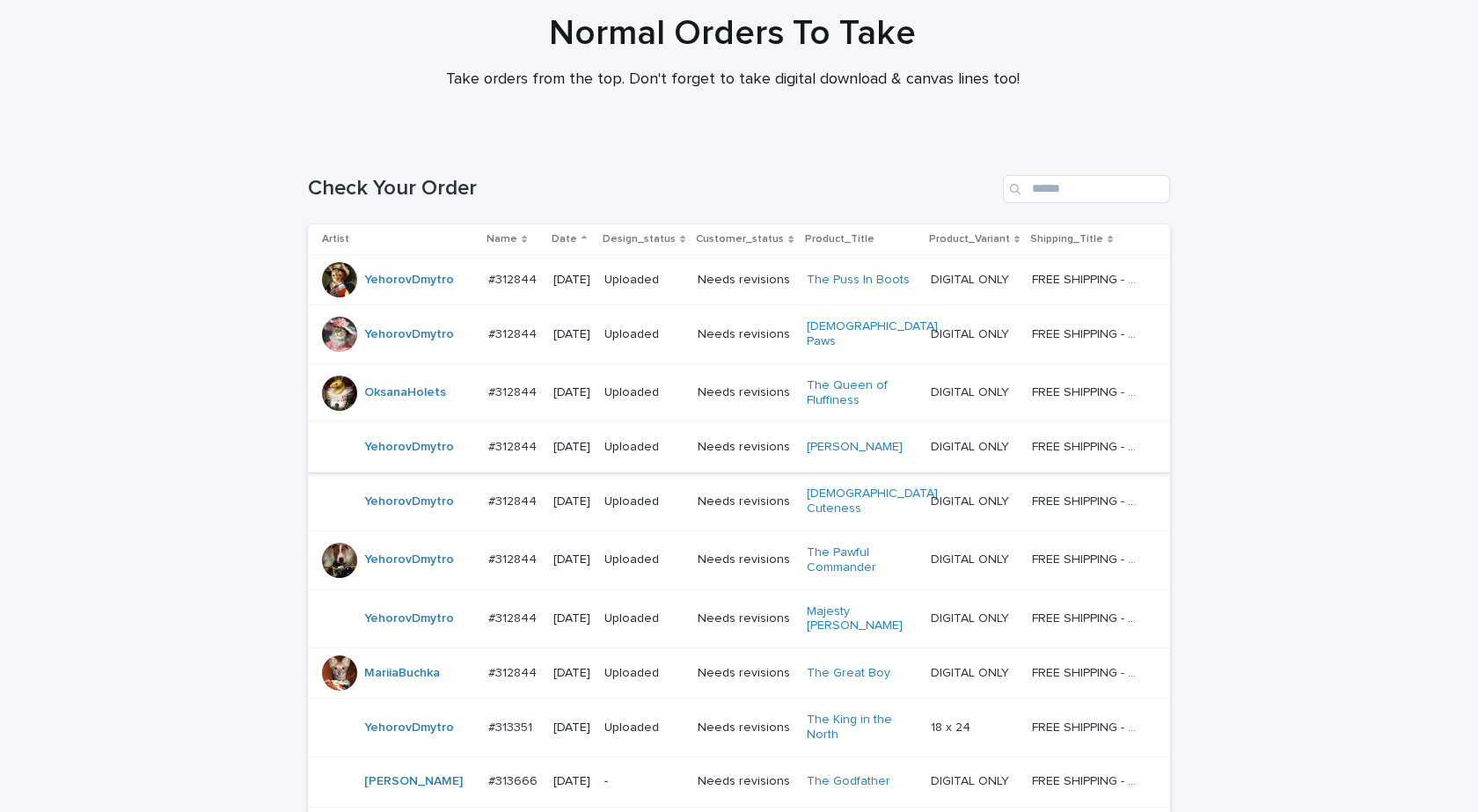
scroll to position [264, 0]
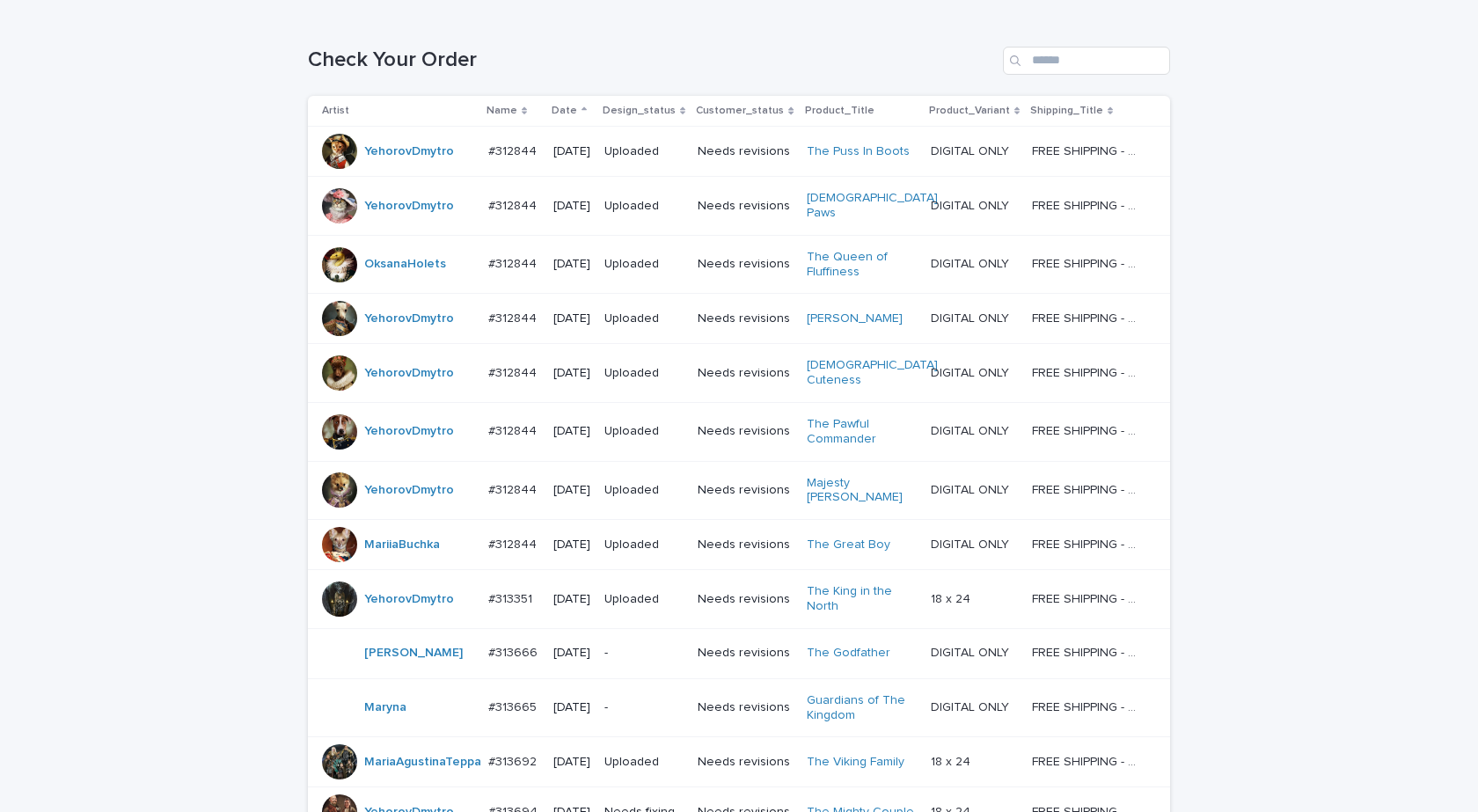
click at [565, 109] on p "Date" at bounding box center [565, 111] width 26 height 19
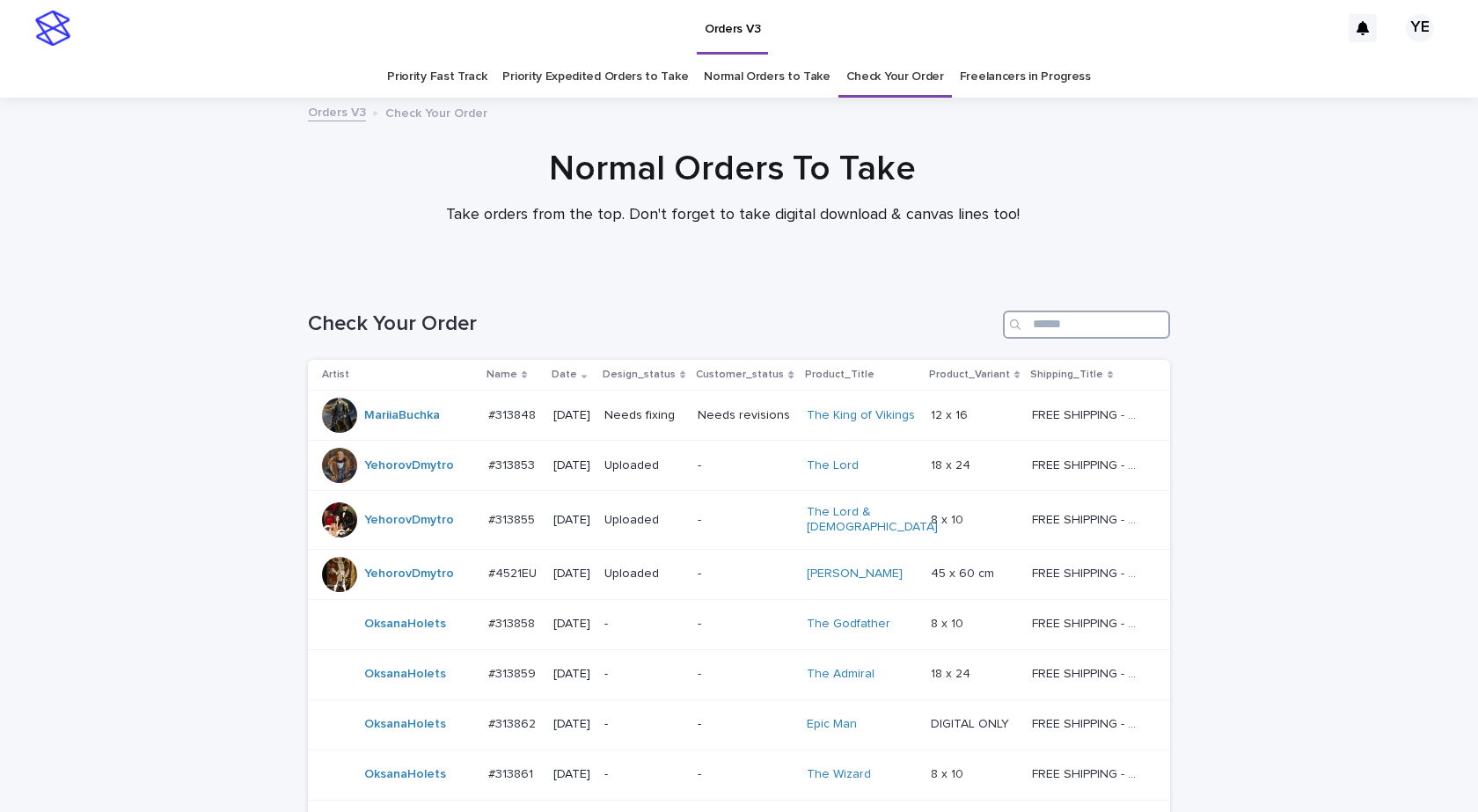
click at [1057, 324] on input "Search" at bounding box center [1086, 325] width 167 height 29
click at [570, 378] on div "Date" at bounding box center [572, 375] width 40 height 19
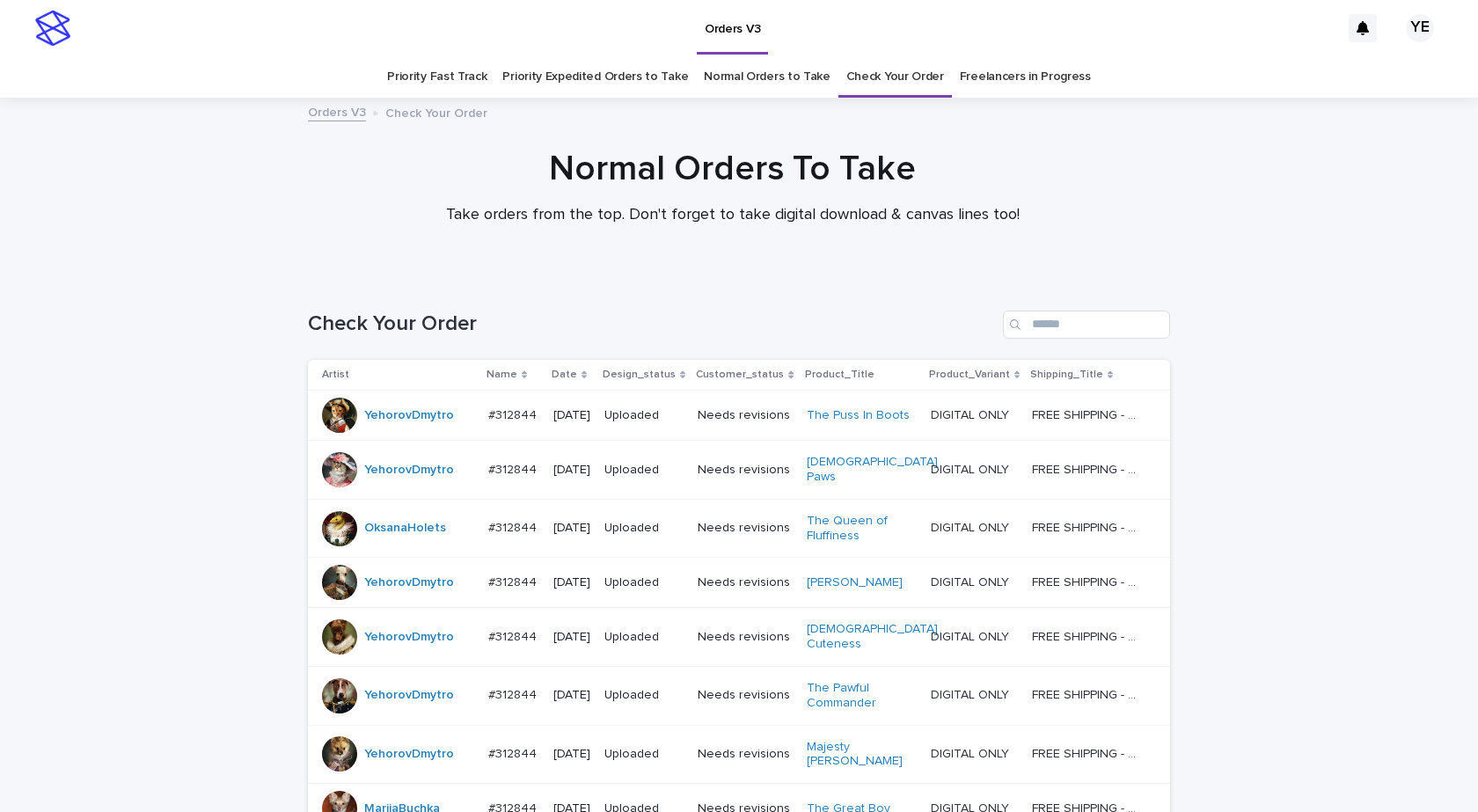
click at [559, 374] on p "Date" at bounding box center [565, 375] width 26 height 19
click at [561, 376] on p "Date" at bounding box center [565, 375] width 26 height 19
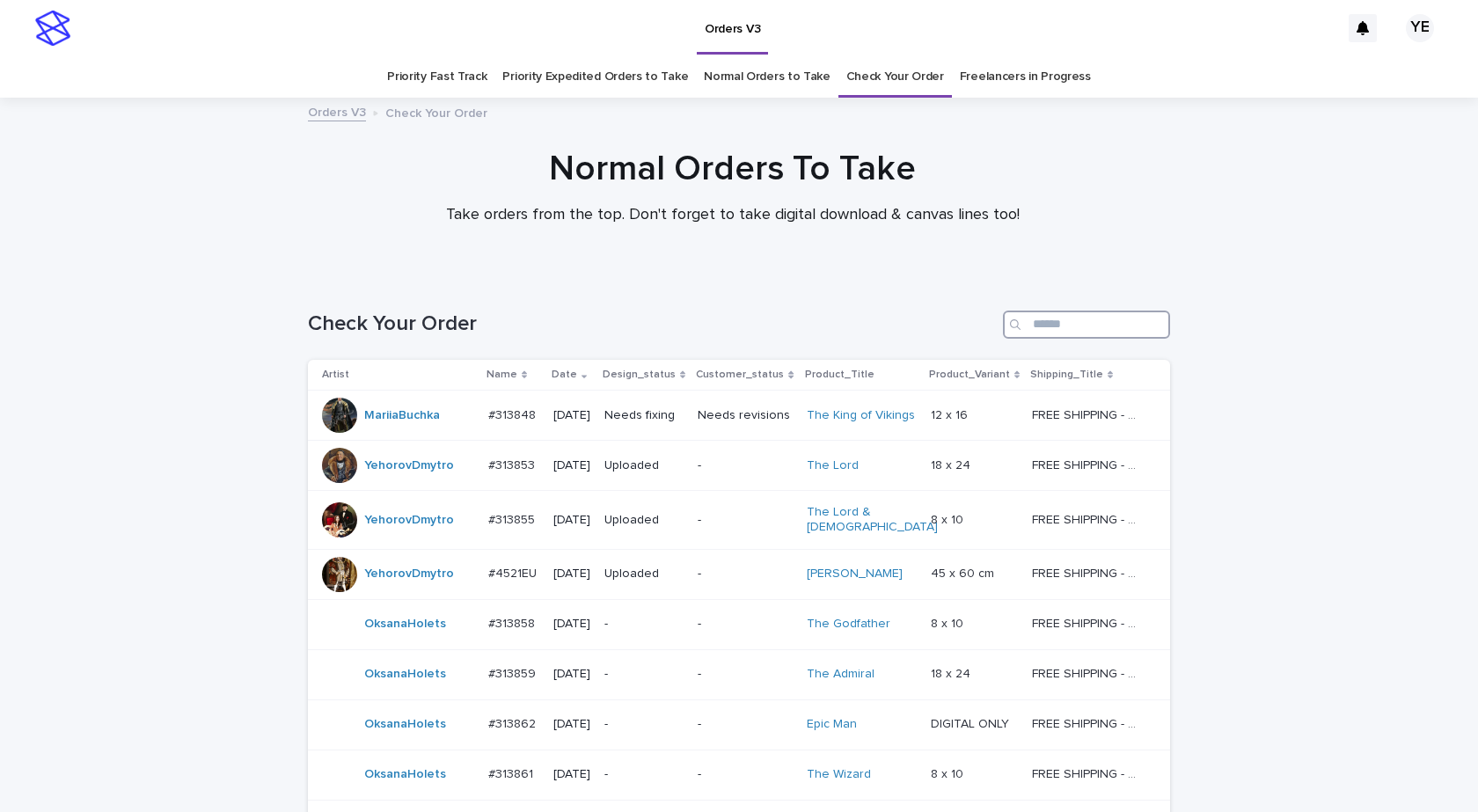
click at [1039, 325] on input "Search" at bounding box center [1086, 325] width 167 height 29
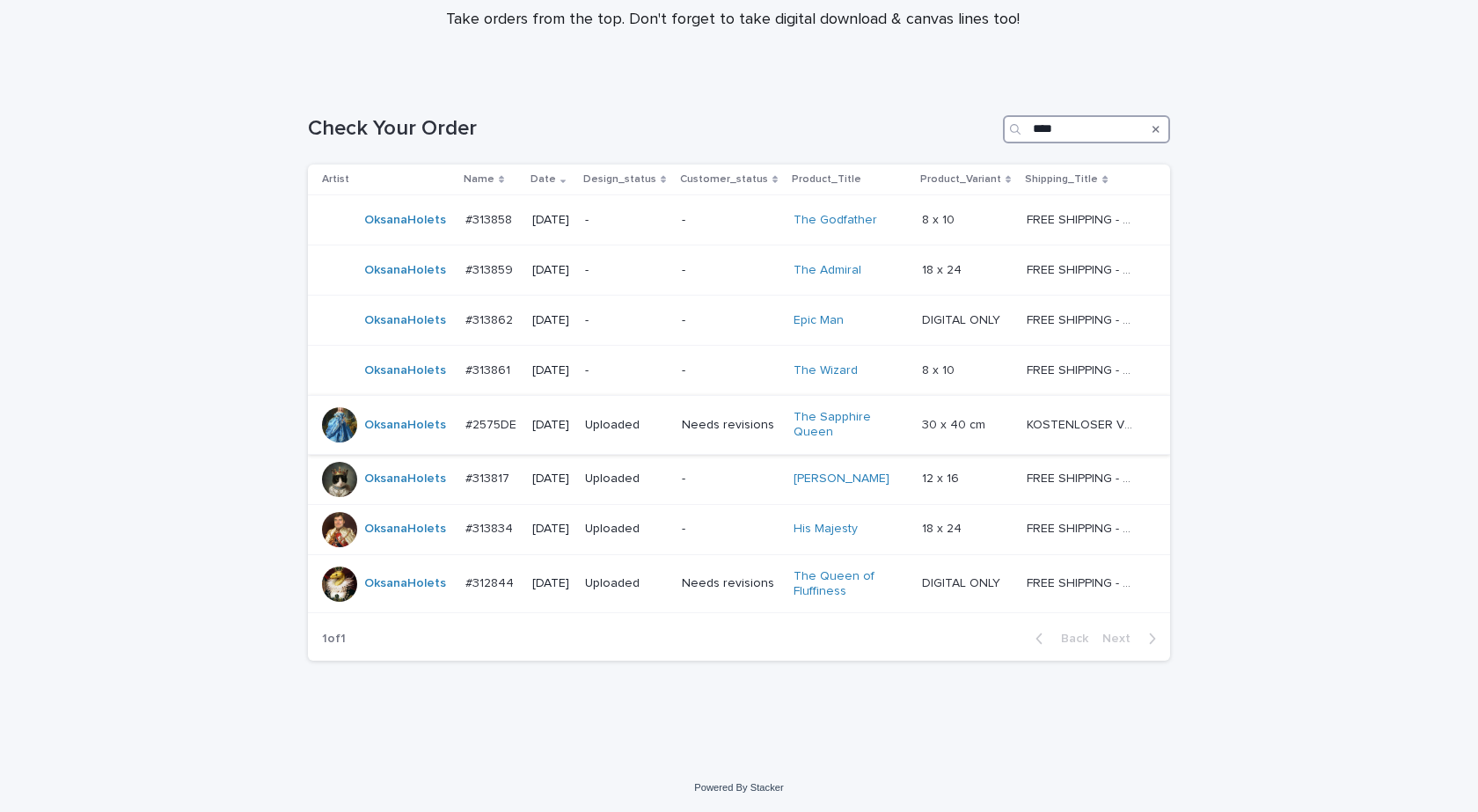
scroll to position [196, 0]
type input "****"
click at [534, 177] on p "Date" at bounding box center [543, 178] width 26 height 19
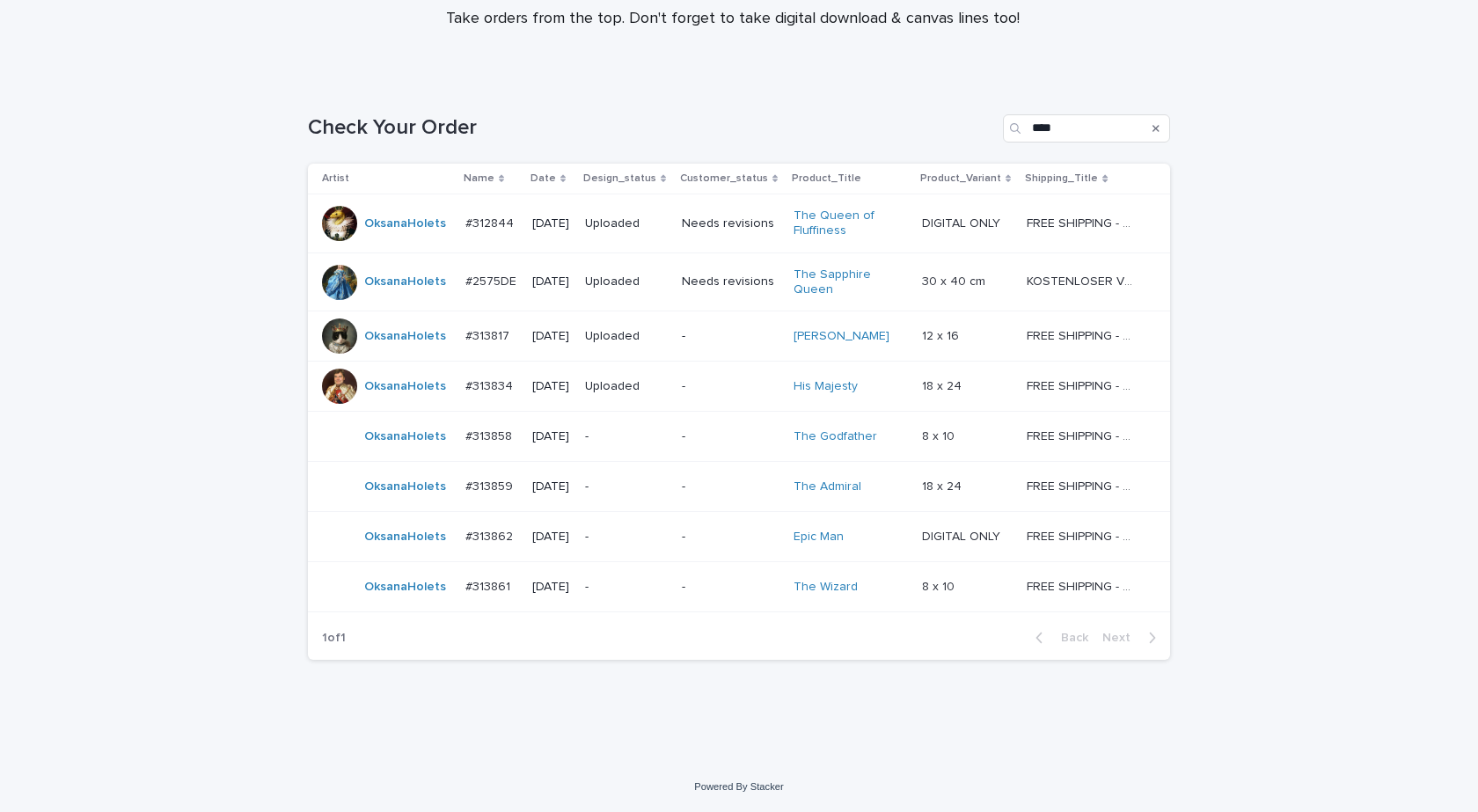
click at [172, 105] on div "Loading... Saving… Loading... Saving… Check Your Order **** Artist Name Date De…" at bounding box center [739, 420] width 1478 height 683
